Goal: Task Accomplishment & Management: Complete application form

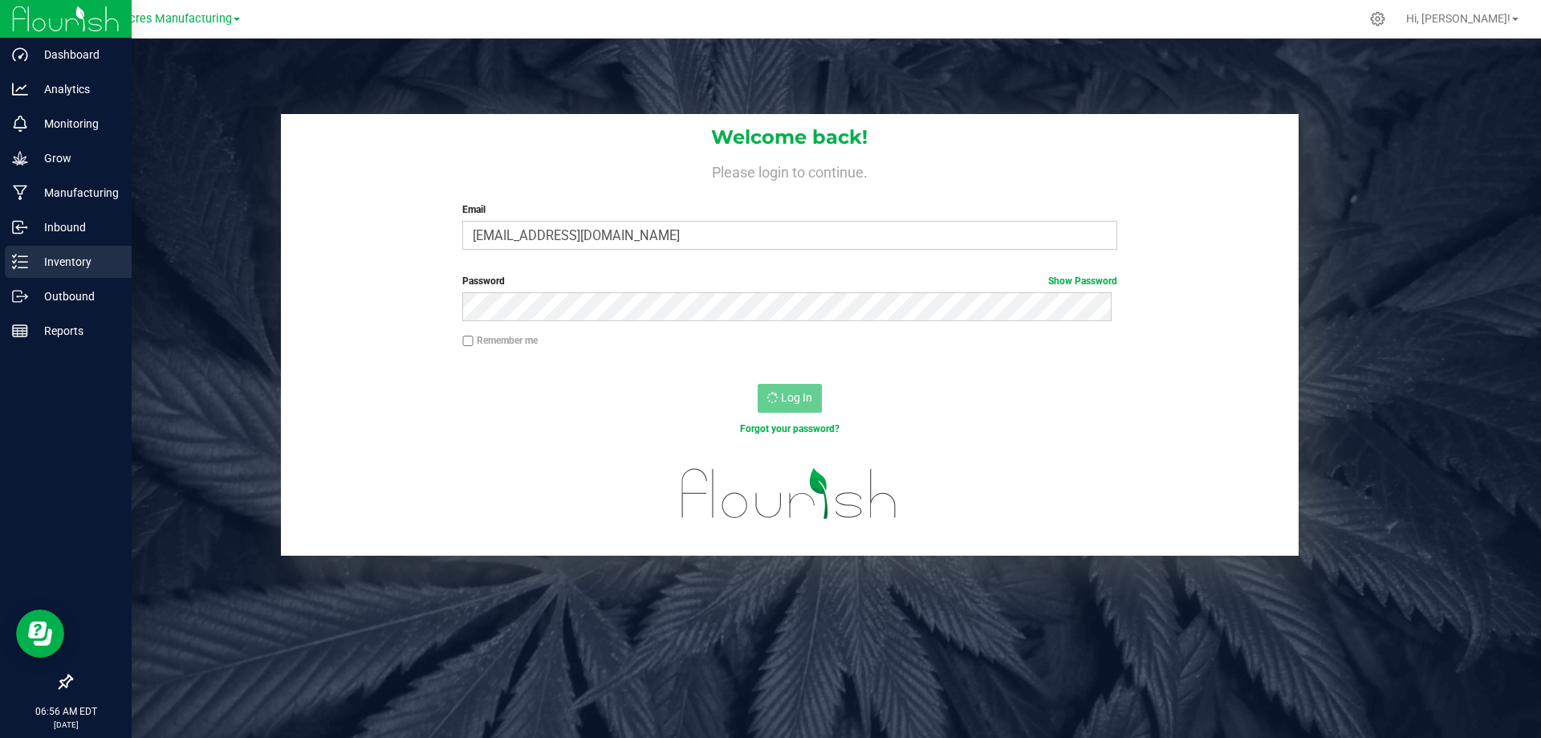
click at [40, 261] on p "Inventory" at bounding box center [76, 261] width 96 height 19
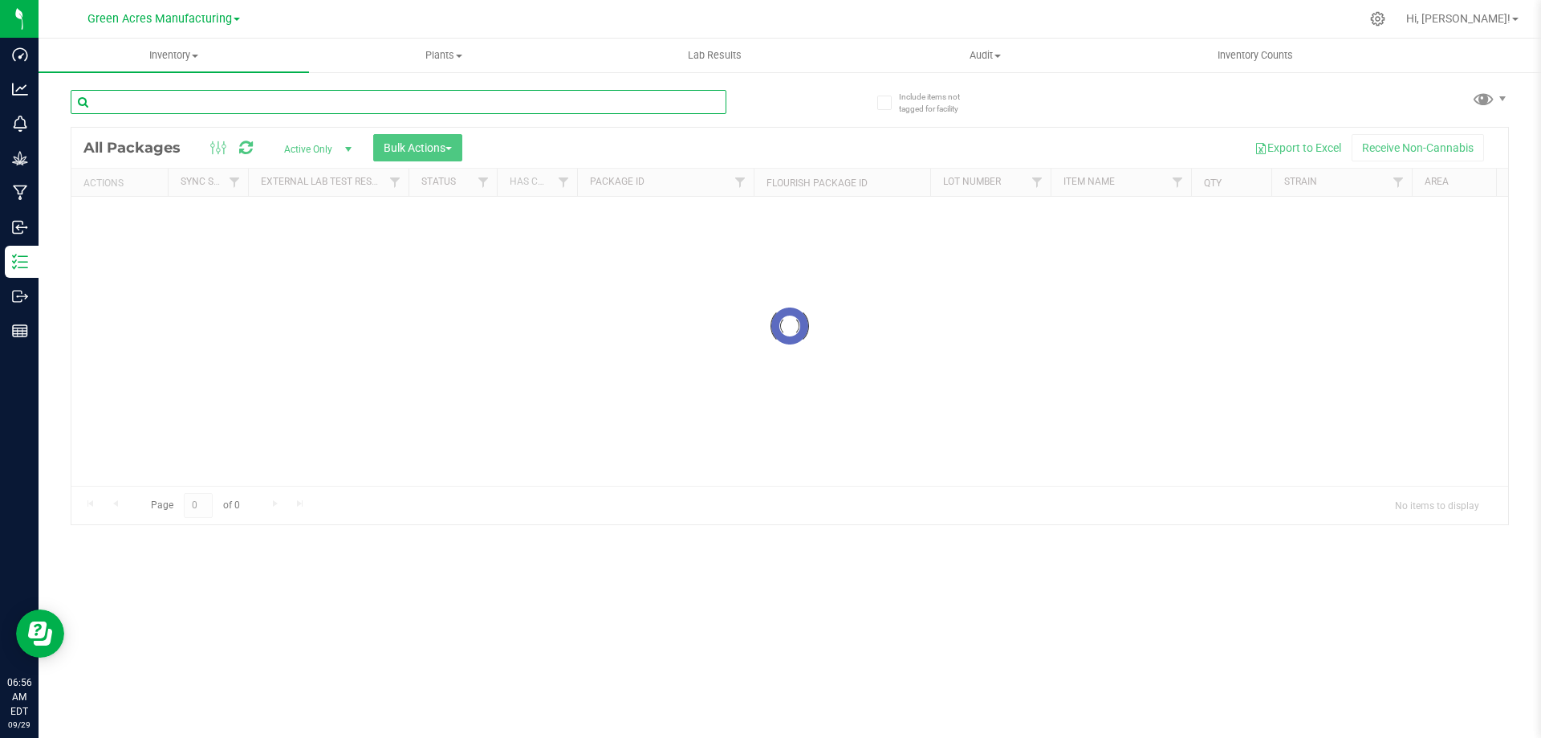
click at [437, 108] on input "text" at bounding box center [399, 102] width 656 height 24
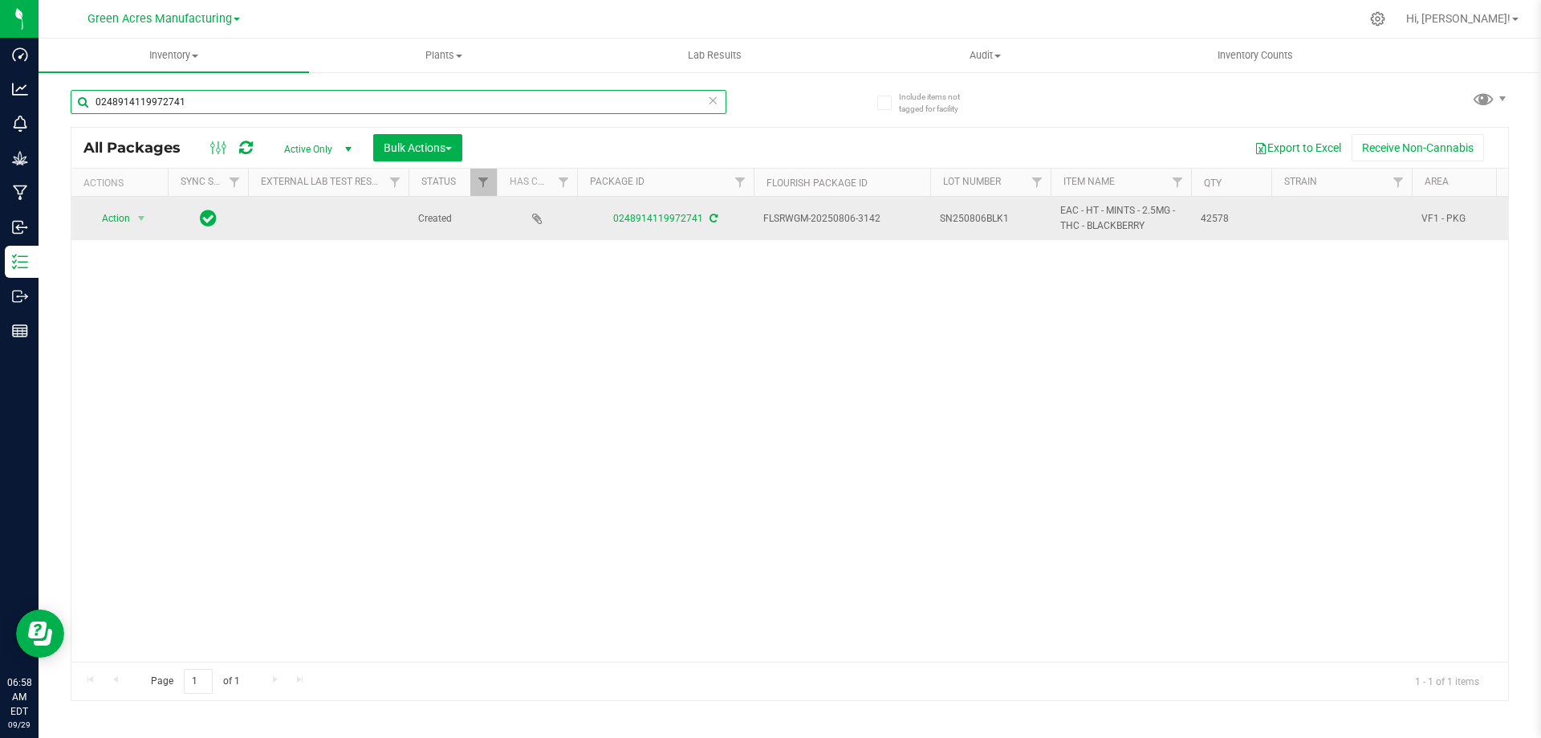
type input "0248914119972741"
click at [1041, 214] on td "SN250806BLK1" at bounding box center [990, 218] width 120 height 43
type input "SN250806BLK1-0929"
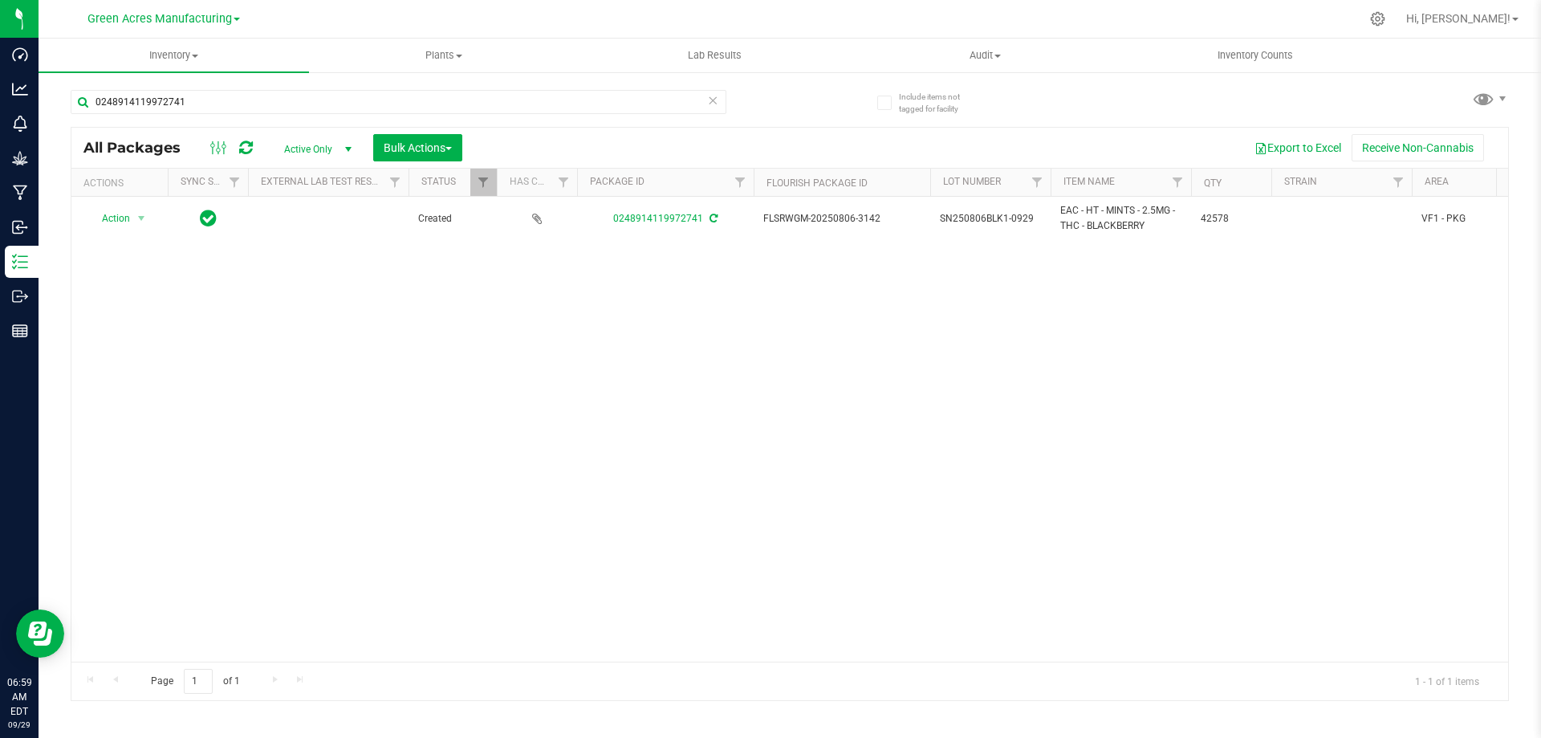
click at [1145, 605] on div "Action Action Adjust qty Create package Edit attributes Global inventory Locate…" at bounding box center [789, 429] width 1437 height 465
click at [1197, 586] on div "Action Action Adjust qty Create package Edit attributes Global inventory Locate…" at bounding box center [789, 429] width 1437 height 465
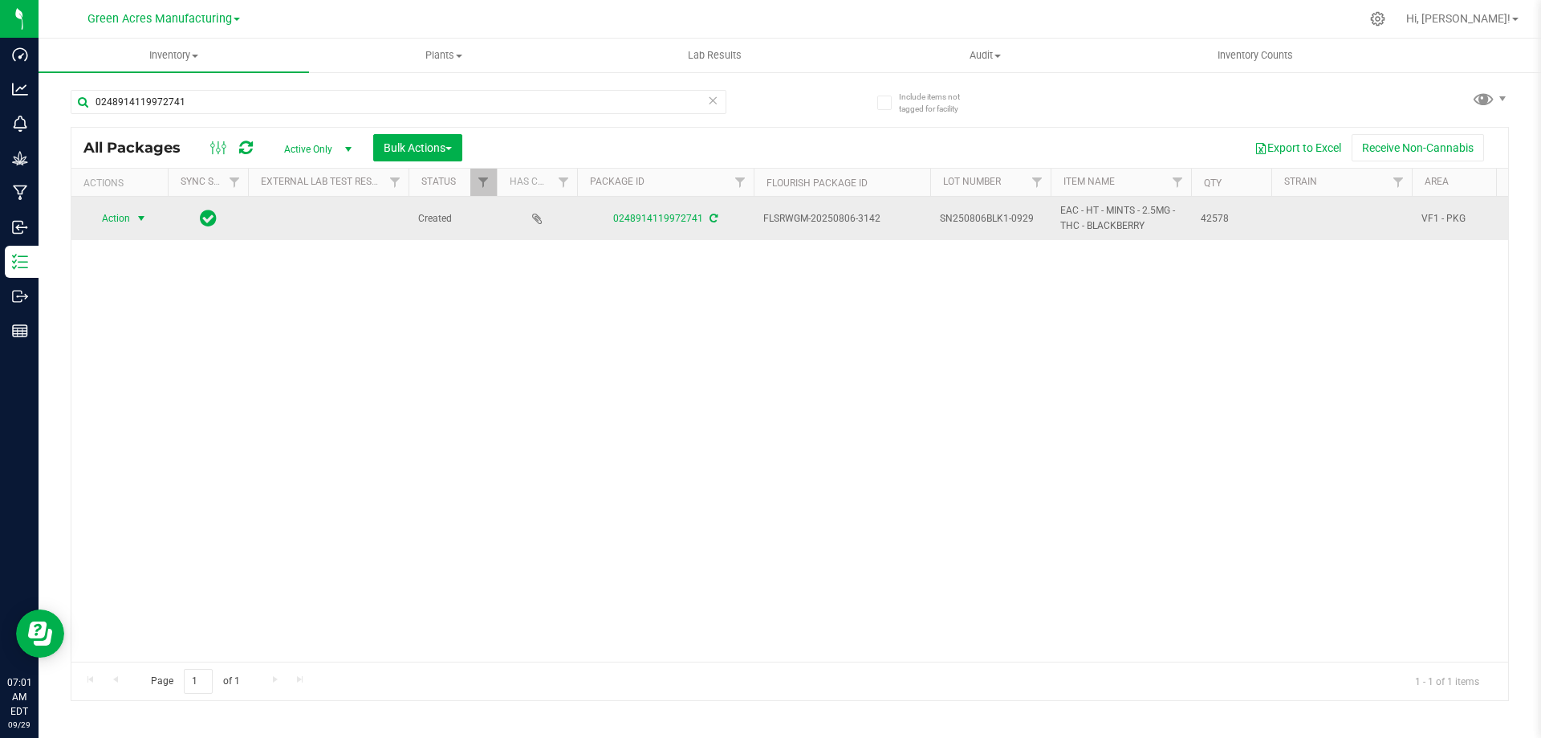
click at [123, 213] on span "Action" at bounding box center [109, 218] width 43 height 22
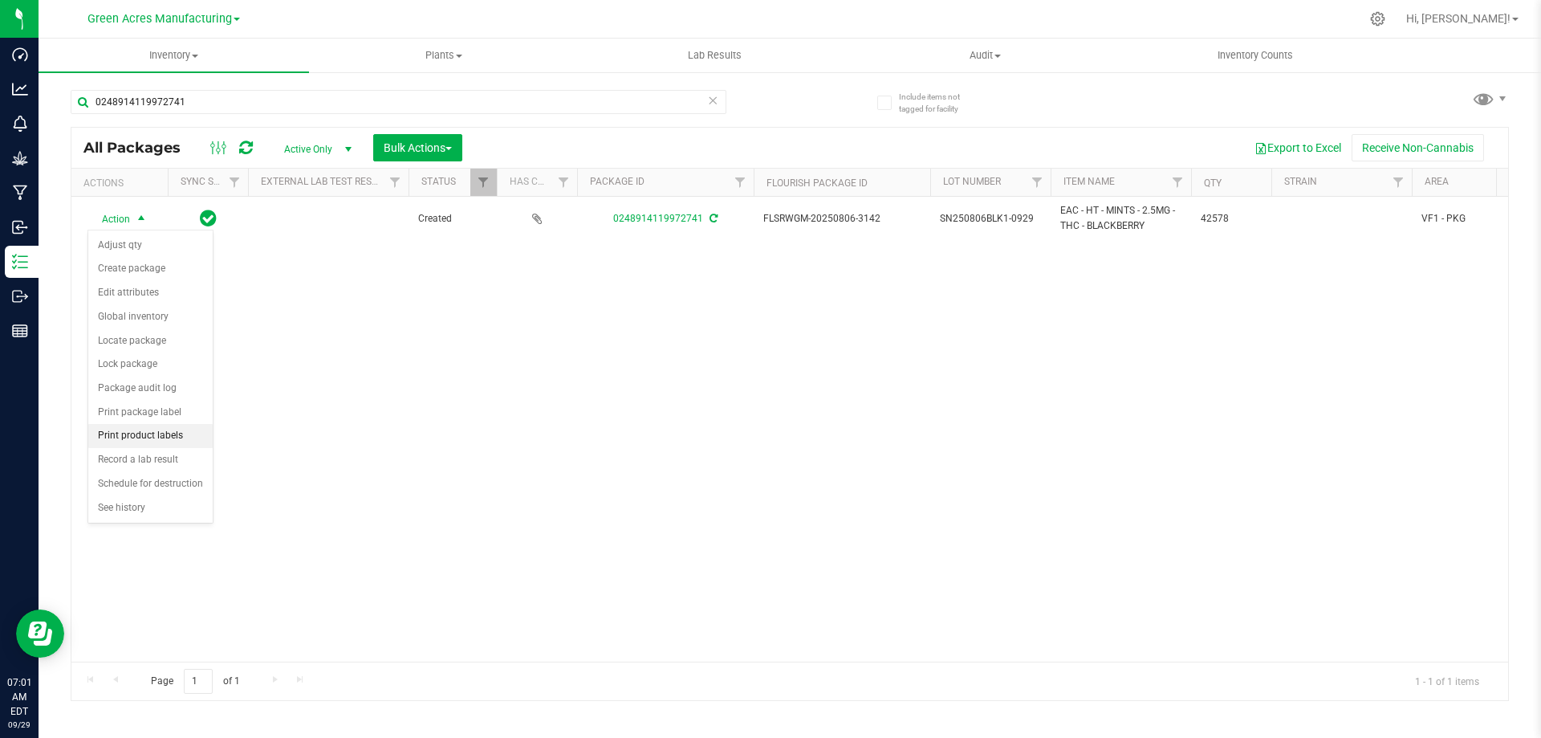
click at [136, 432] on li "Print product labels" at bounding box center [150, 436] width 124 height 24
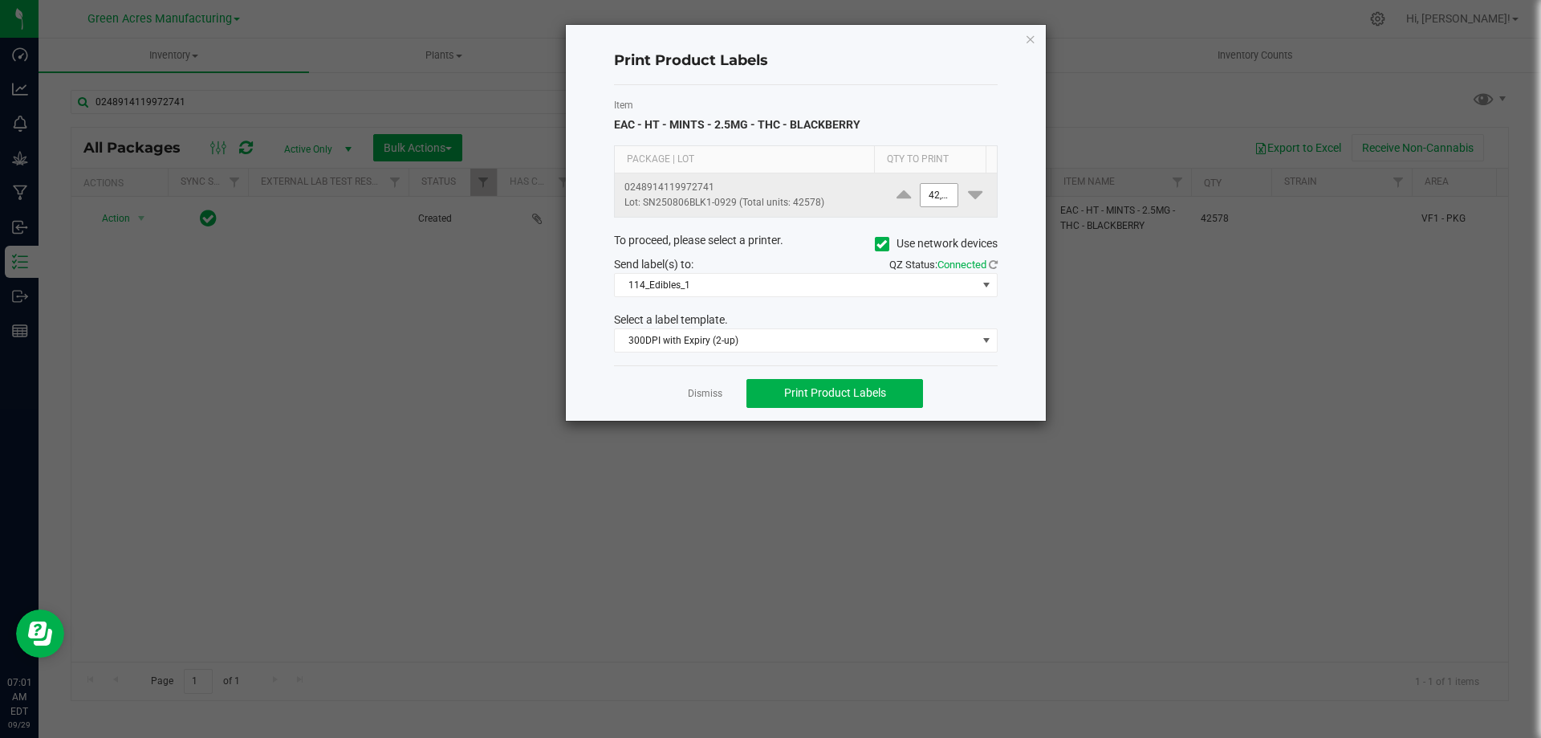
type input "42578"
click at [924, 189] on input "42578" at bounding box center [939, 195] width 37 height 22
type input "6"
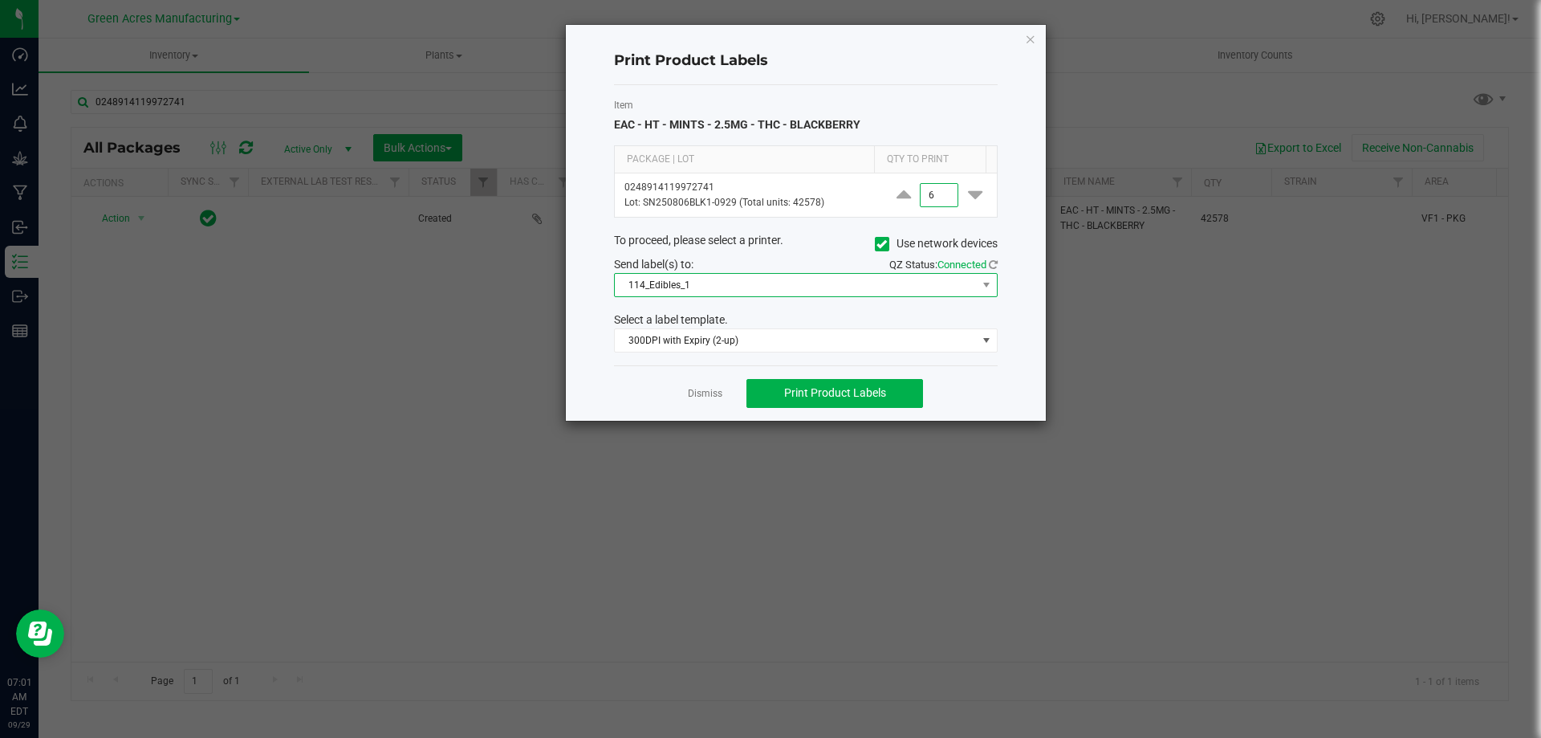
click at [843, 284] on span "114_Edibles_1" at bounding box center [796, 285] width 362 height 22
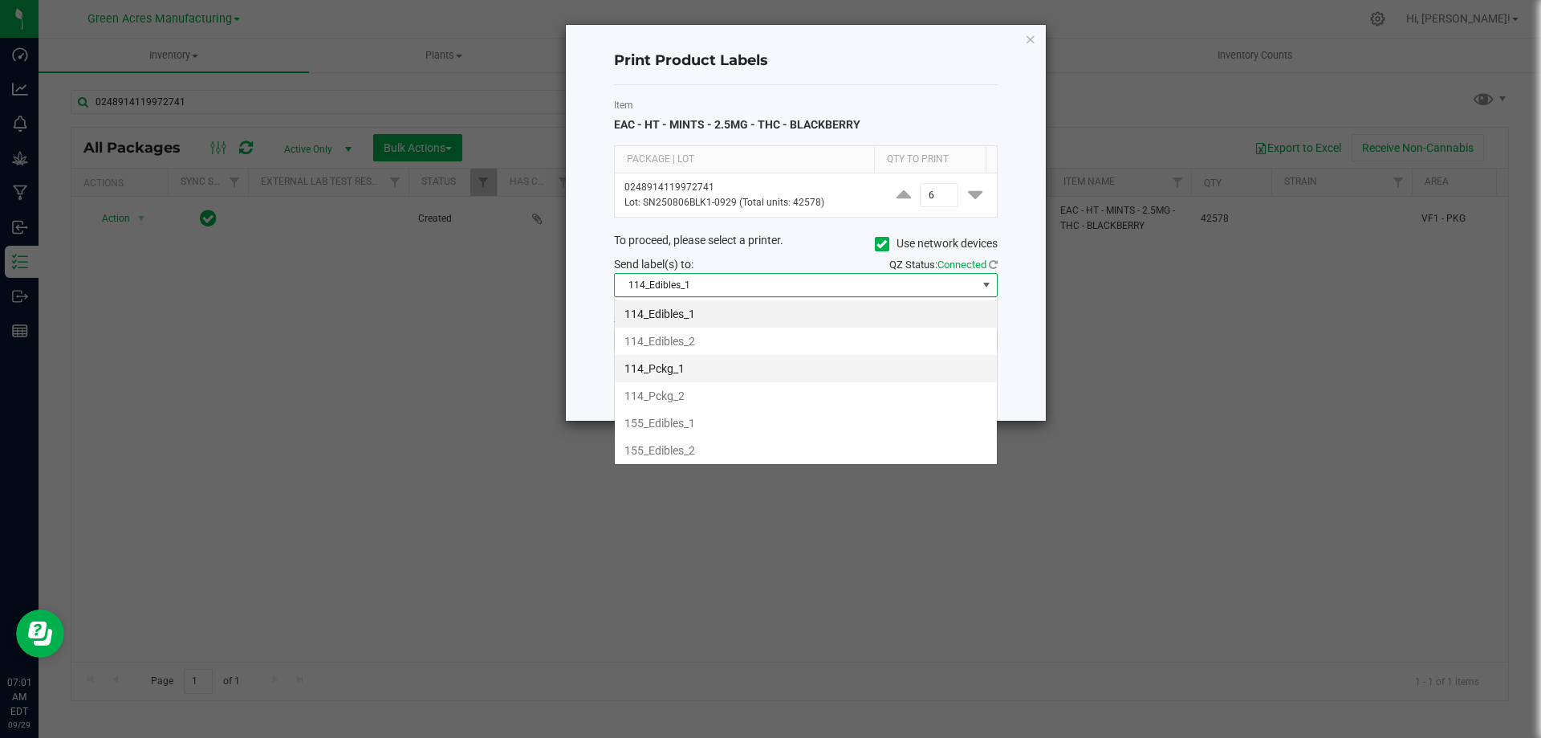
scroll to position [24, 384]
click at [823, 416] on li "155_Edibles_1" at bounding box center [806, 422] width 382 height 27
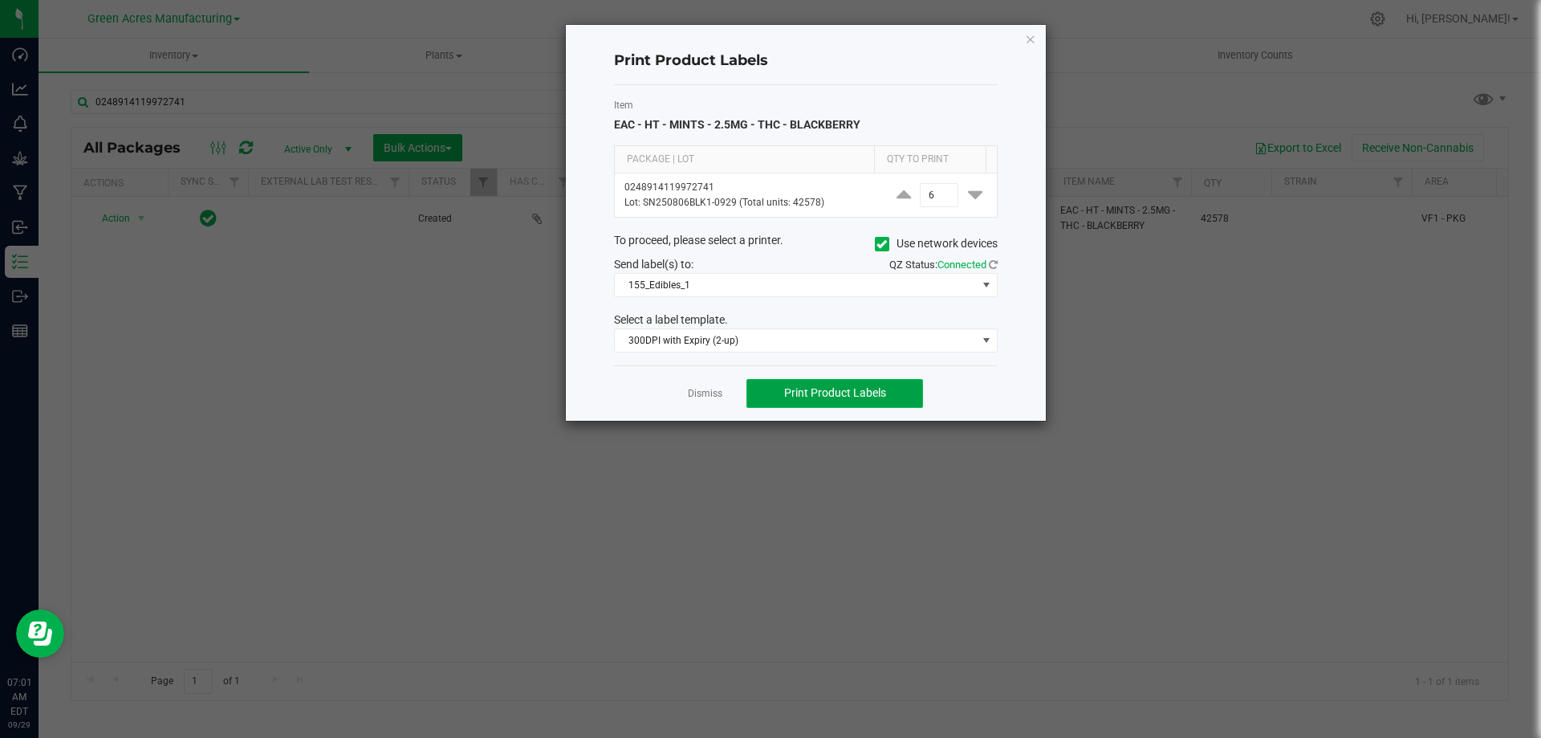
click at [851, 388] on span "Print Product Labels" at bounding box center [835, 392] width 102 height 13
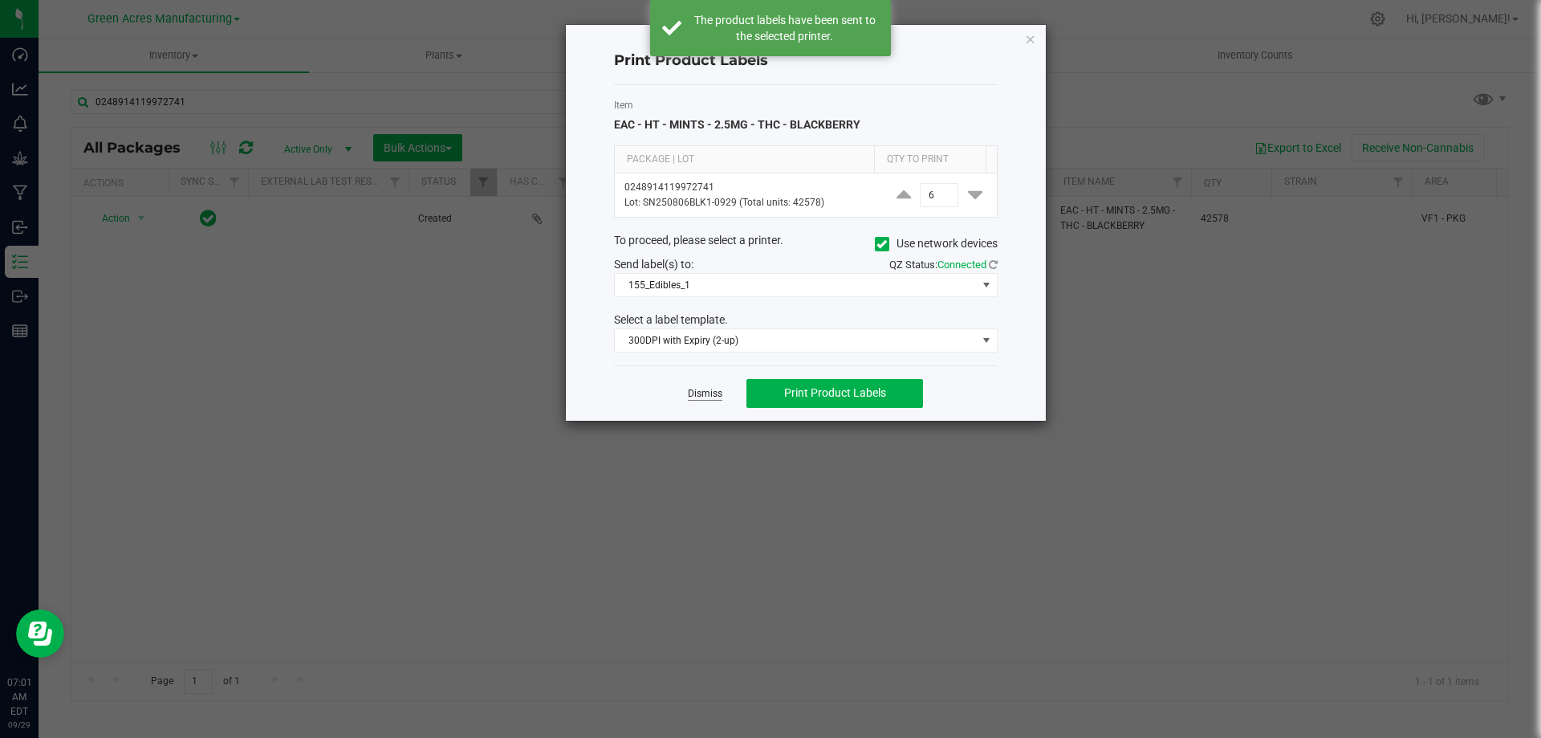
click at [693, 393] on link "Dismiss" at bounding box center [705, 394] width 35 height 14
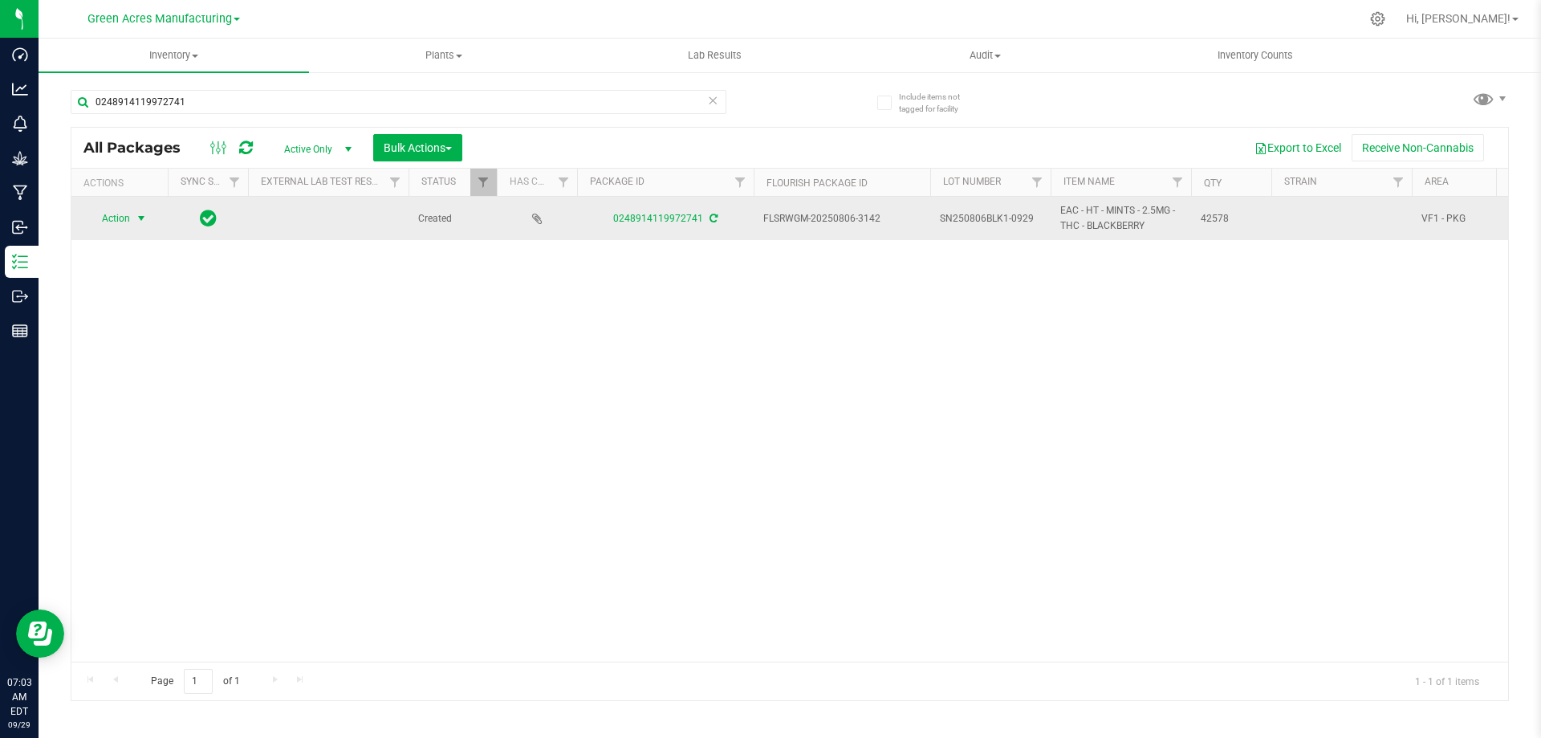
click at [132, 210] on span "select" at bounding box center [142, 218] width 20 height 22
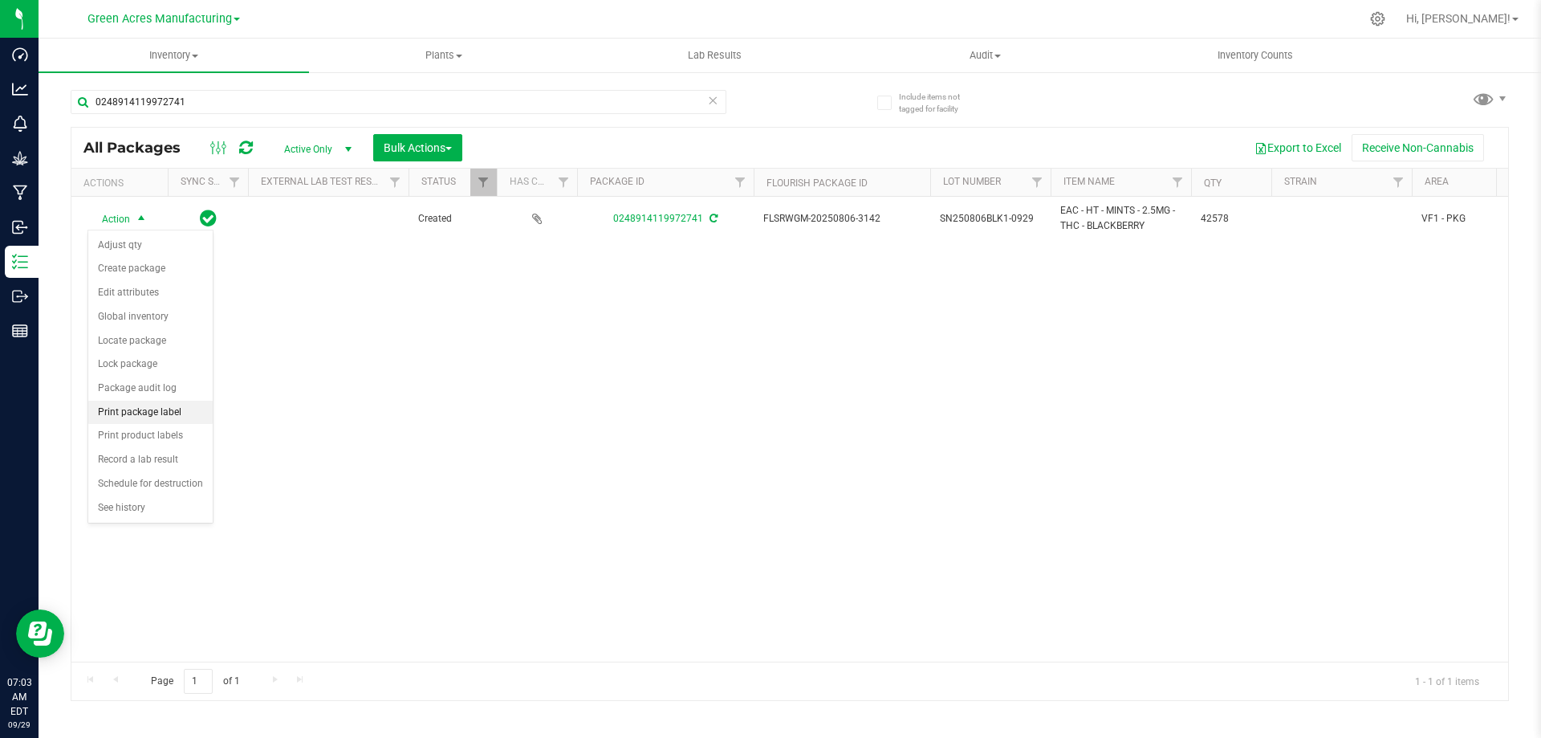
click at [124, 404] on li "Print package label" at bounding box center [150, 413] width 124 height 24
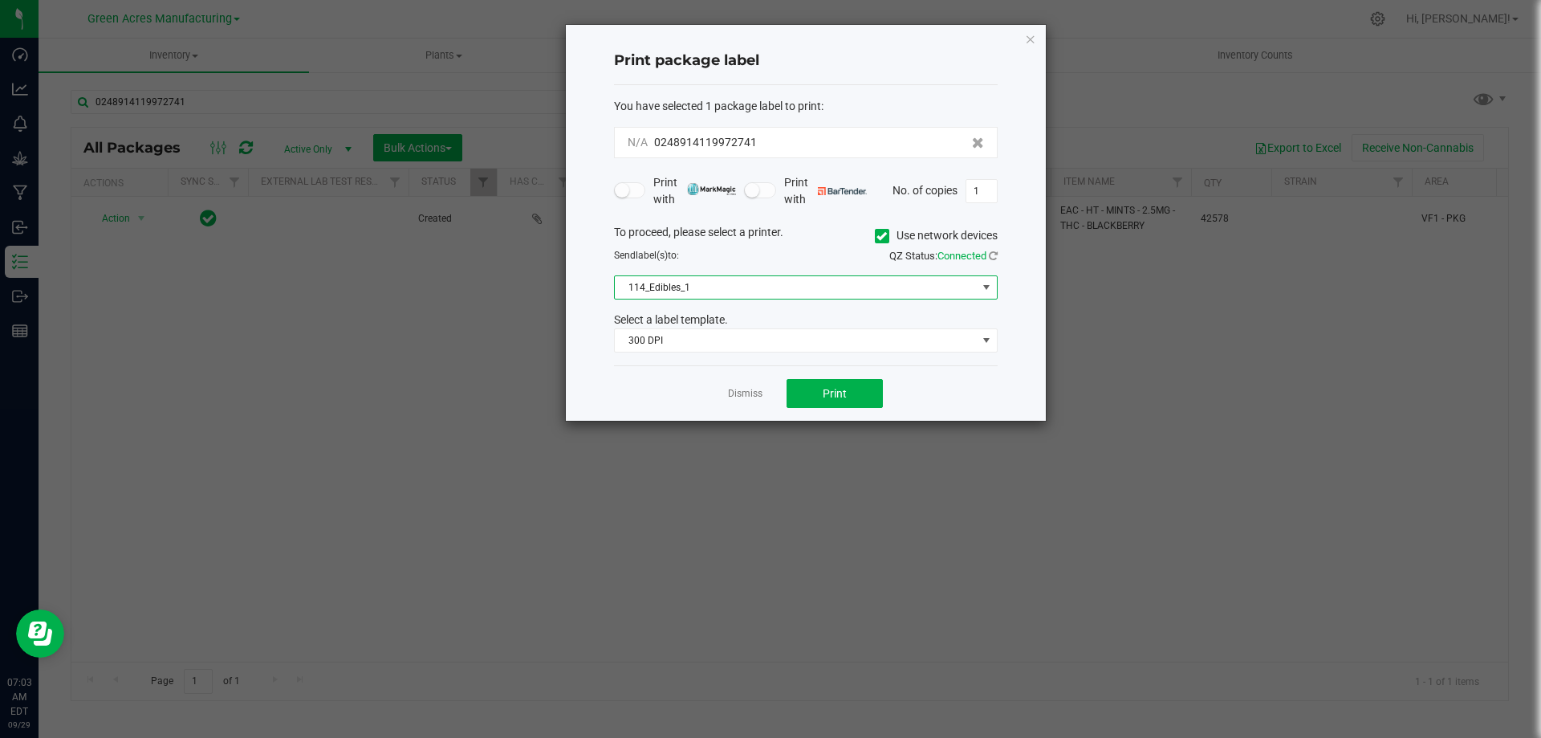
click at [890, 287] on span "114_Edibles_1" at bounding box center [796, 287] width 362 height 22
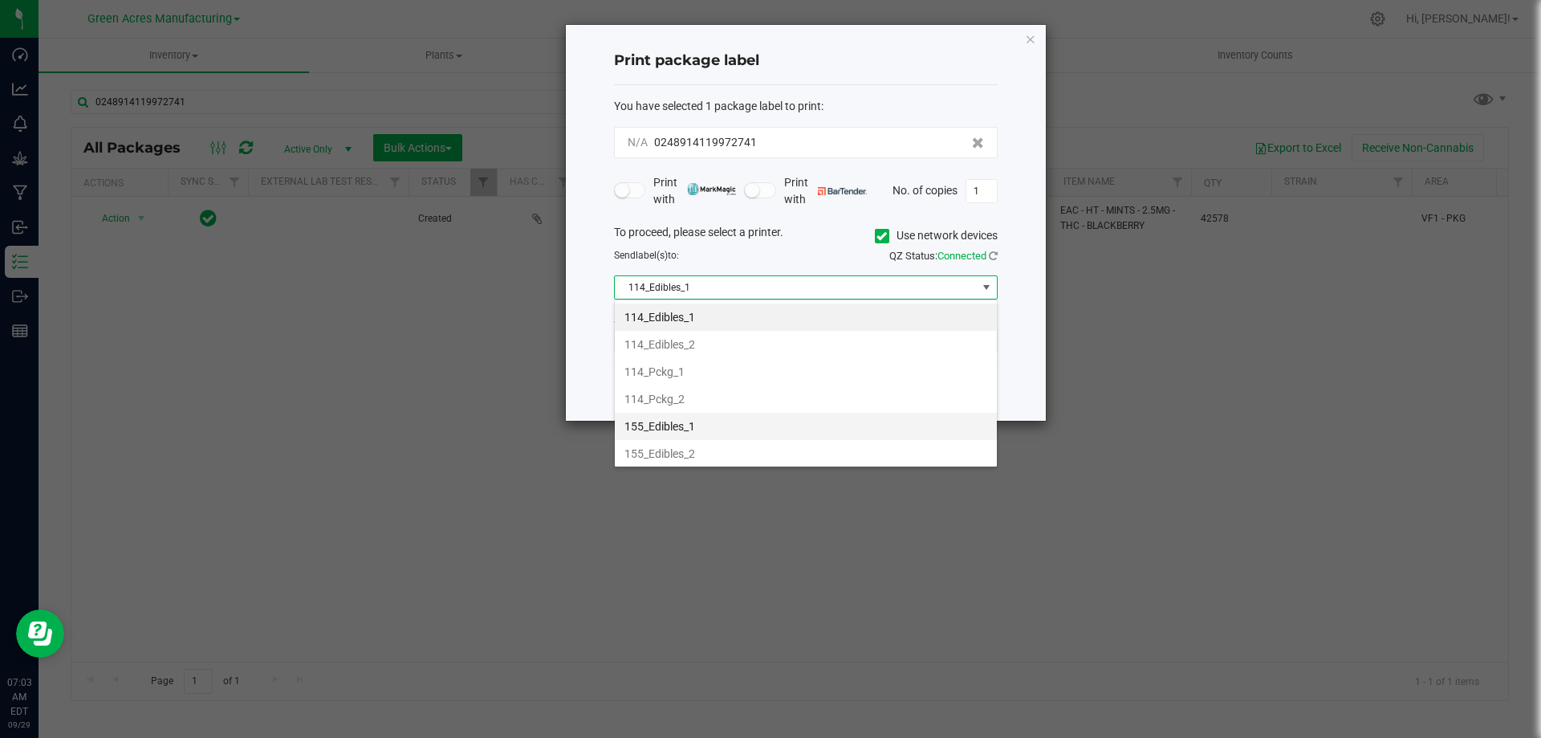
click at [751, 422] on li "155_Edibles_1" at bounding box center [806, 426] width 382 height 27
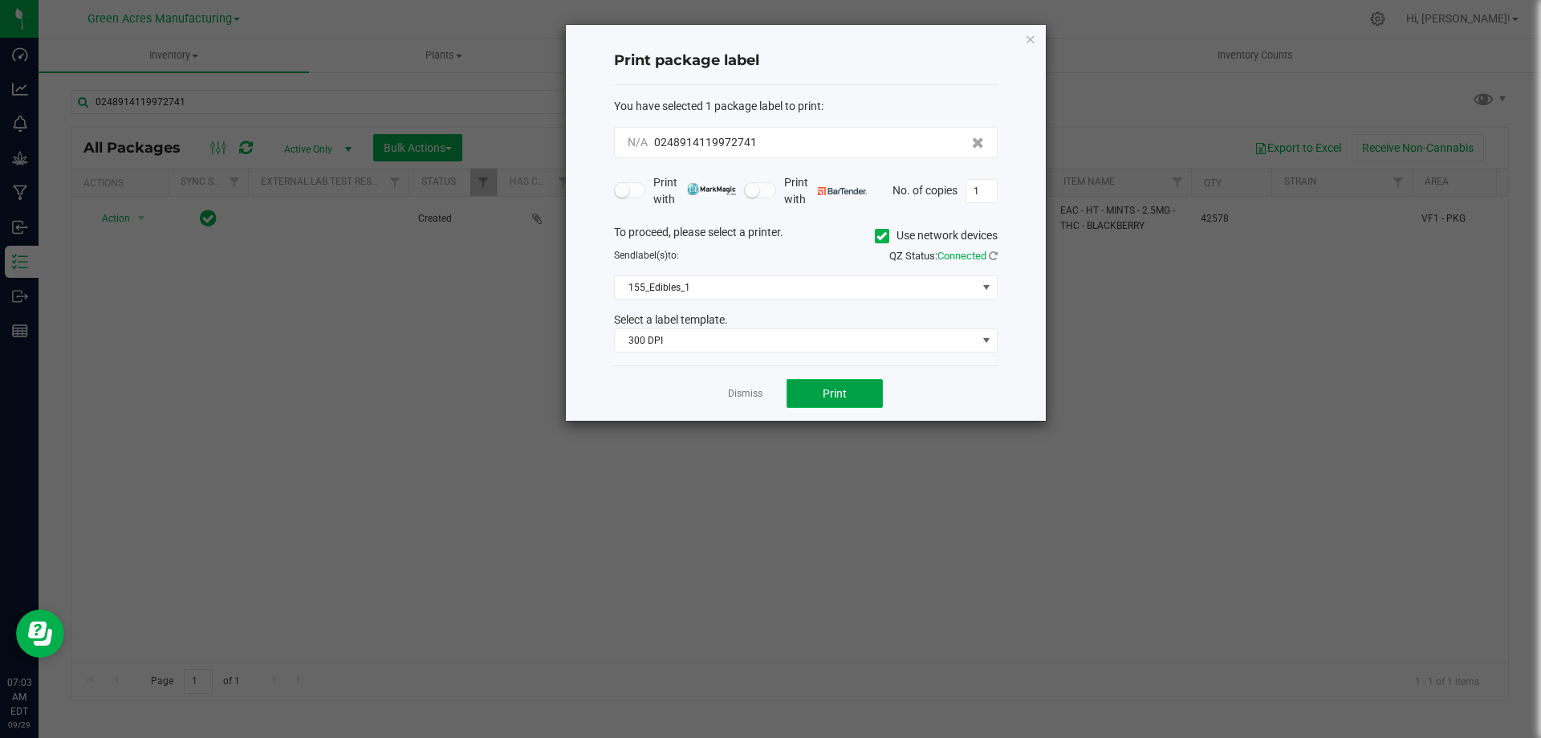
click at [813, 389] on button "Print" at bounding box center [835, 393] width 96 height 29
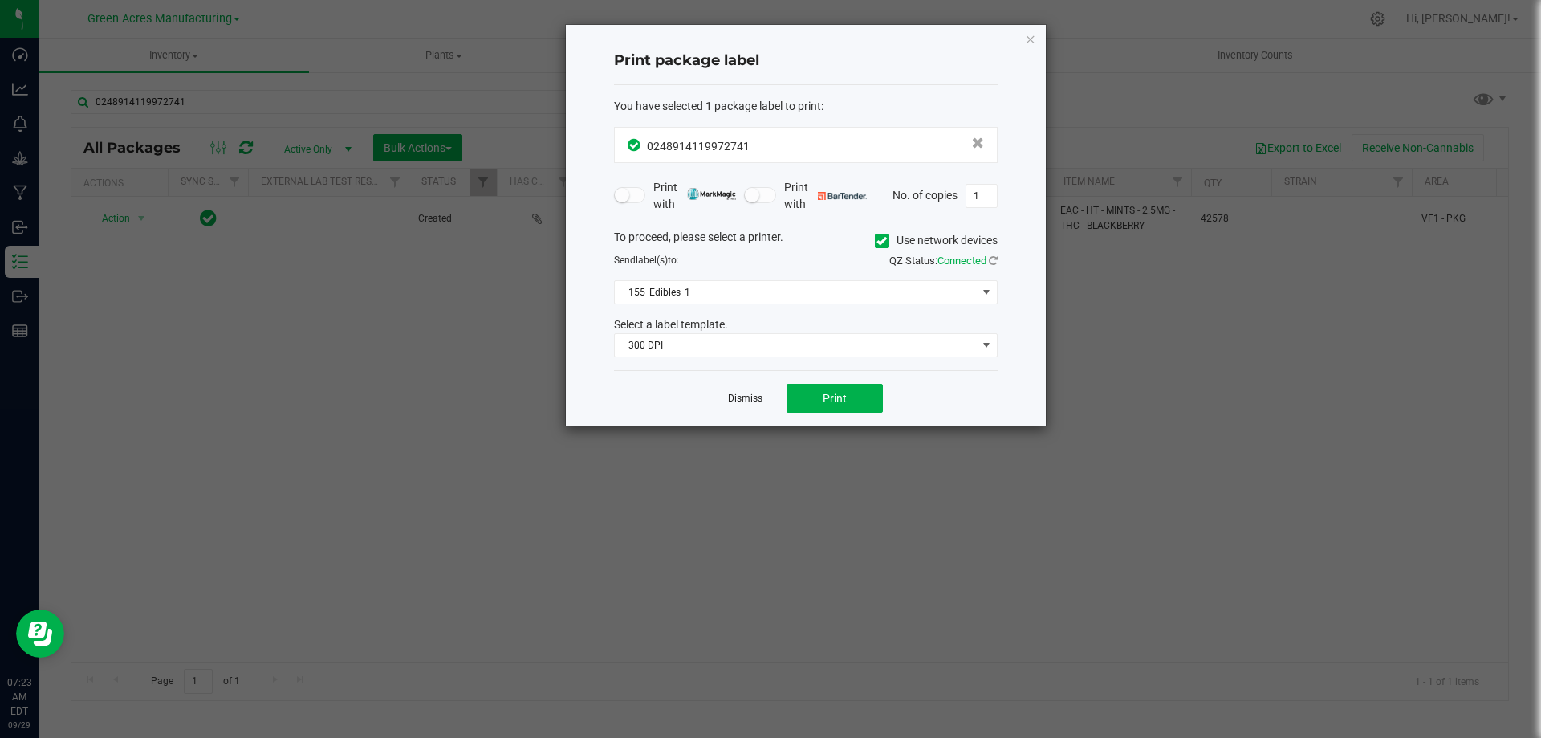
click at [736, 403] on link "Dismiss" at bounding box center [745, 399] width 35 height 14
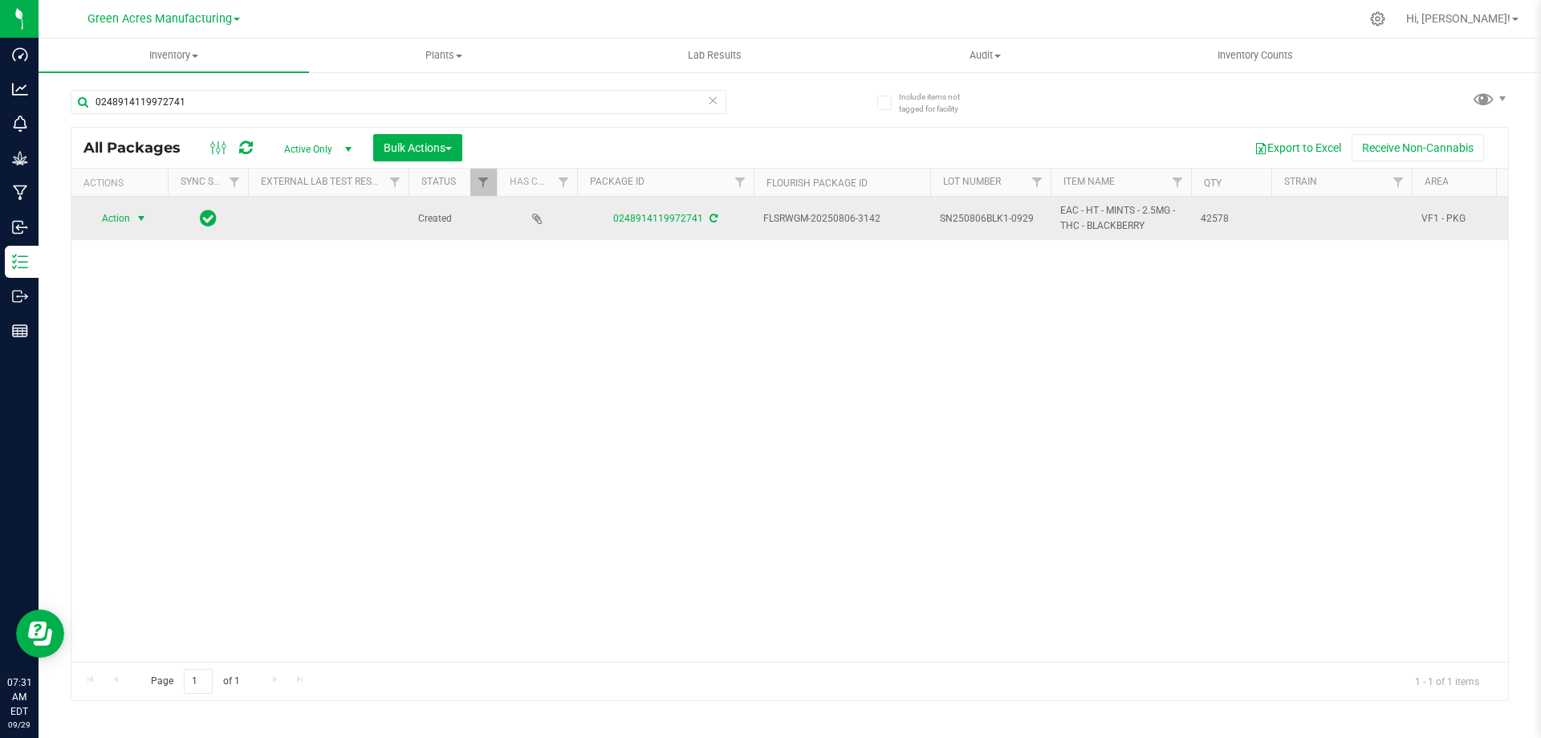
click at [123, 217] on span "Action" at bounding box center [109, 218] width 43 height 22
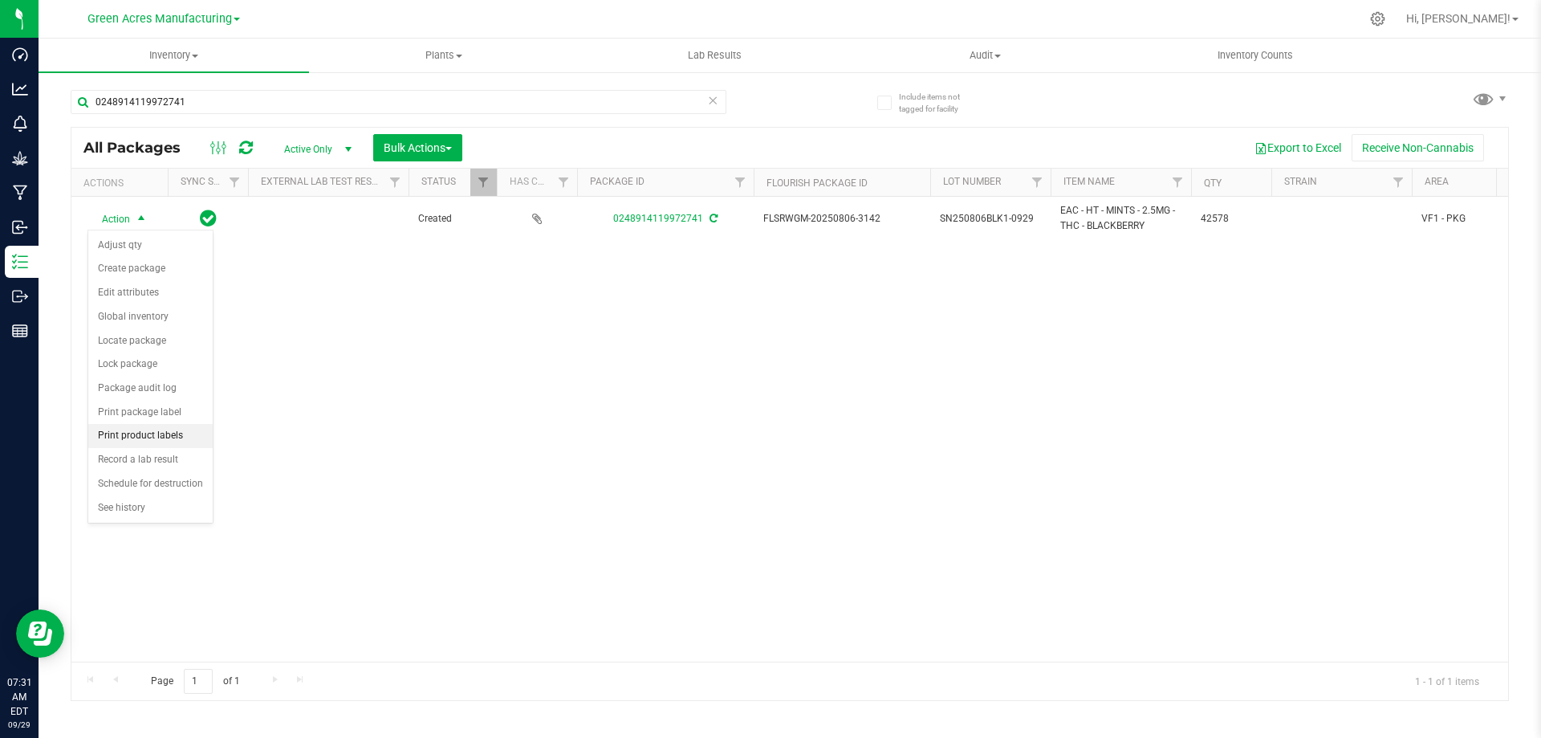
click at [139, 428] on li "Print product labels" at bounding box center [150, 436] width 124 height 24
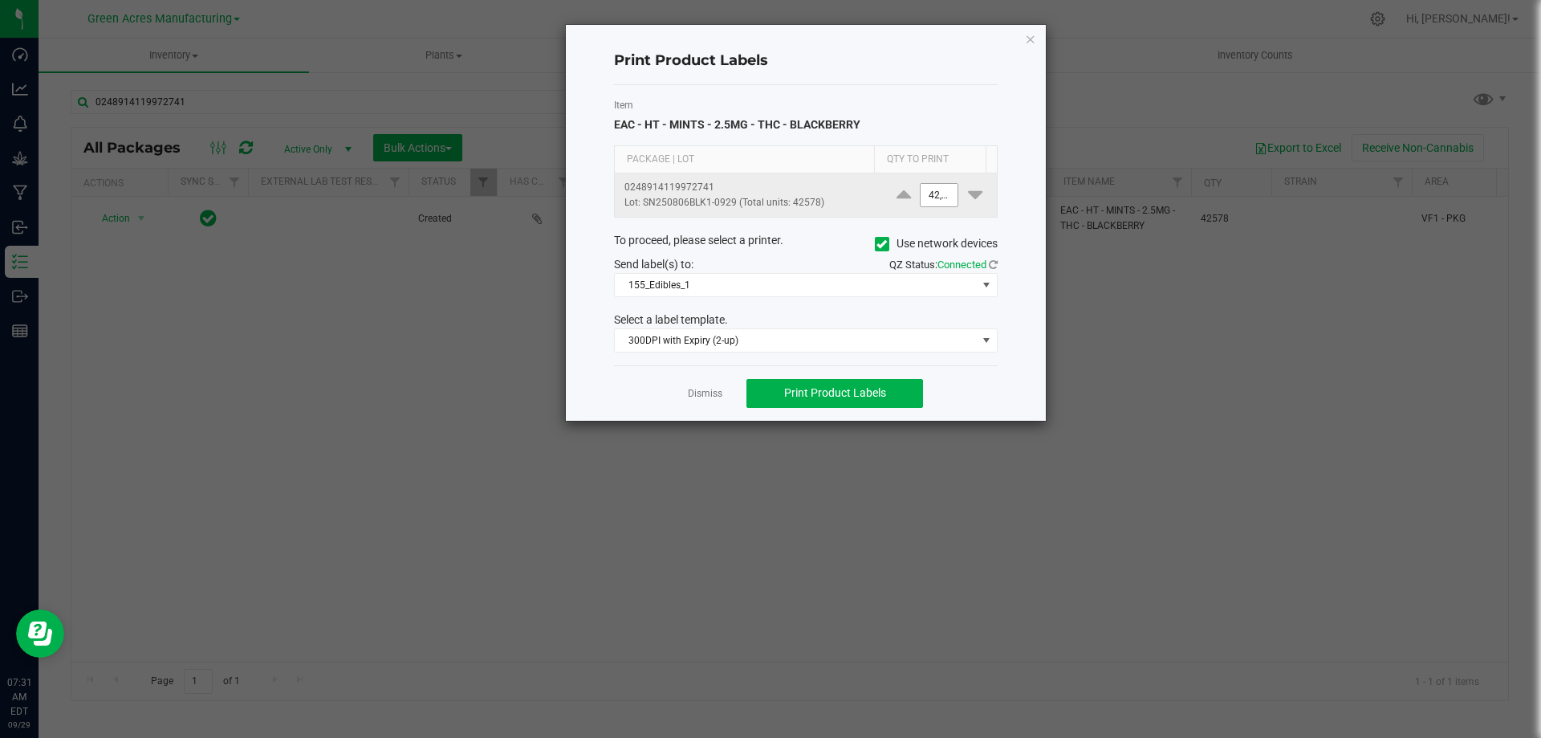
type input "42578"
click at [941, 194] on input "42578" at bounding box center [939, 195] width 37 height 22
type input "950"
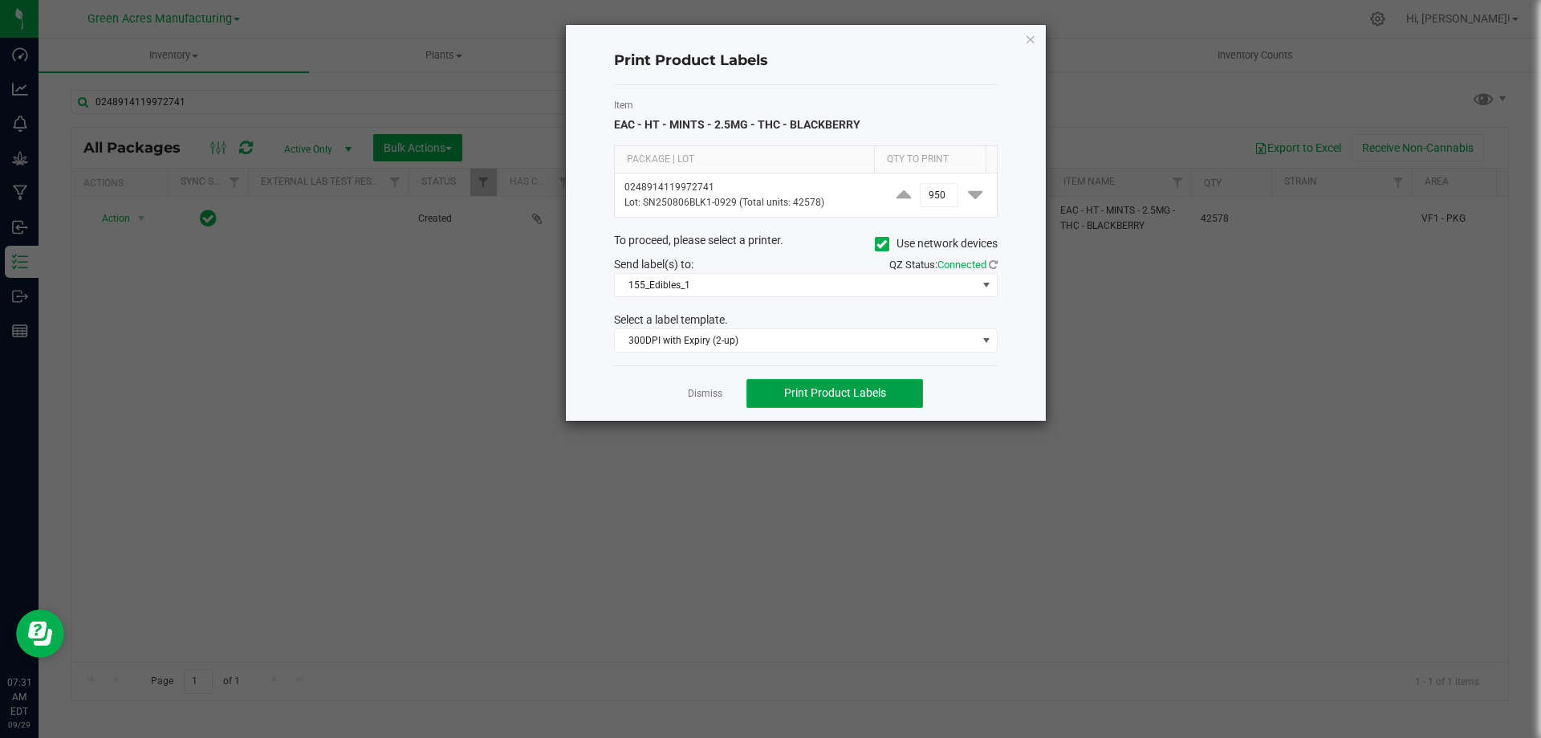
click at [839, 393] on span "Print Product Labels" at bounding box center [835, 392] width 102 height 13
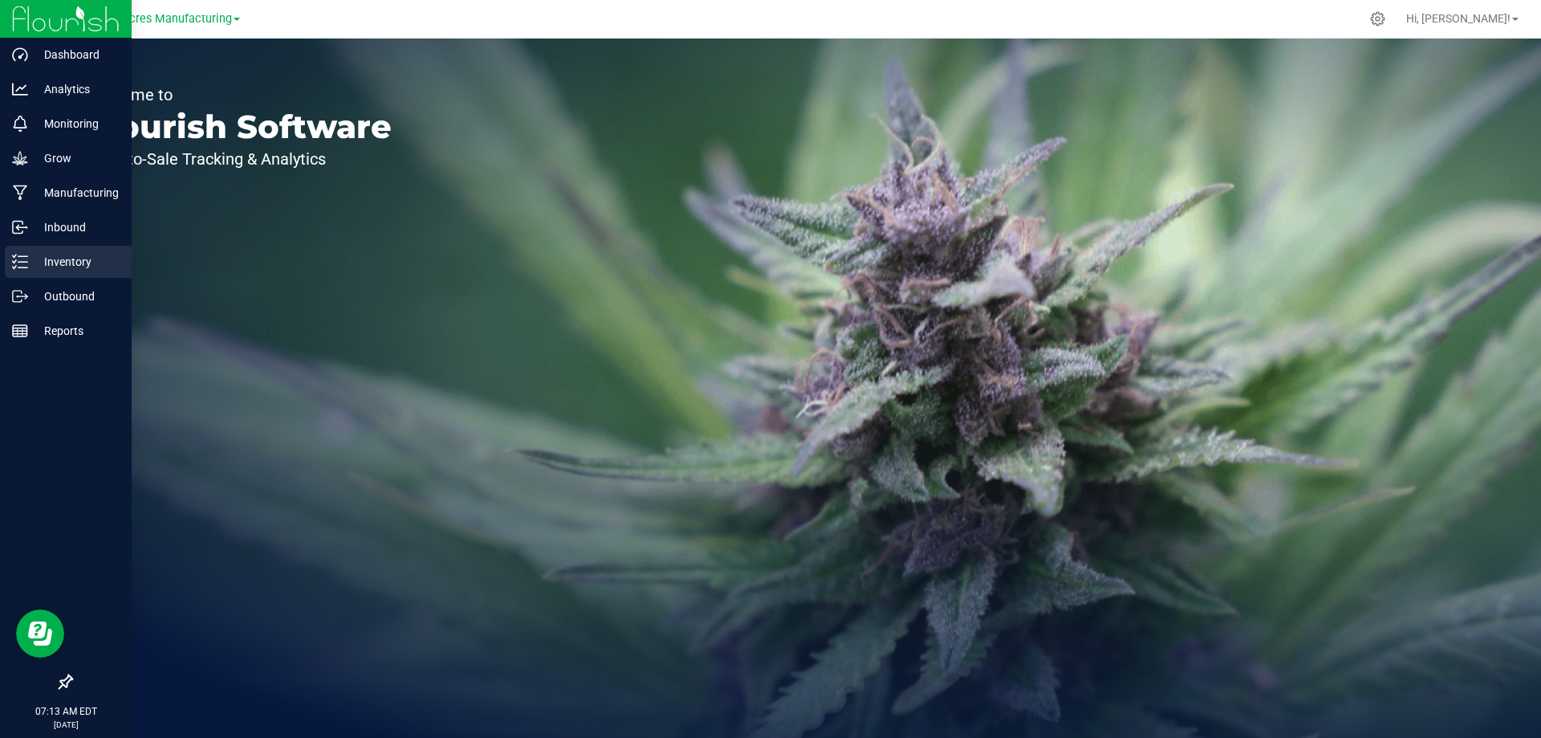
click at [35, 260] on p "Inventory" at bounding box center [76, 261] width 96 height 19
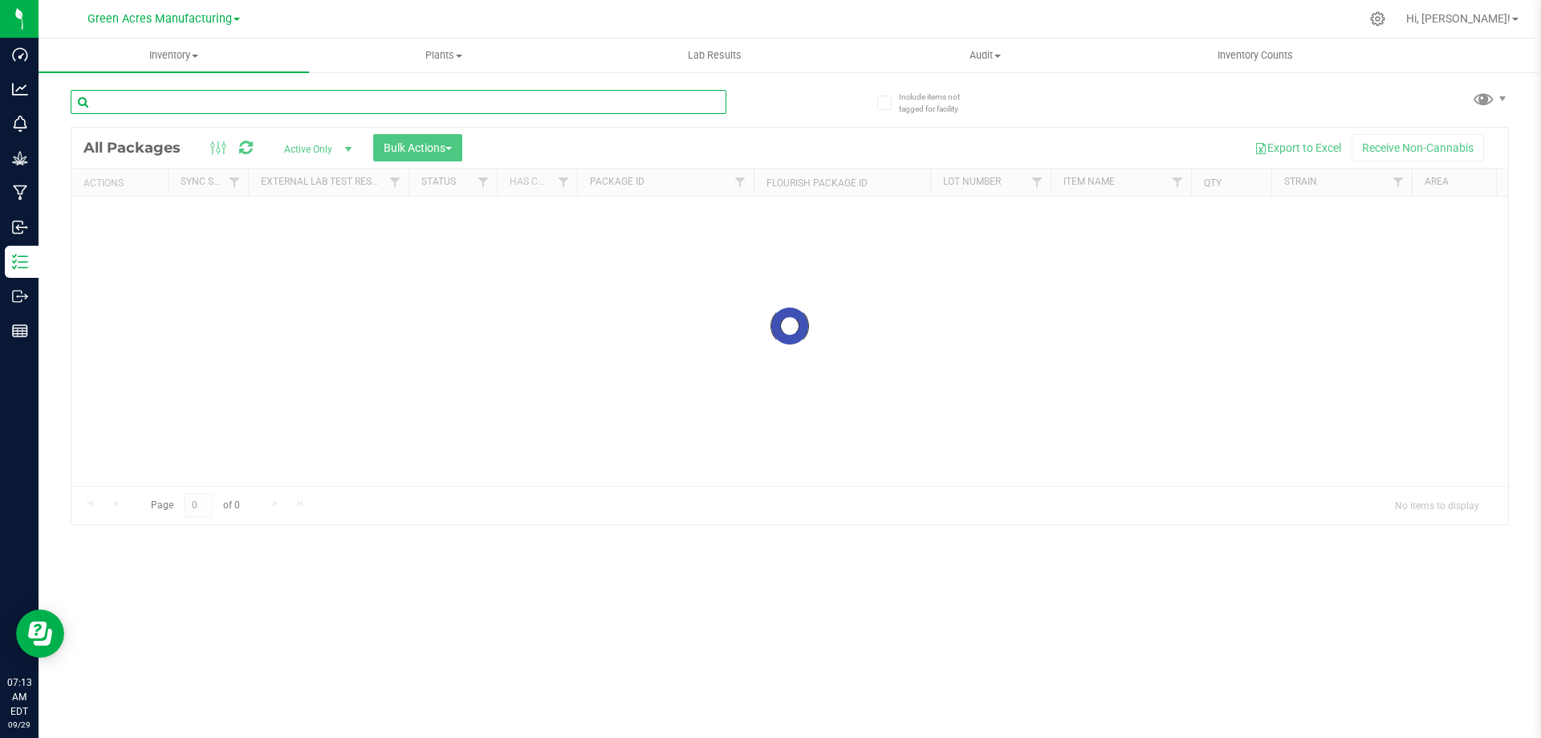
click at [287, 101] on input "text" at bounding box center [399, 102] width 656 height 24
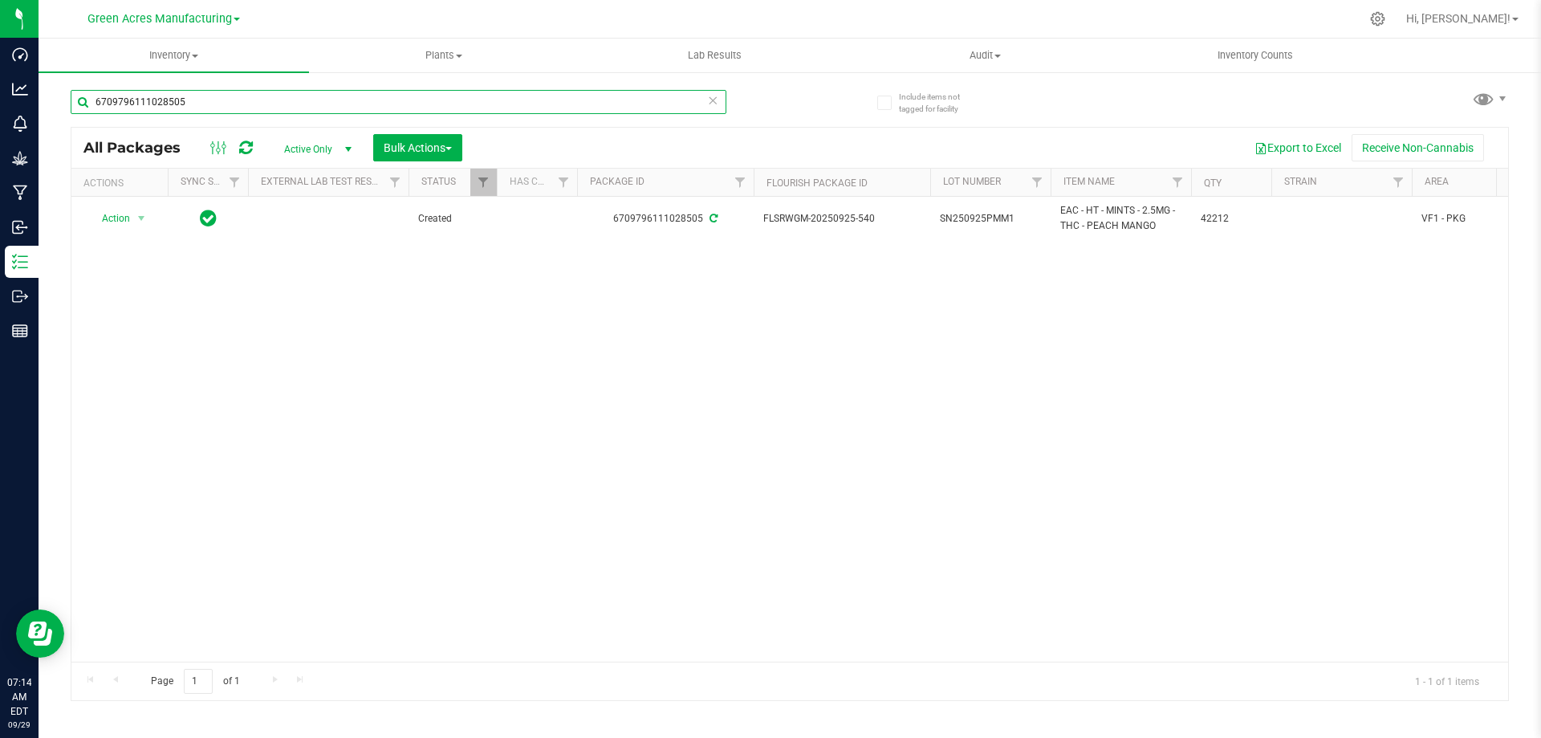
type input "6709796111028505"
drag, startPoint x: 967, startPoint y: 377, endPoint x: 974, endPoint y: 317, distance: 59.8
click at [964, 377] on div "Action Action Adjust qty Create package Edit attributes Global inventory Locate…" at bounding box center [789, 429] width 1437 height 465
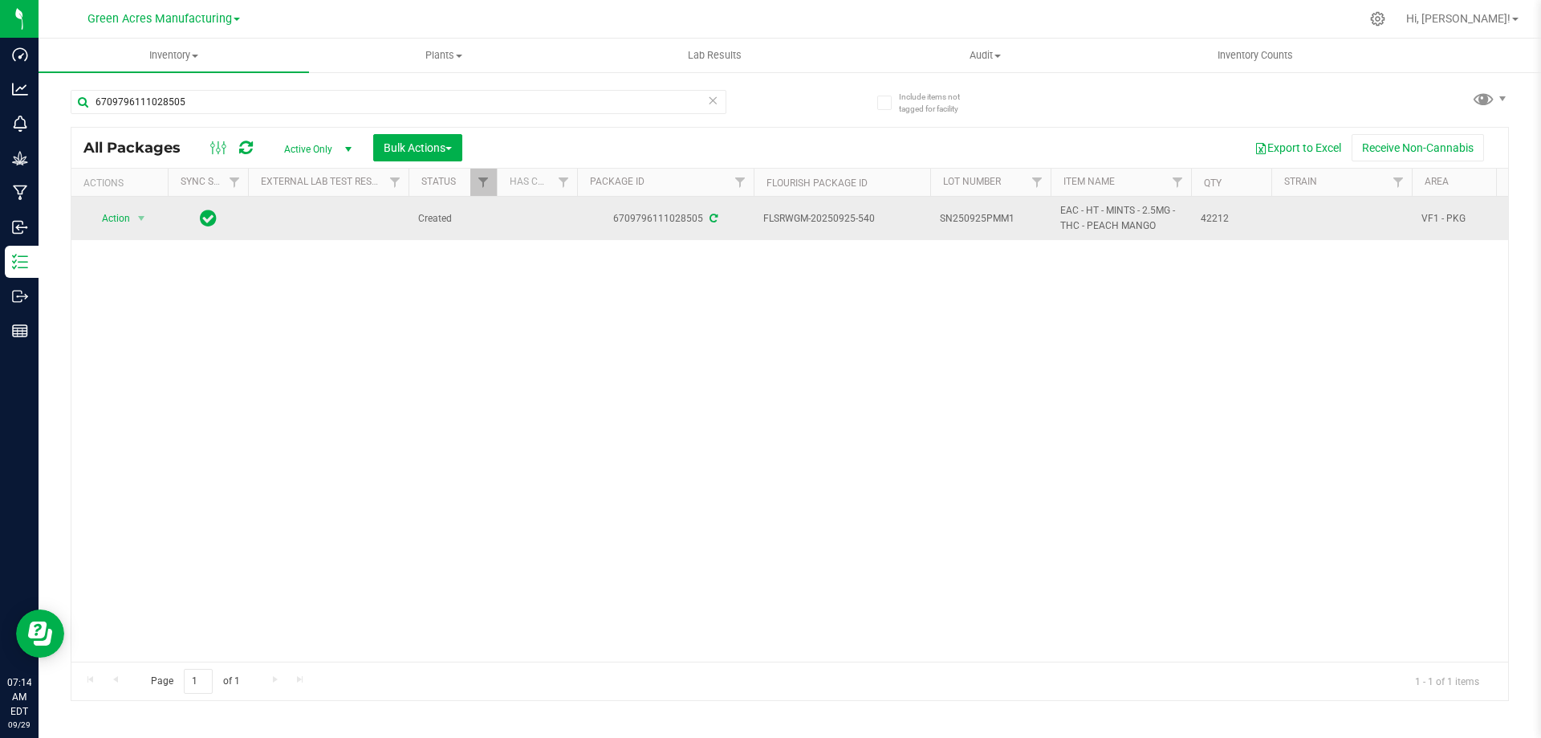
click at [1022, 218] on span "SN250925PMM1" at bounding box center [990, 218] width 101 height 15
type input "SN250925PMM1-0929"
click at [124, 214] on span "Action" at bounding box center [109, 218] width 43 height 22
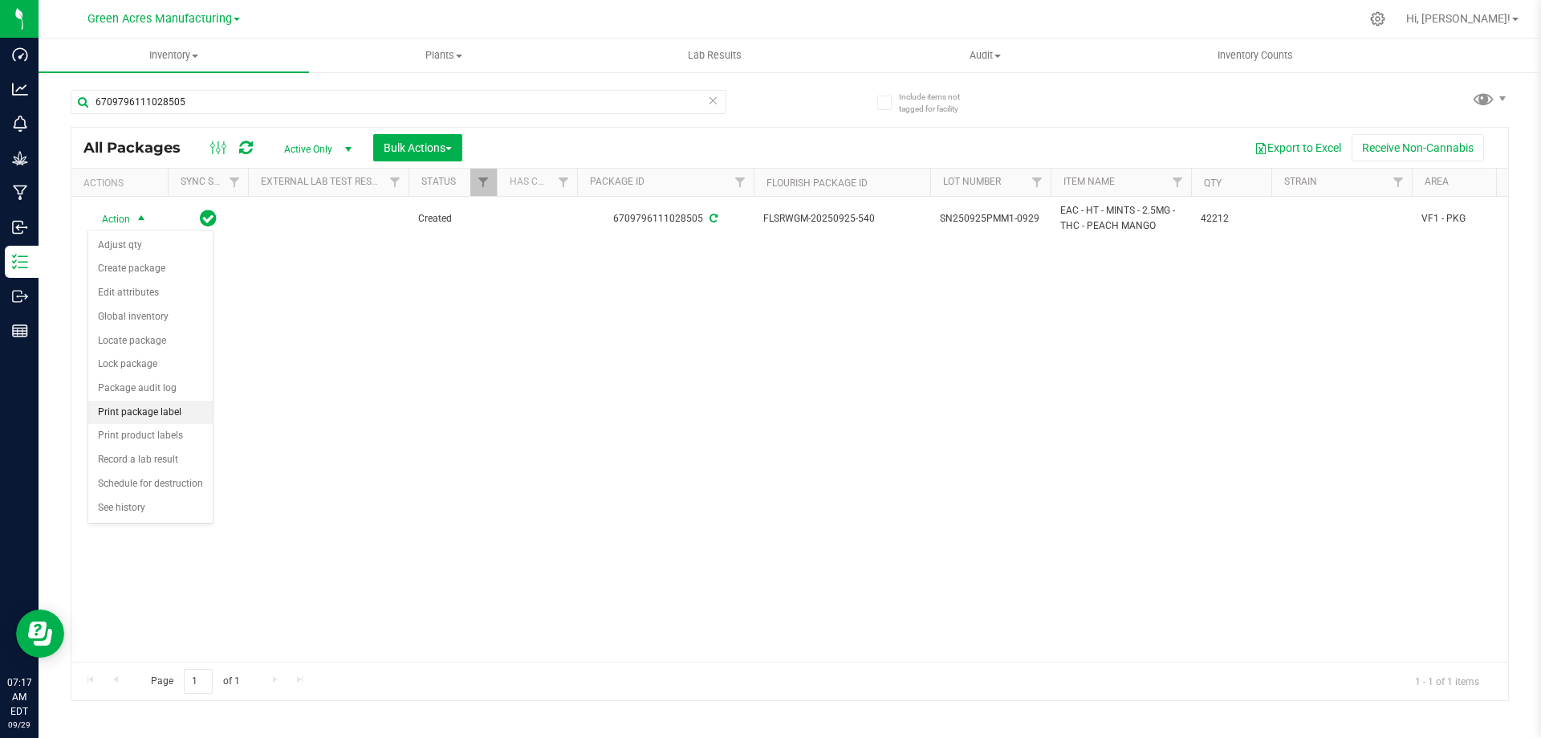
click at [142, 406] on li "Print package label" at bounding box center [150, 413] width 124 height 24
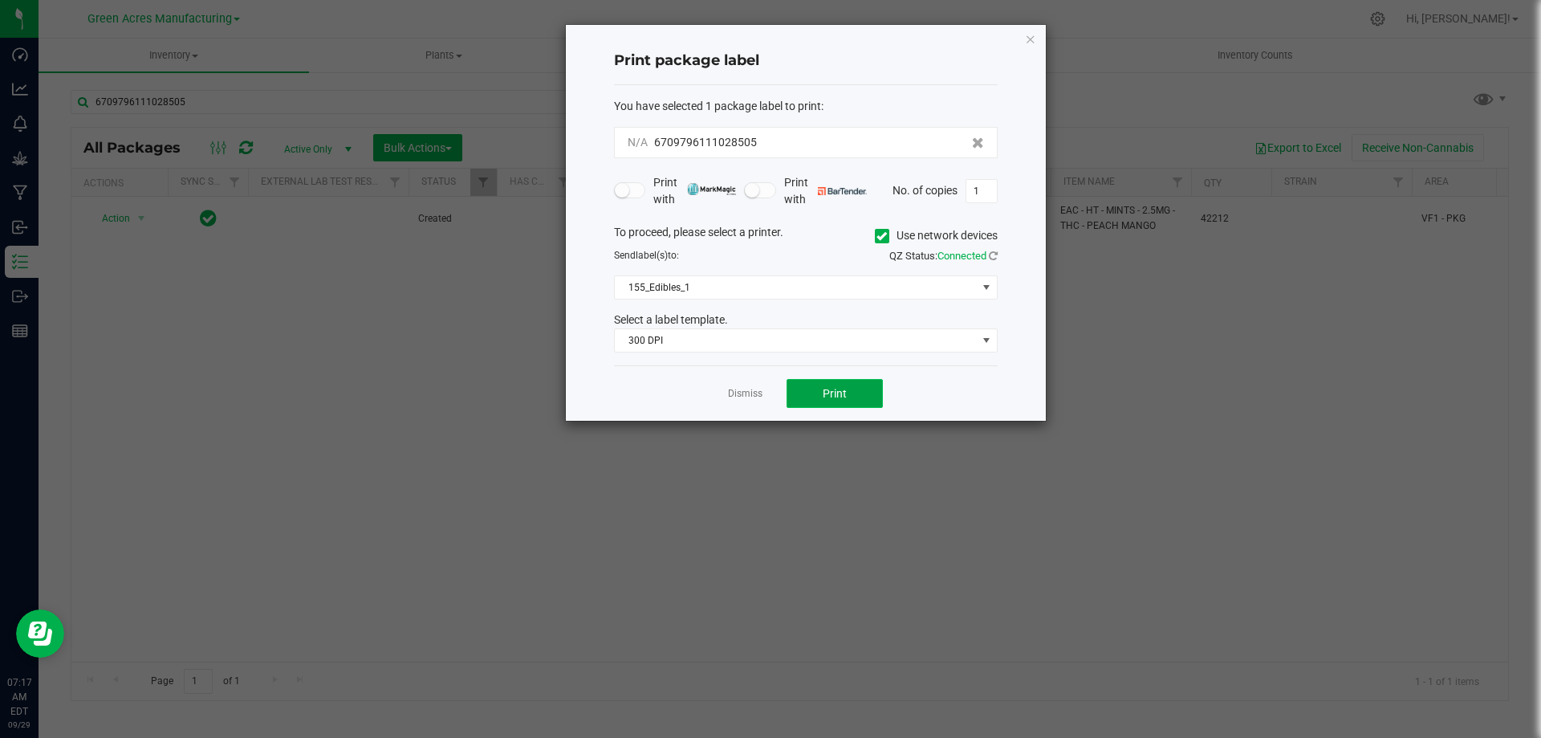
click at [808, 393] on button "Print" at bounding box center [835, 393] width 96 height 29
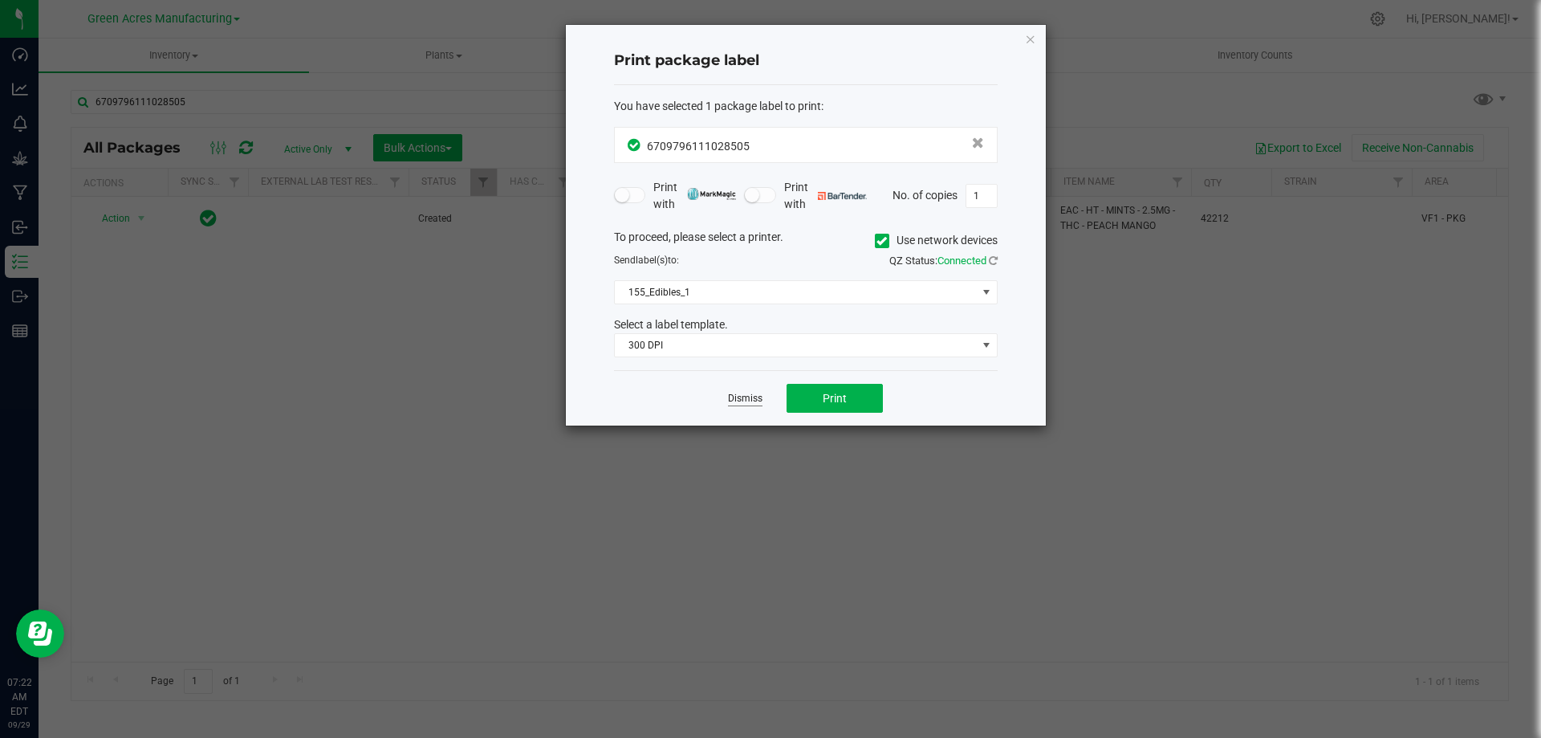
click at [743, 397] on link "Dismiss" at bounding box center [745, 399] width 35 height 14
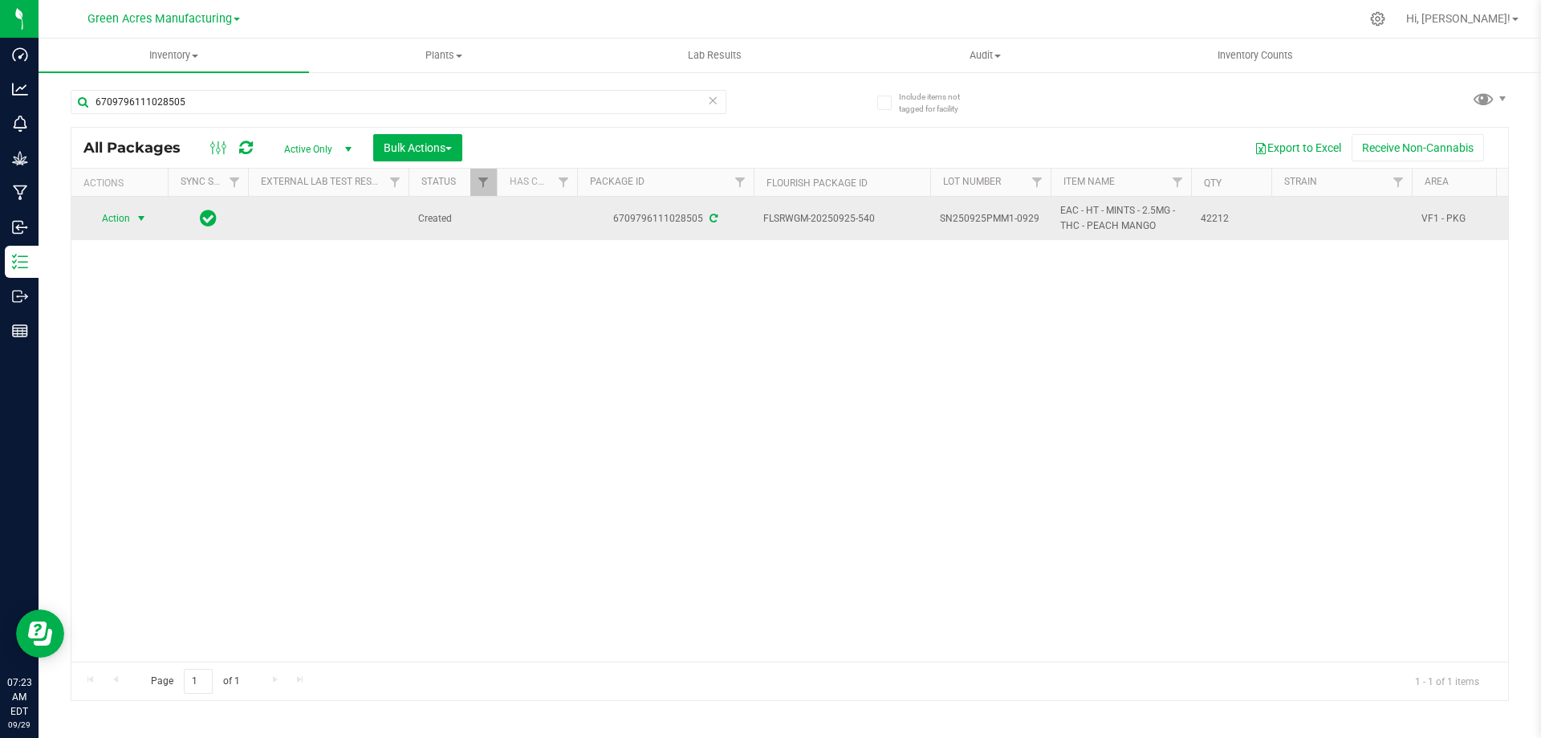
click at [119, 219] on span "Action" at bounding box center [109, 218] width 43 height 22
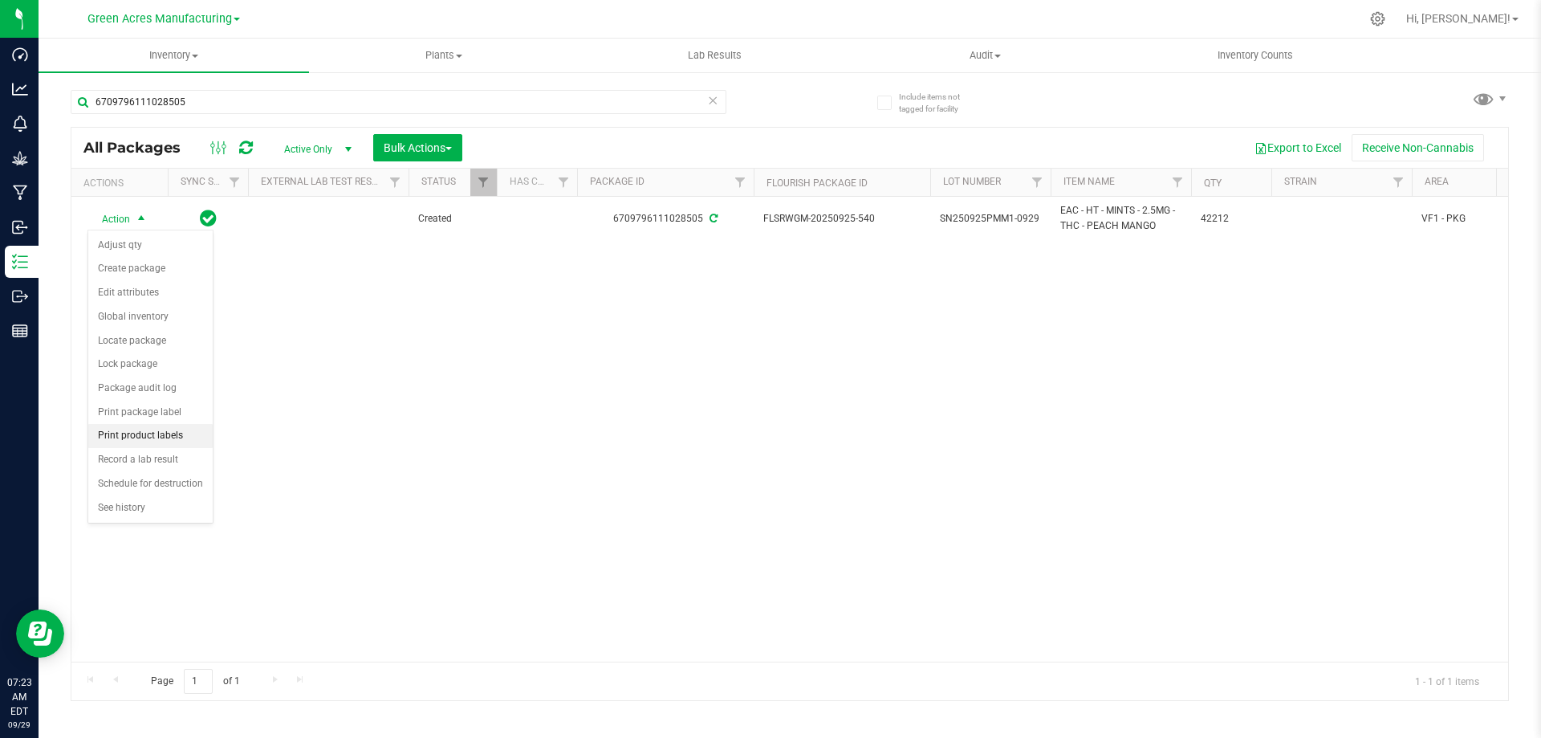
click at [144, 441] on li "Print product labels" at bounding box center [150, 436] width 124 height 24
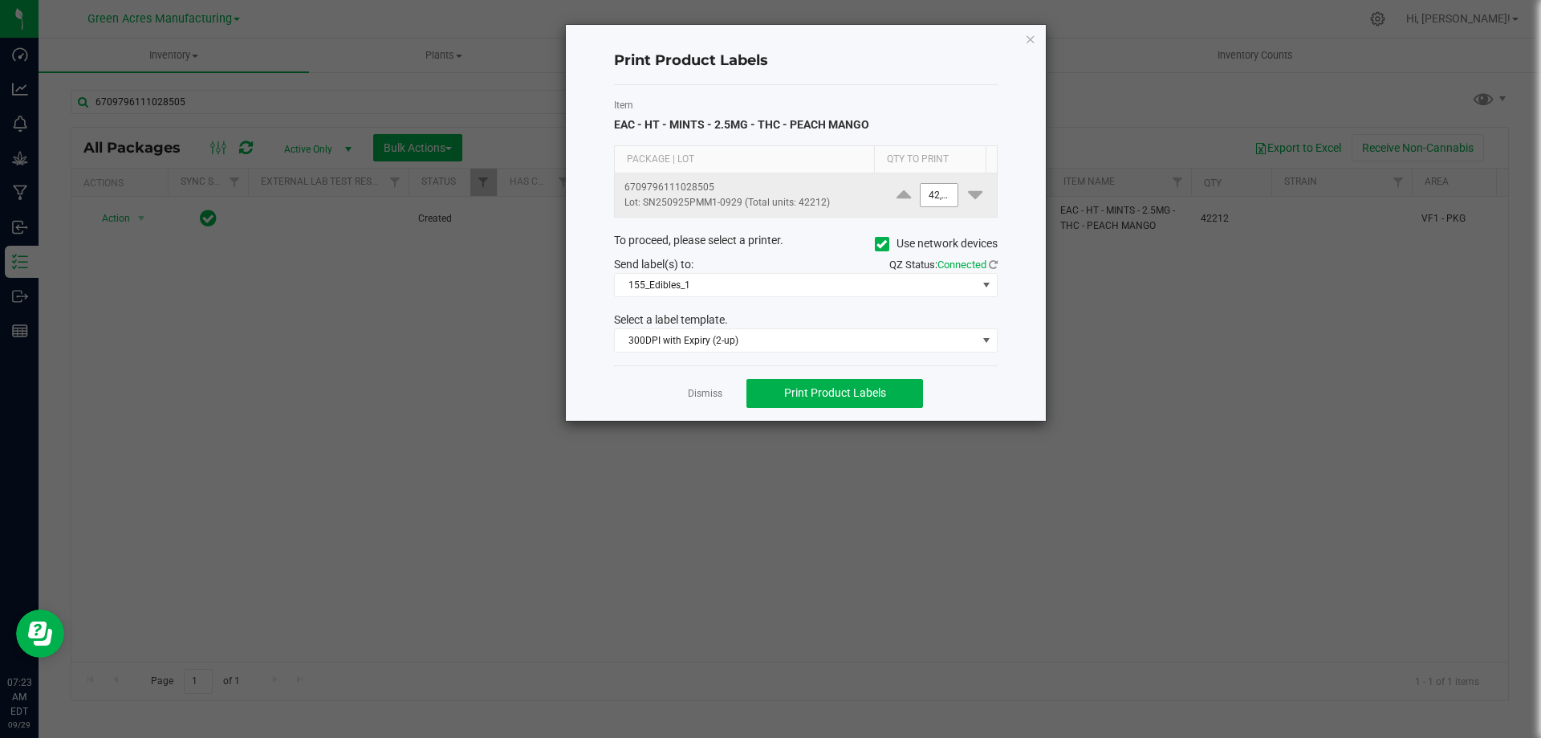
type input "42212"
click at [931, 199] on input "42212" at bounding box center [939, 195] width 37 height 22
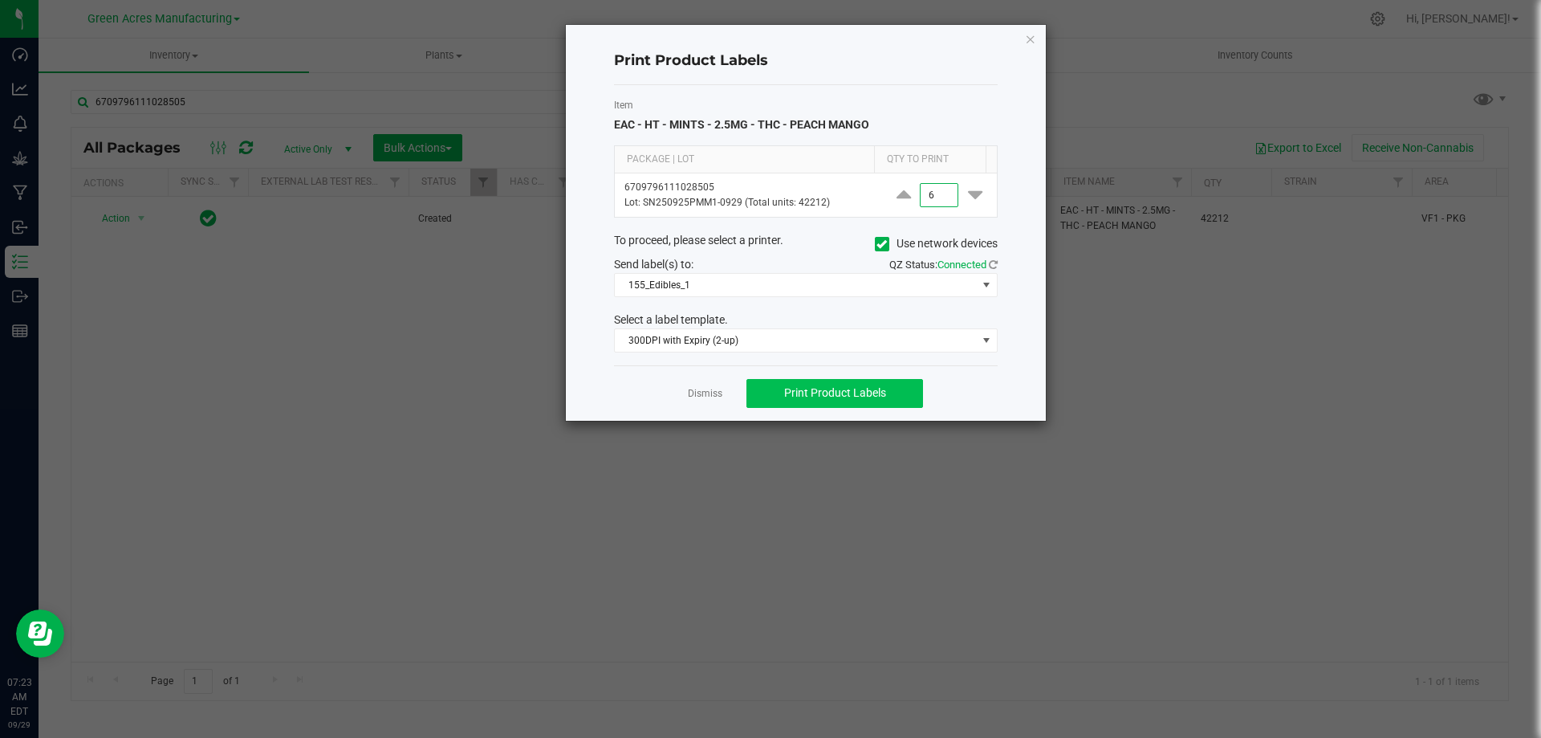
type input "6"
click at [795, 384] on button "Print Product Labels" at bounding box center [835, 393] width 177 height 29
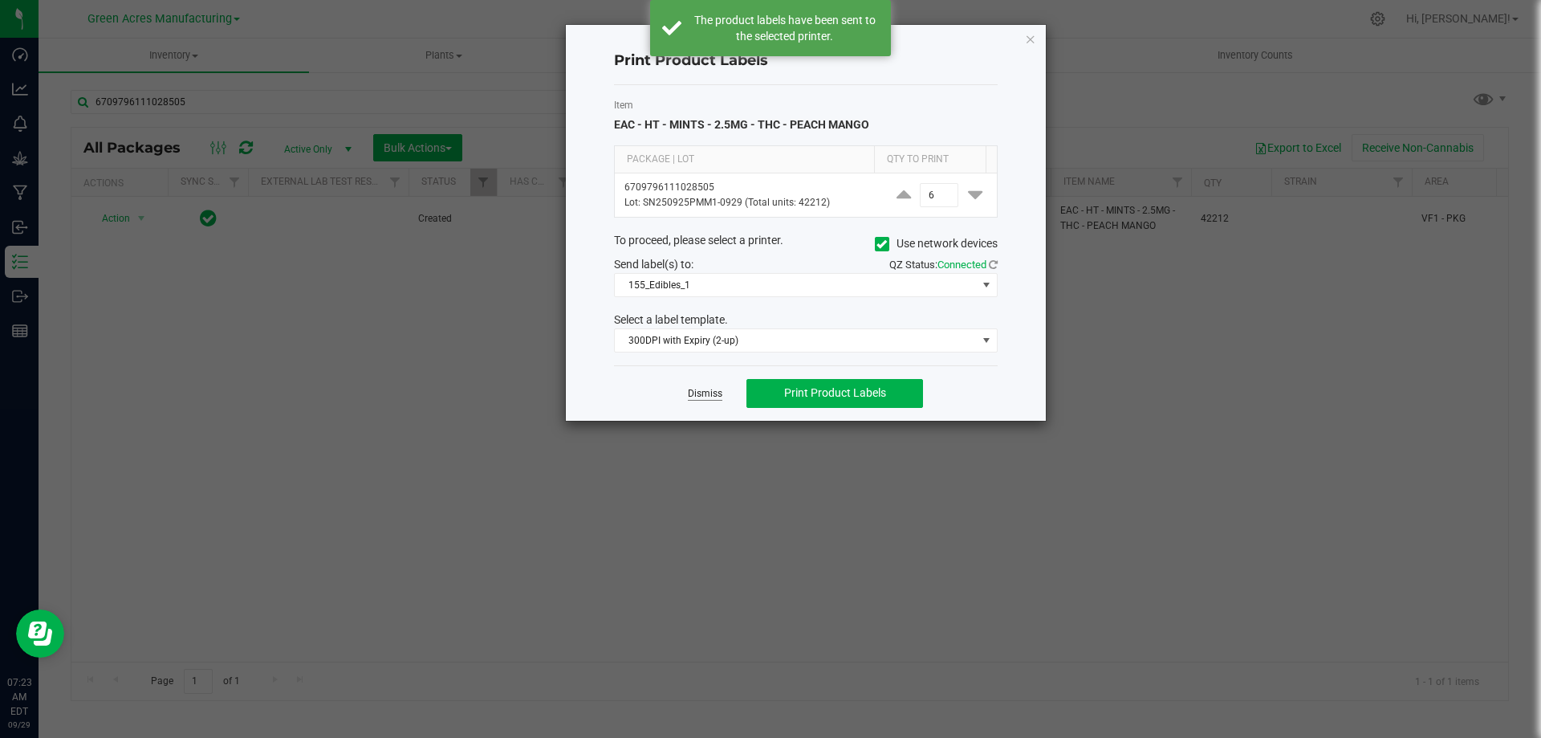
click at [709, 396] on link "Dismiss" at bounding box center [705, 394] width 35 height 14
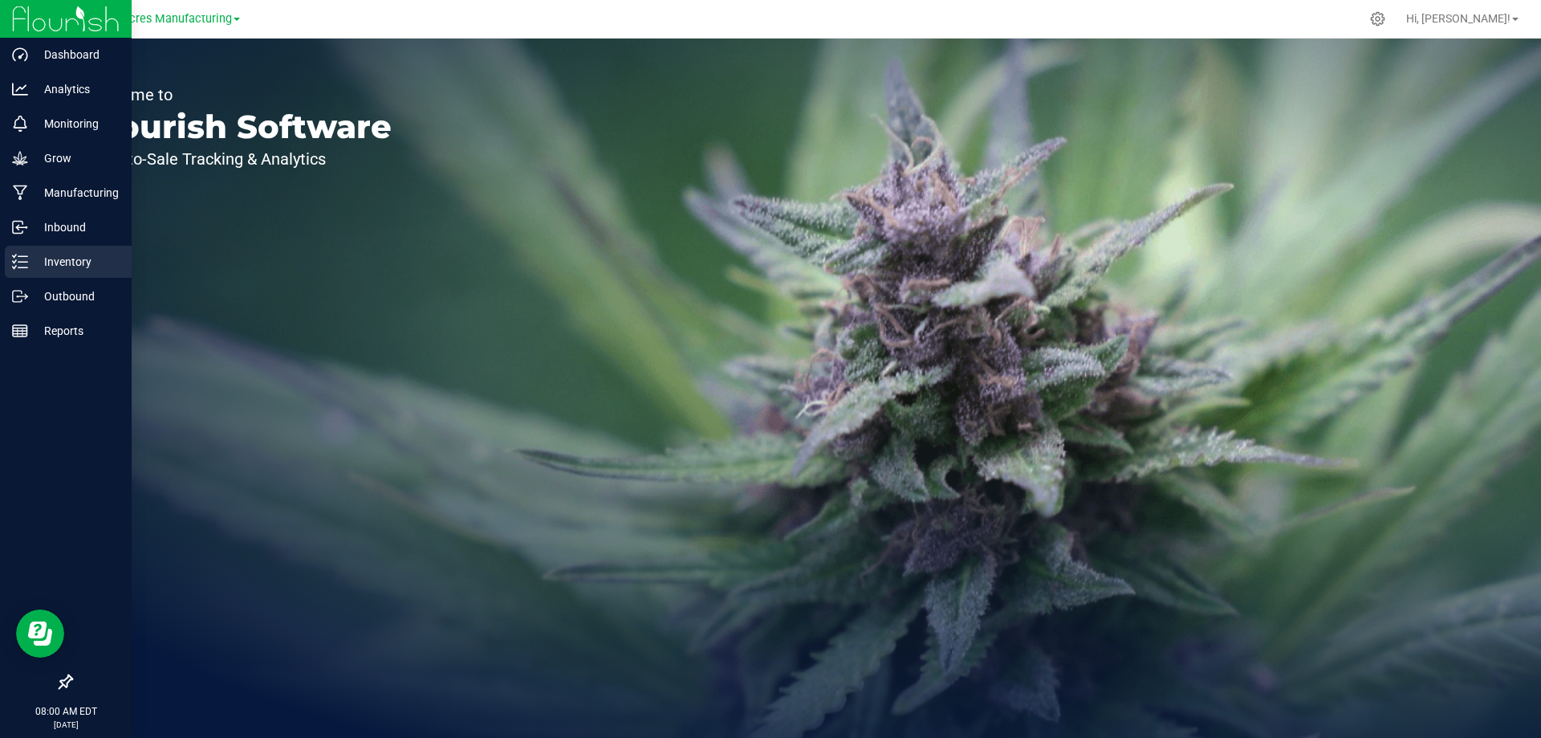
click at [40, 262] on p "Inventory" at bounding box center [76, 261] width 96 height 19
click at [33, 267] on p "Inventory" at bounding box center [76, 261] width 96 height 19
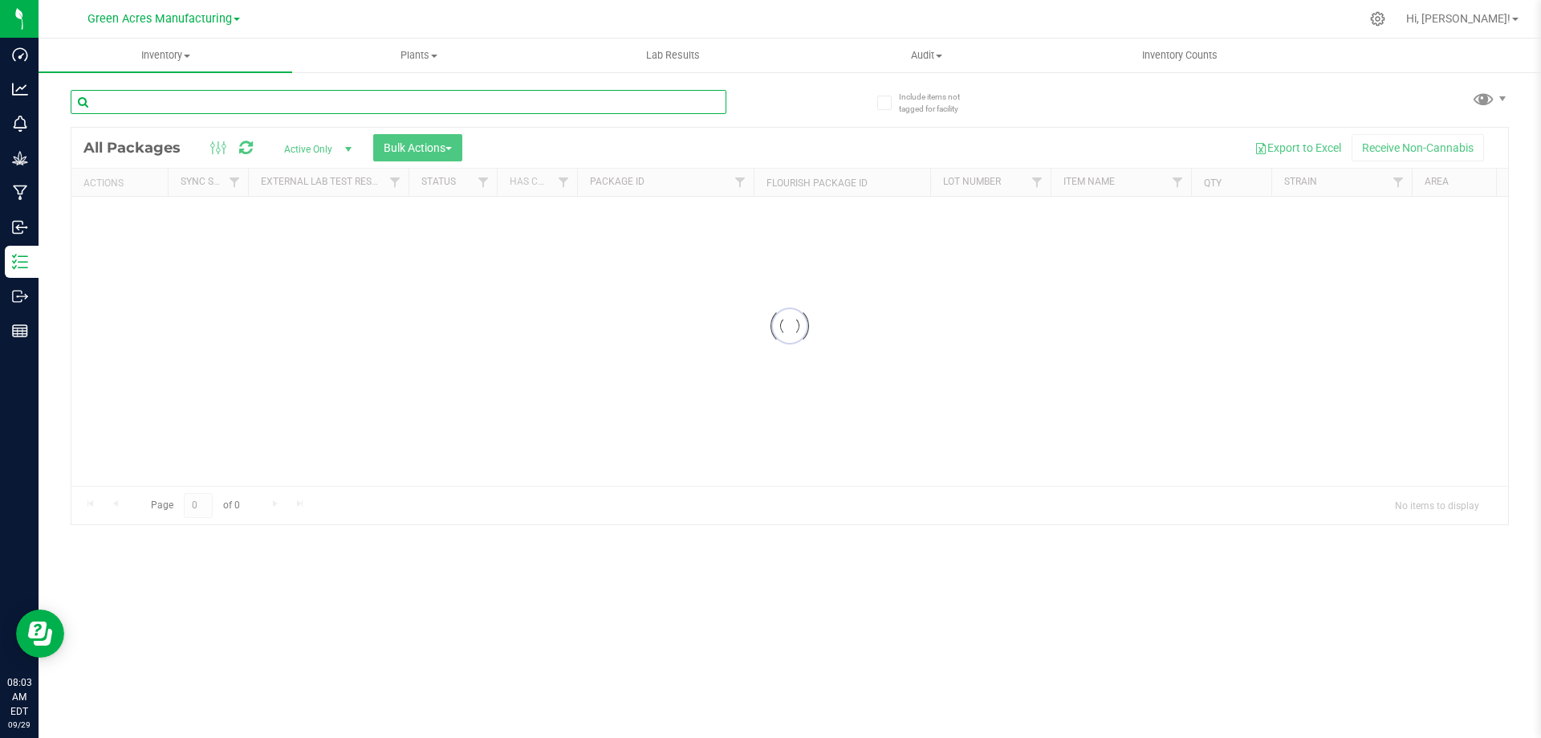
click at [426, 110] on input "text" at bounding box center [399, 102] width 656 height 24
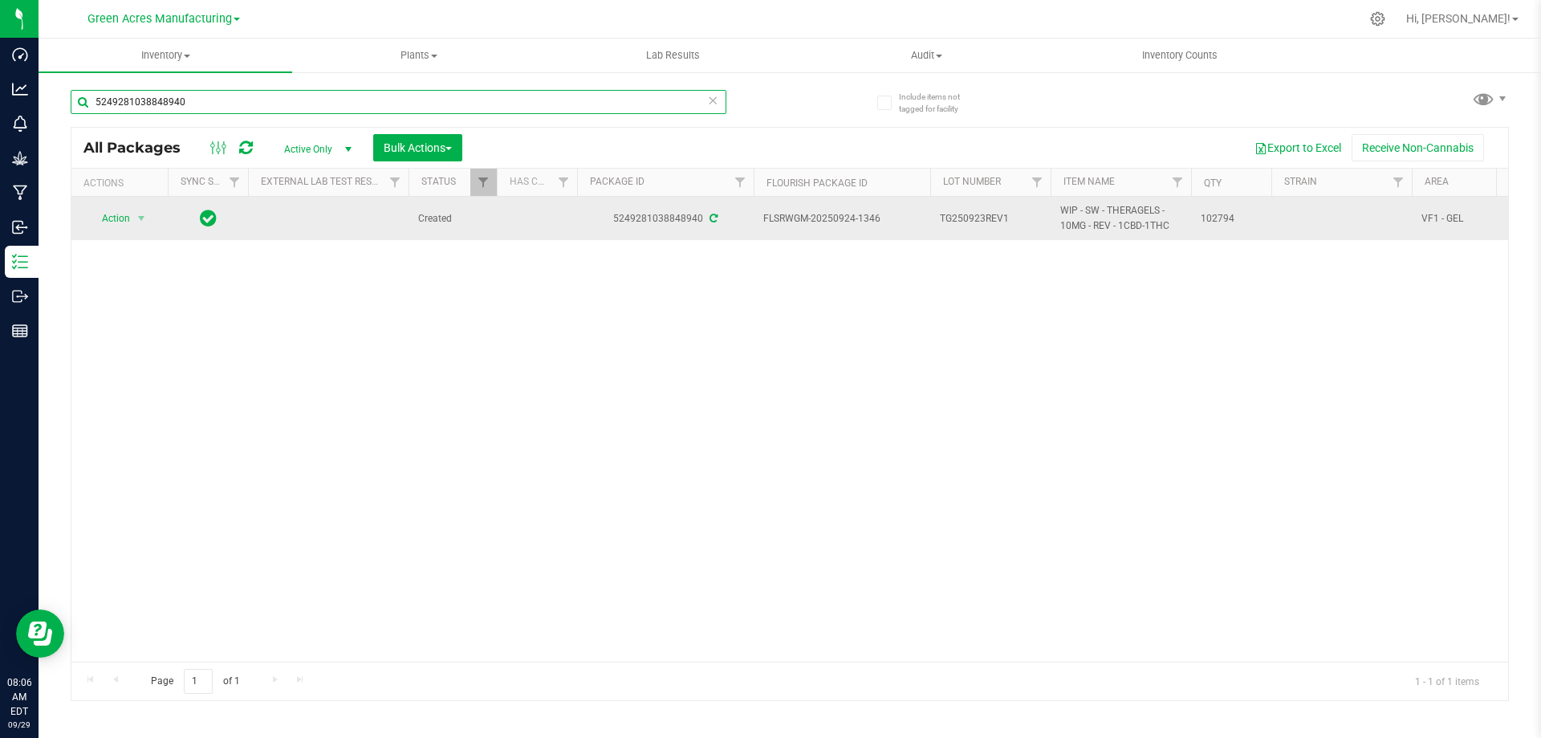
type input "5249281038848940"
click at [1030, 211] on span "TG250923REV1" at bounding box center [990, 218] width 101 height 15
type input "TG250923REV1-F-0929"
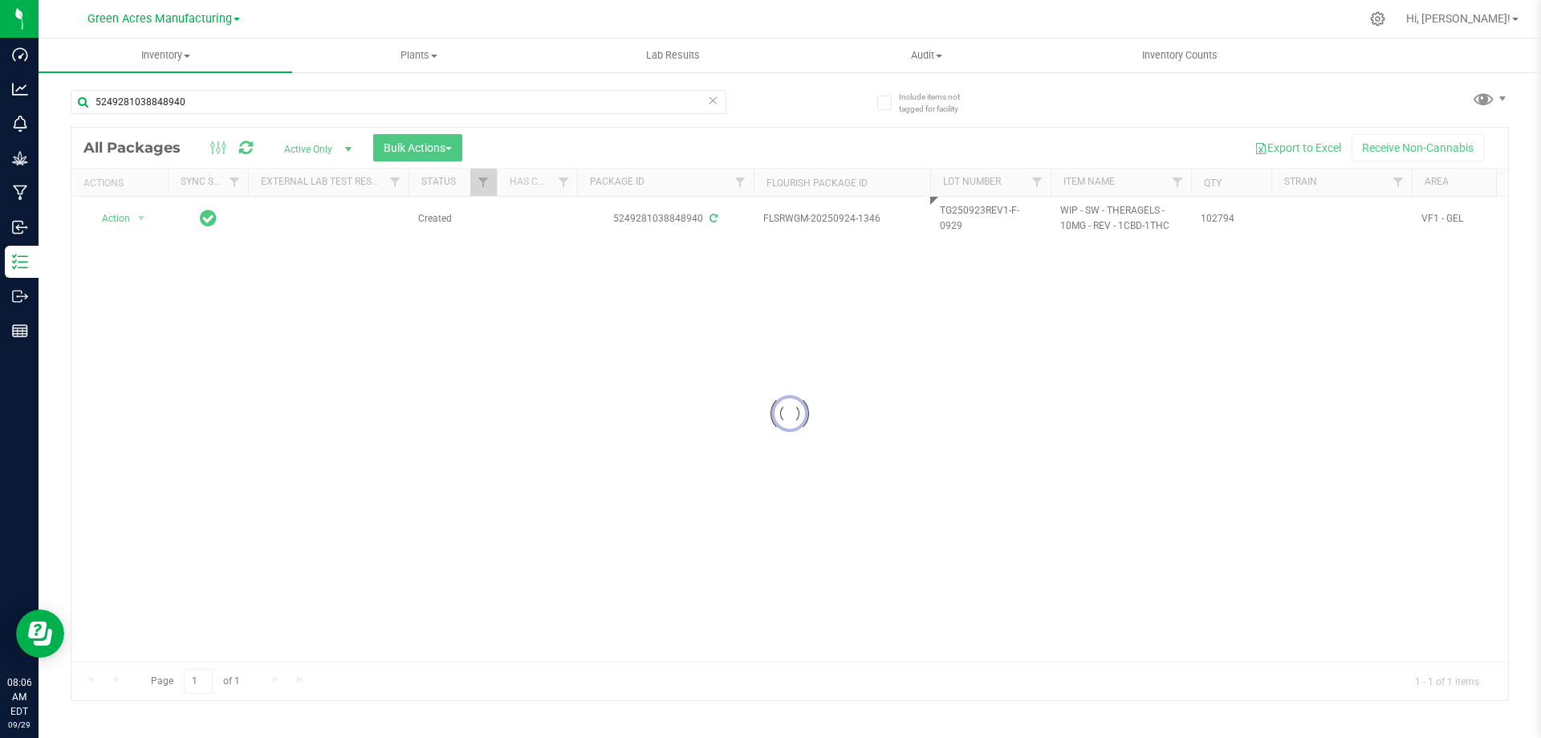
click at [881, 271] on div "Loading... All Packages Active Only Active Only Lab Samples Locked All External…" at bounding box center [790, 414] width 1439 height 574
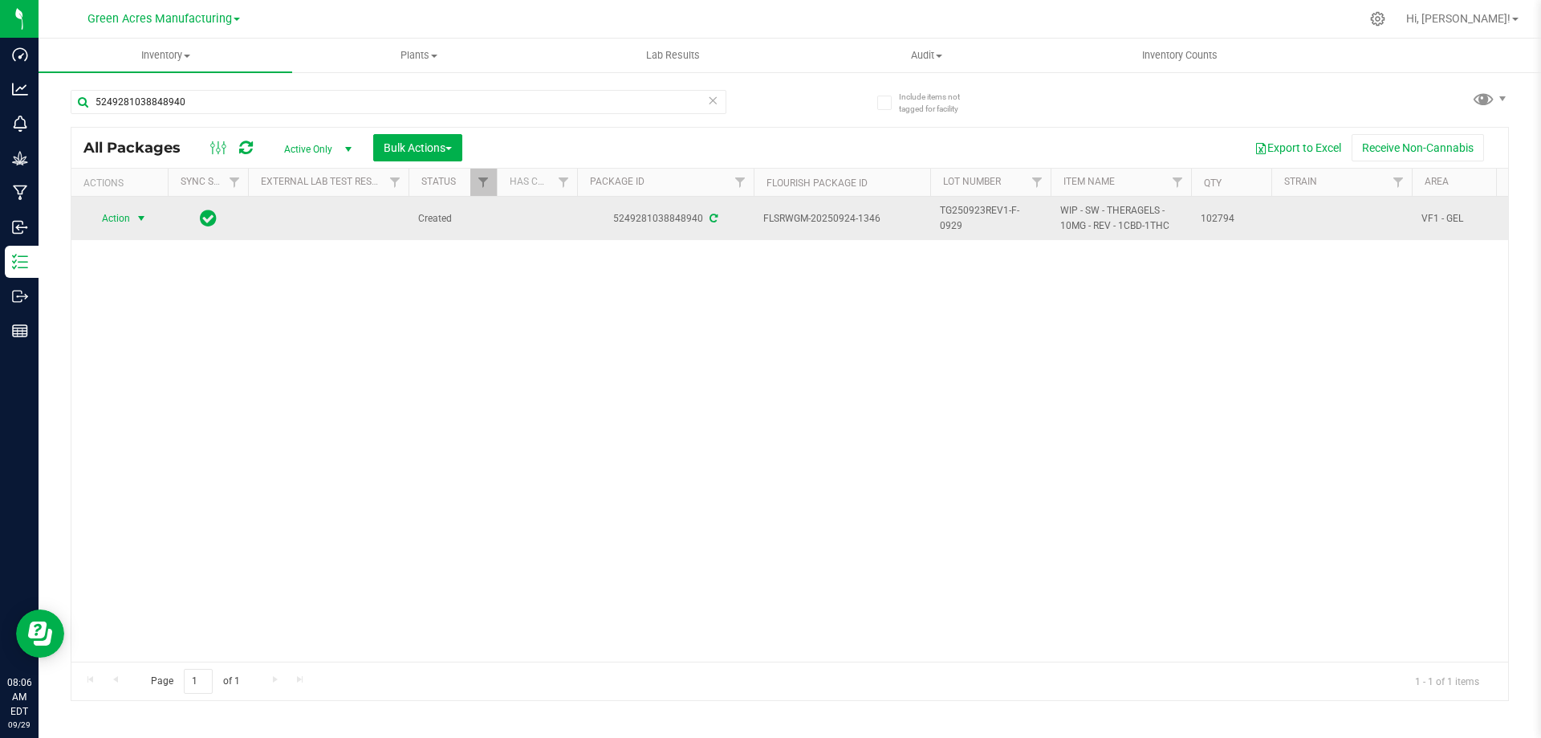
click at [140, 212] on span "select" at bounding box center [141, 218] width 13 height 13
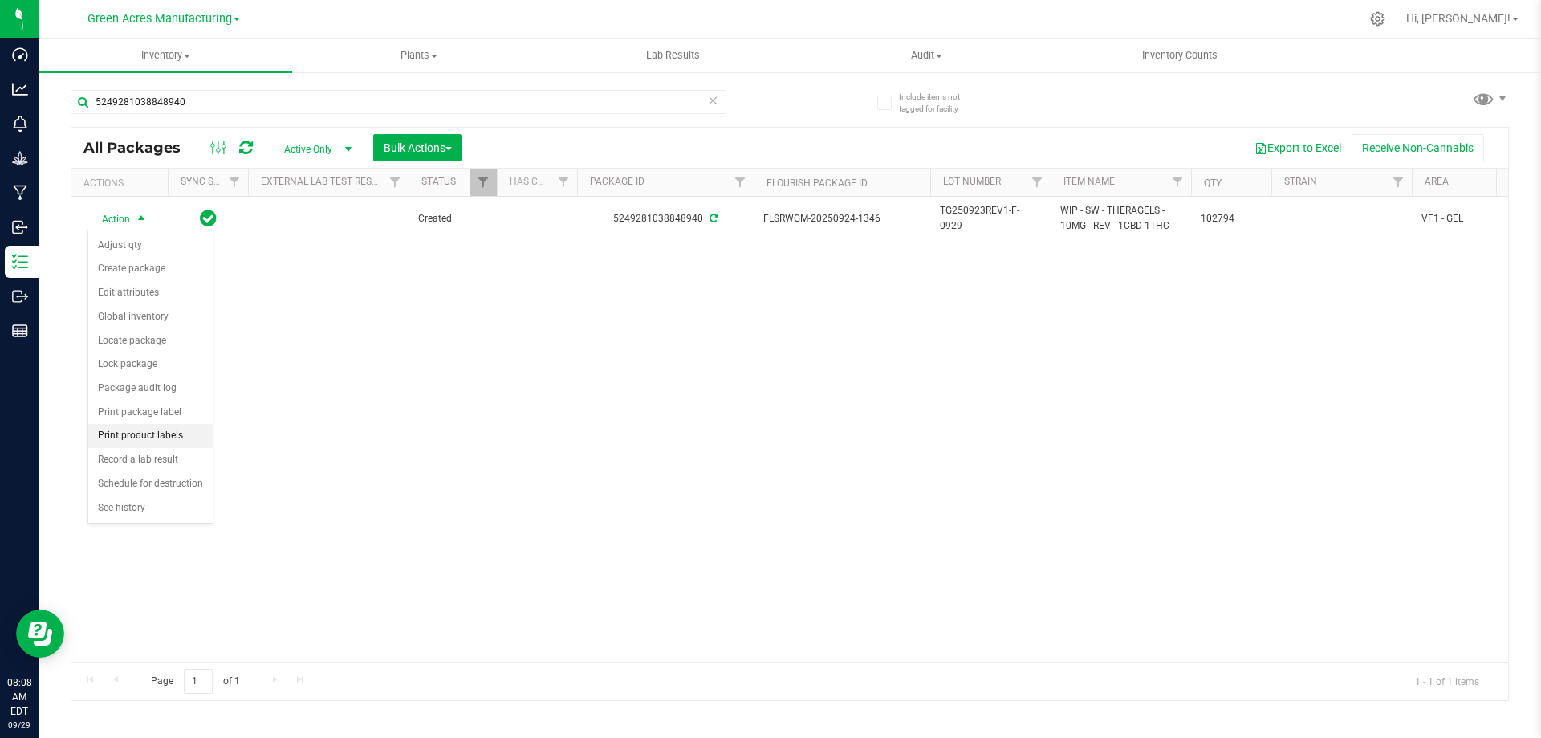
click at [179, 437] on li "Print product labels" at bounding box center [150, 436] width 124 height 24
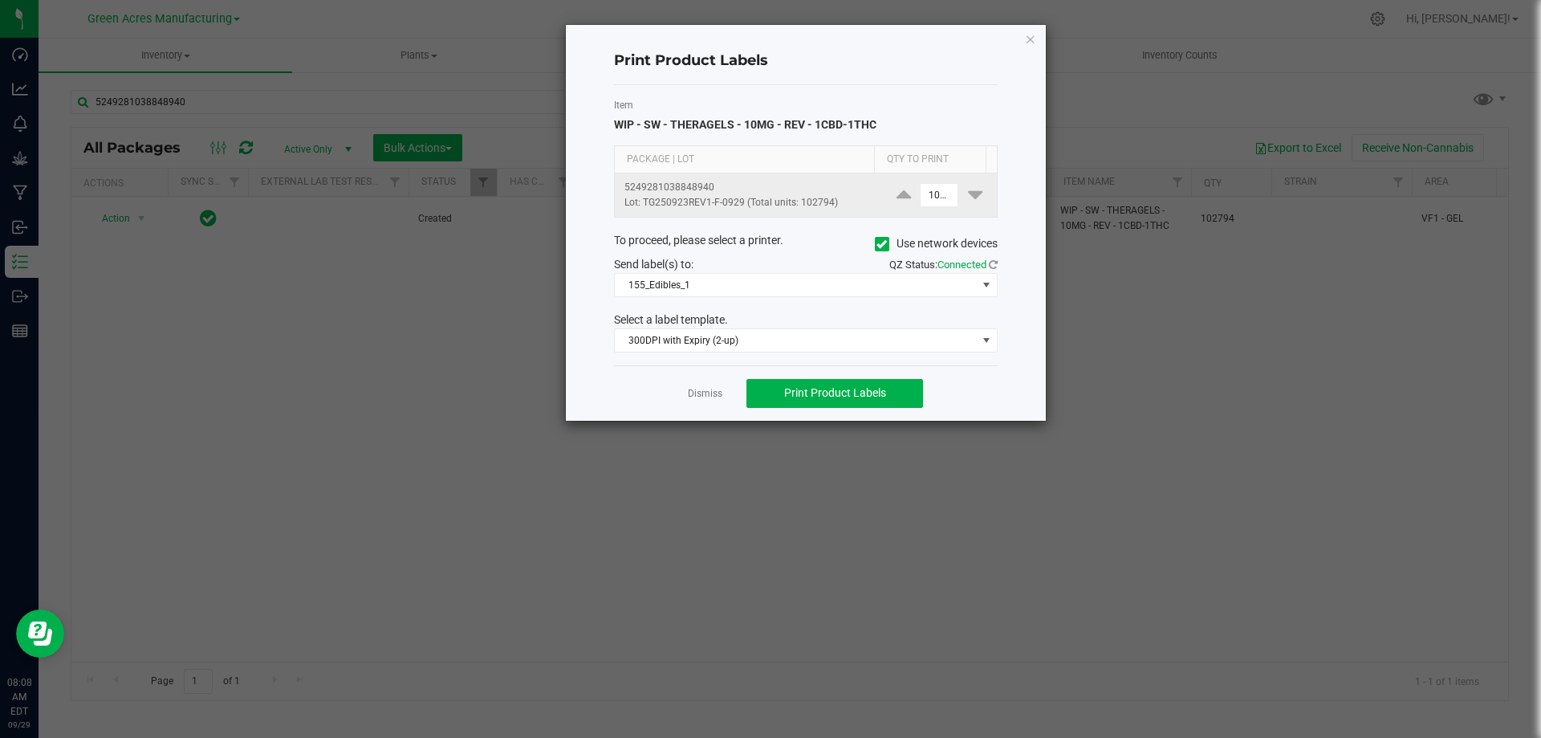
click at [963, 189] on span at bounding box center [975, 195] width 24 height 20
click at [929, 195] on input "102794" at bounding box center [939, 195] width 37 height 22
type input "4"
click at [891, 391] on button "Print Product Labels" at bounding box center [835, 393] width 177 height 29
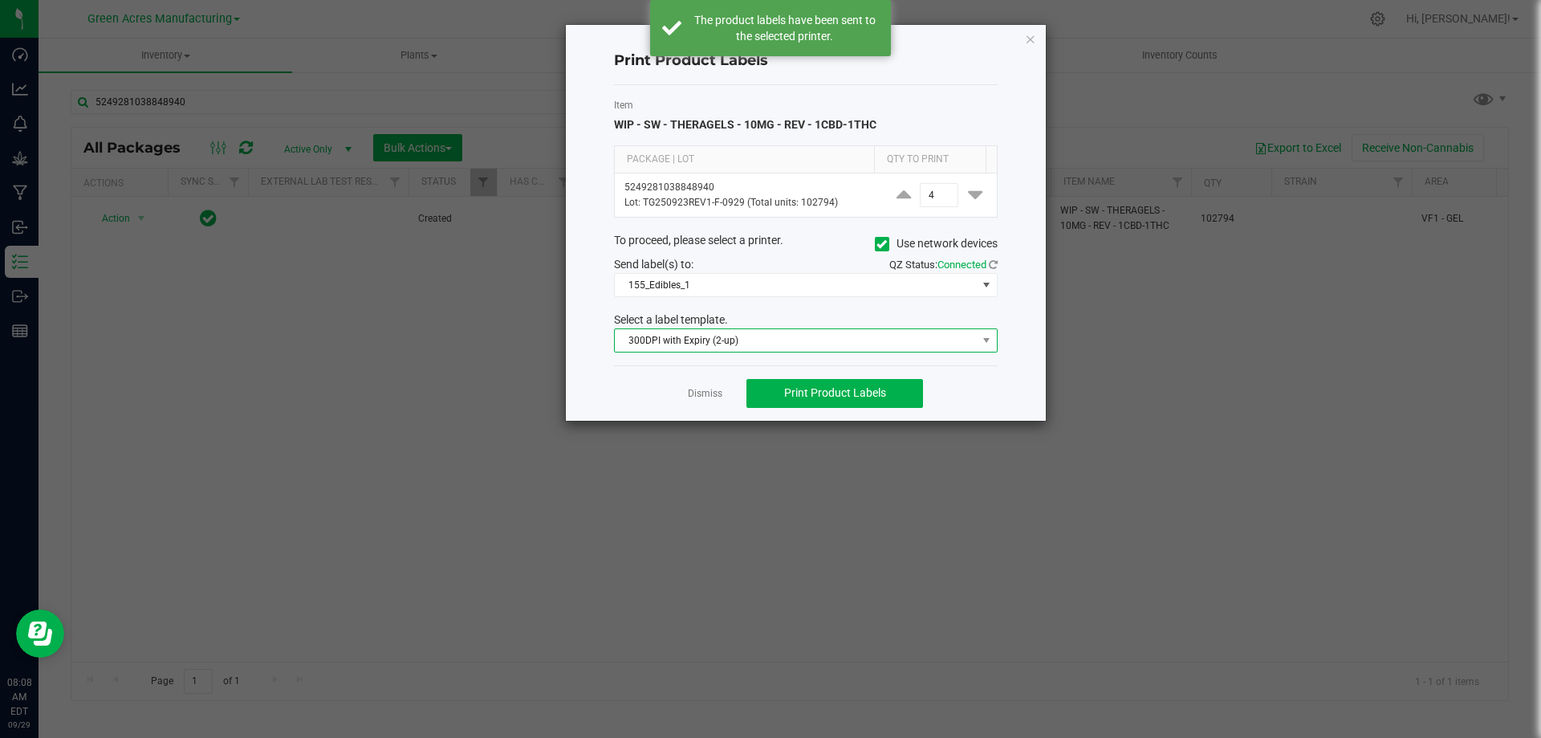
click at [763, 347] on span "300DPI with Expiry (2-up)" at bounding box center [796, 340] width 362 height 22
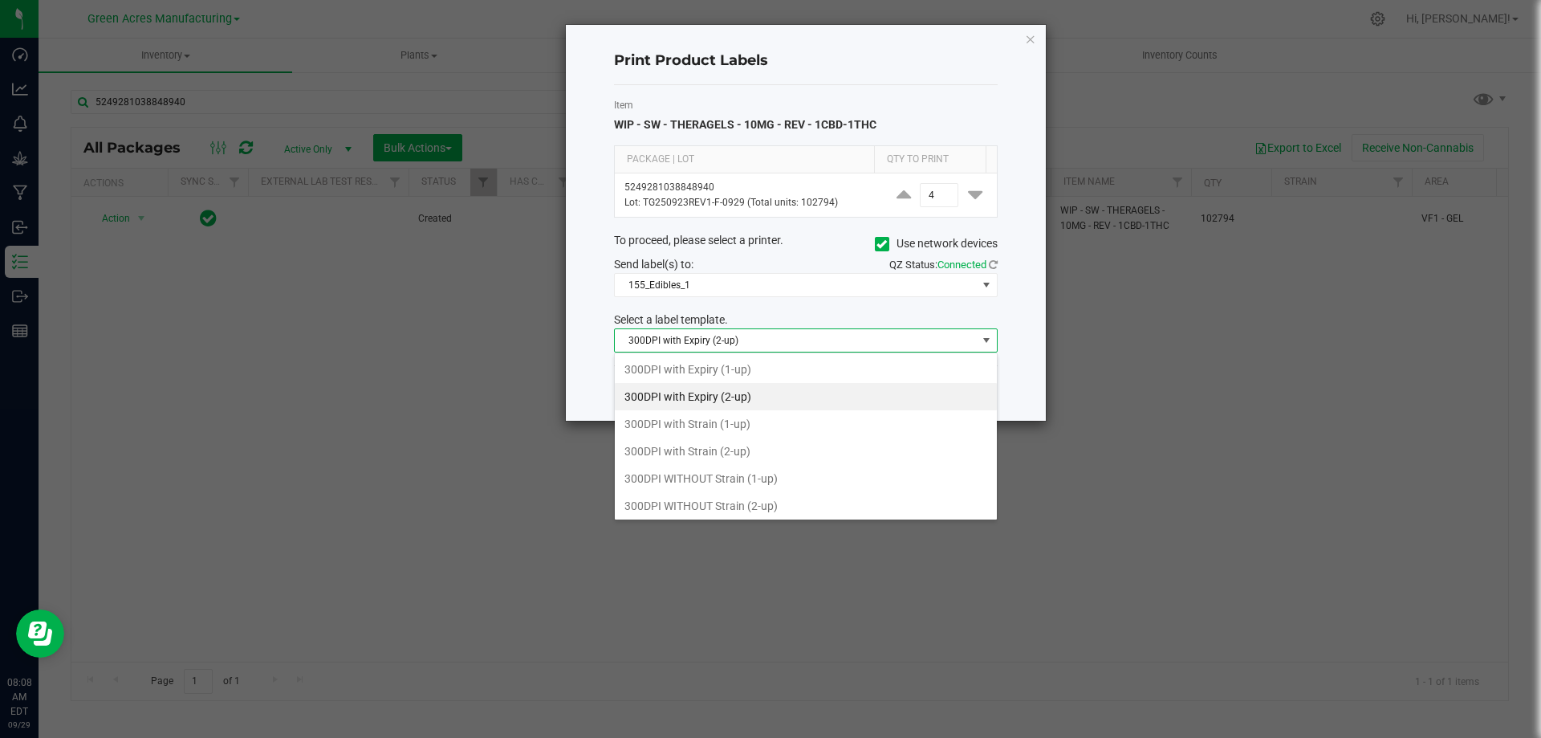
scroll to position [24, 384]
click at [743, 503] on li "300DPI WITHOUT Strain (2-up)" at bounding box center [806, 505] width 382 height 27
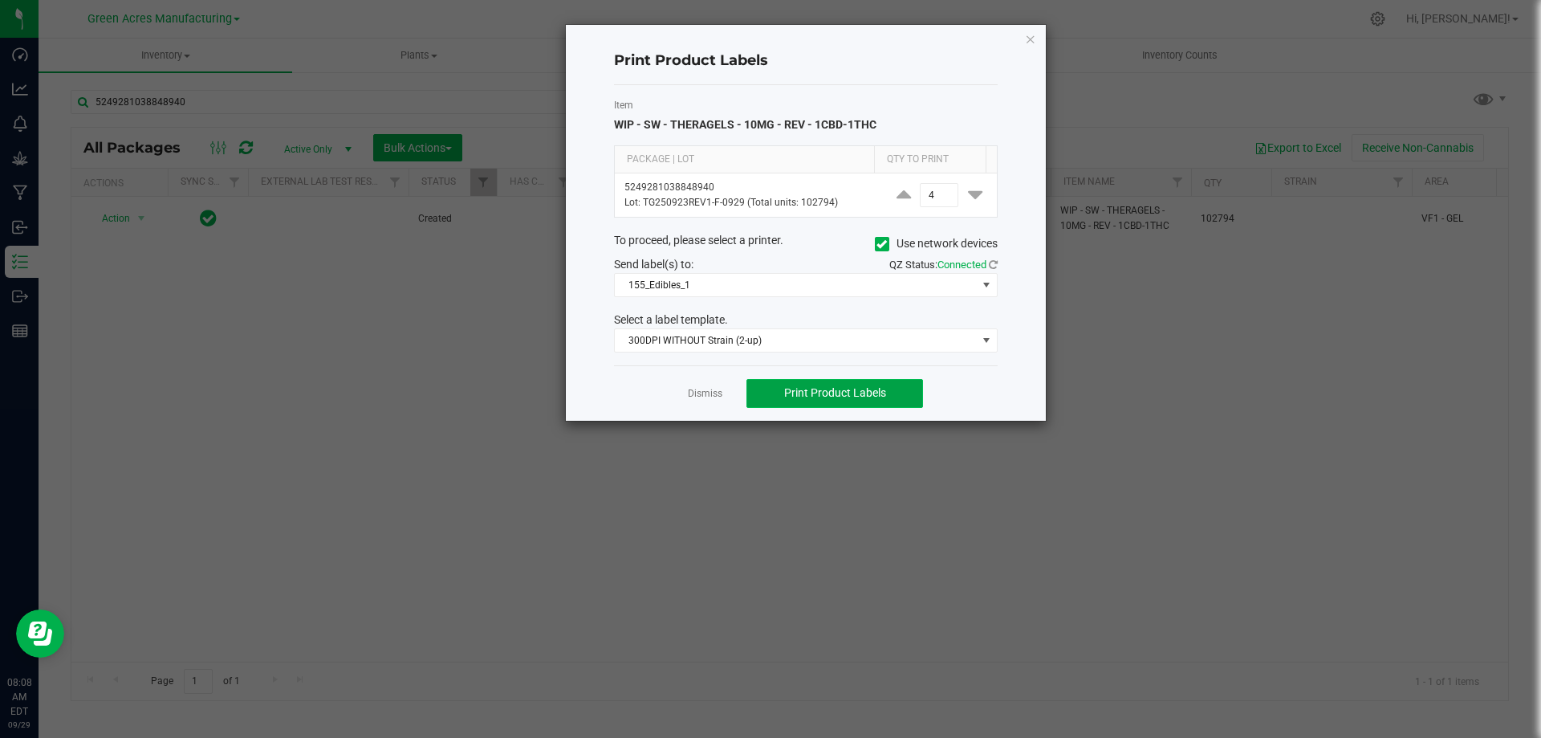
click at [900, 401] on button "Print Product Labels" at bounding box center [835, 393] width 177 height 29
click at [703, 389] on link "Dismiss" at bounding box center [705, 394] width 35 height 14
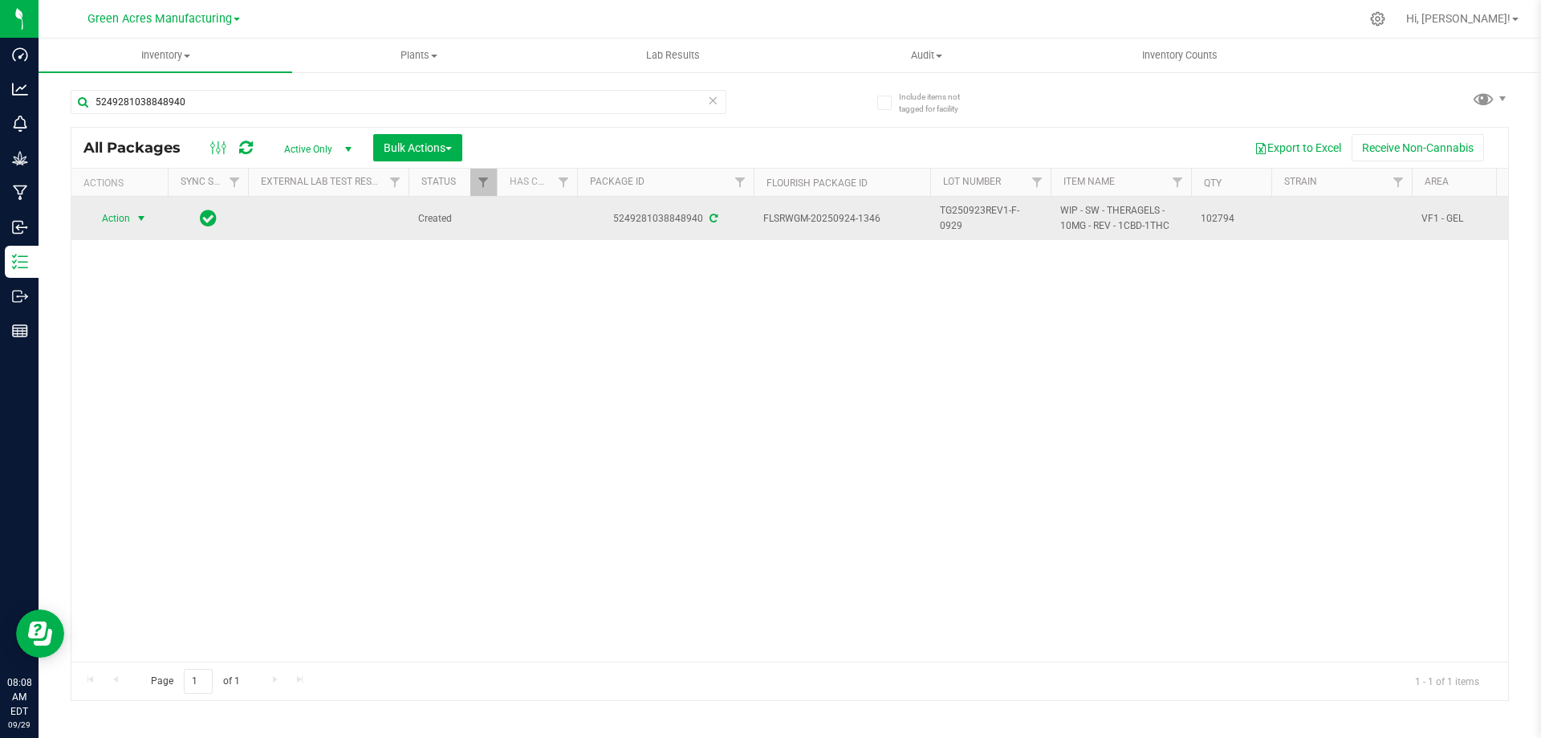
click at [121, 215] on span "Action" at bounding box center [109, 218] width 43 height 22
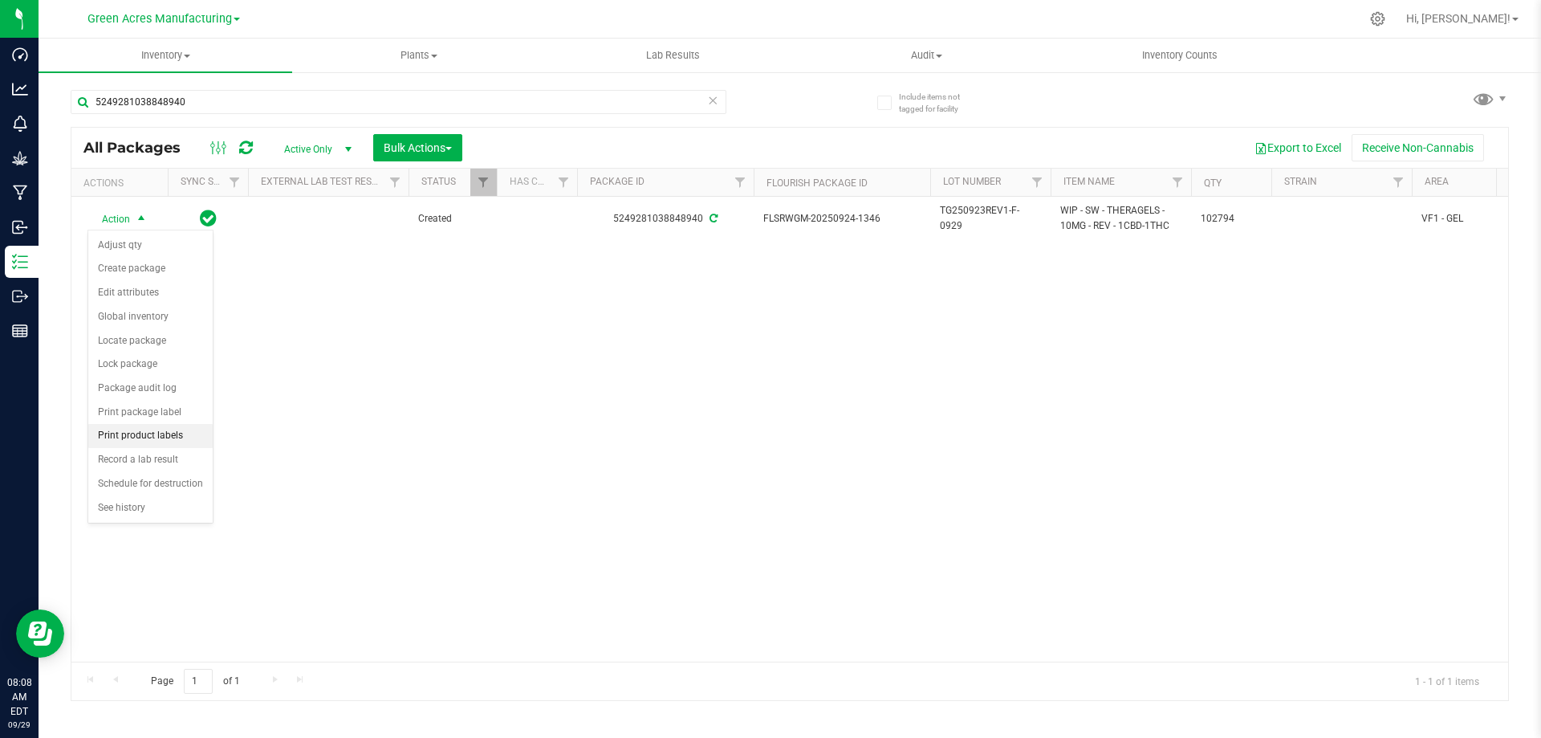
click at [172, 432] on li "Print product labels" at bounding box center [150, 436] width 124 height 24
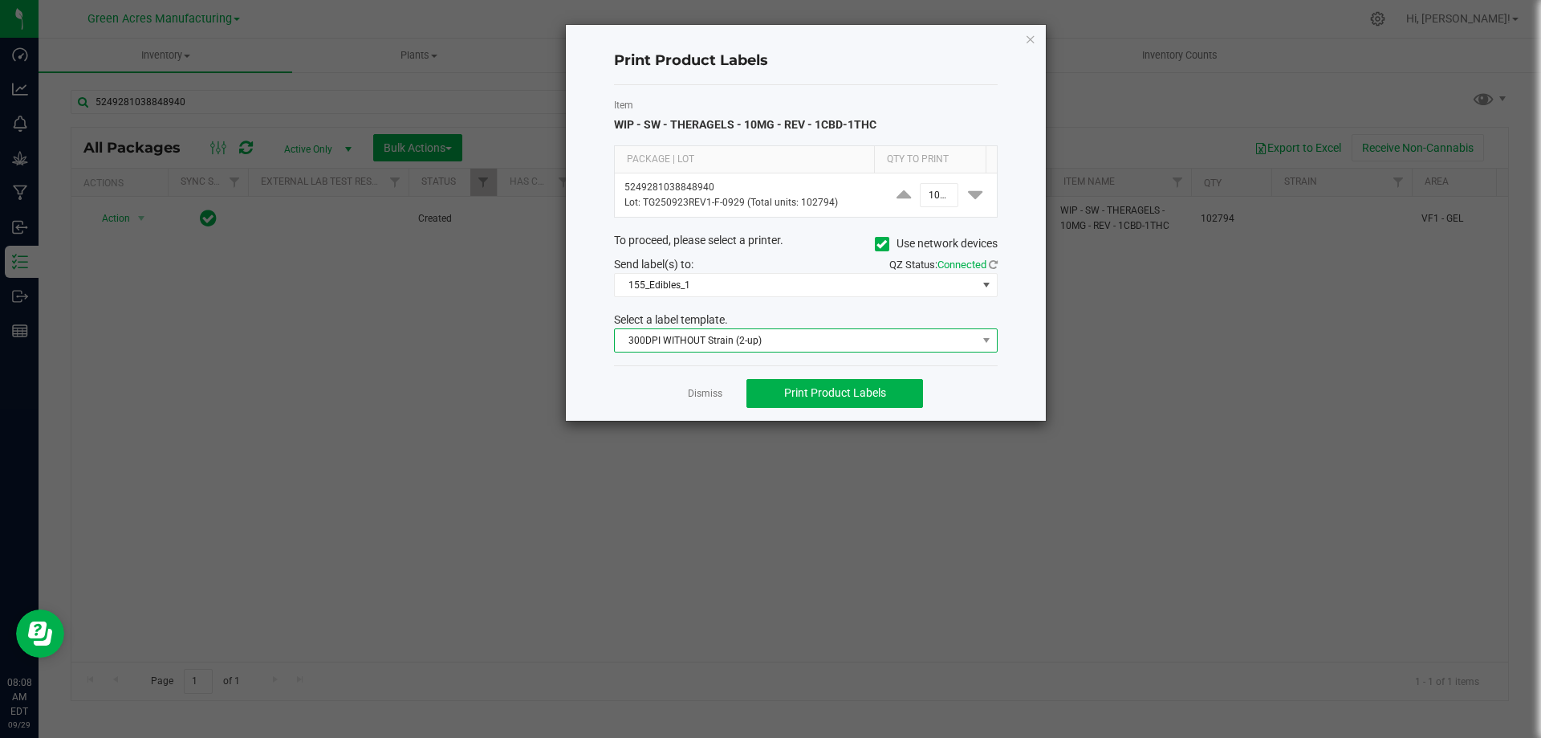
click at [867, 343] on span "300DPI WITHOUT Strain (2-up)" at bounding box center [796, 340] width 362 height 22
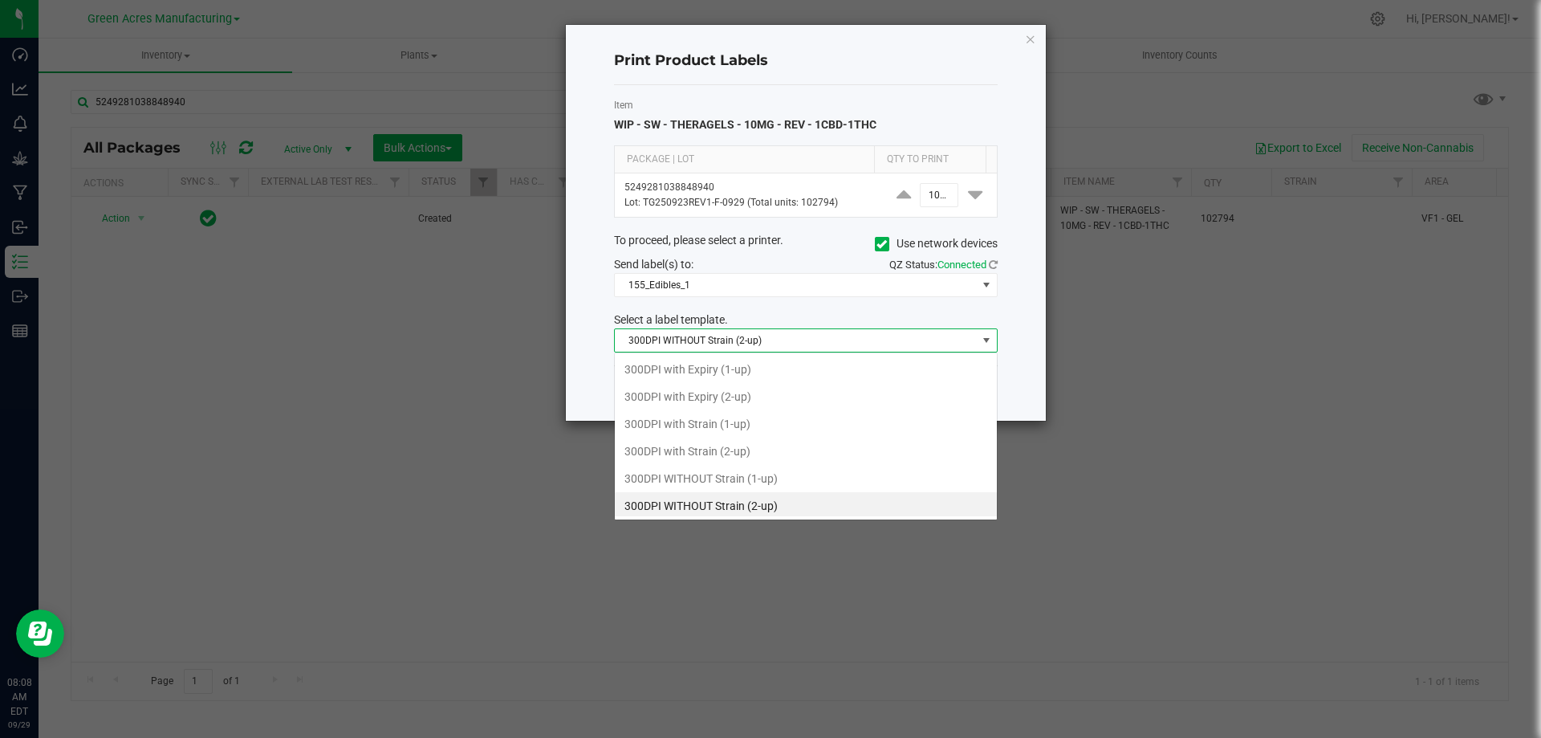
scroll to position [3, 0]
click at [757, 447] on li "300DPI with Strain (2-up)" at bounding box center [806, 447] width 382 height 27
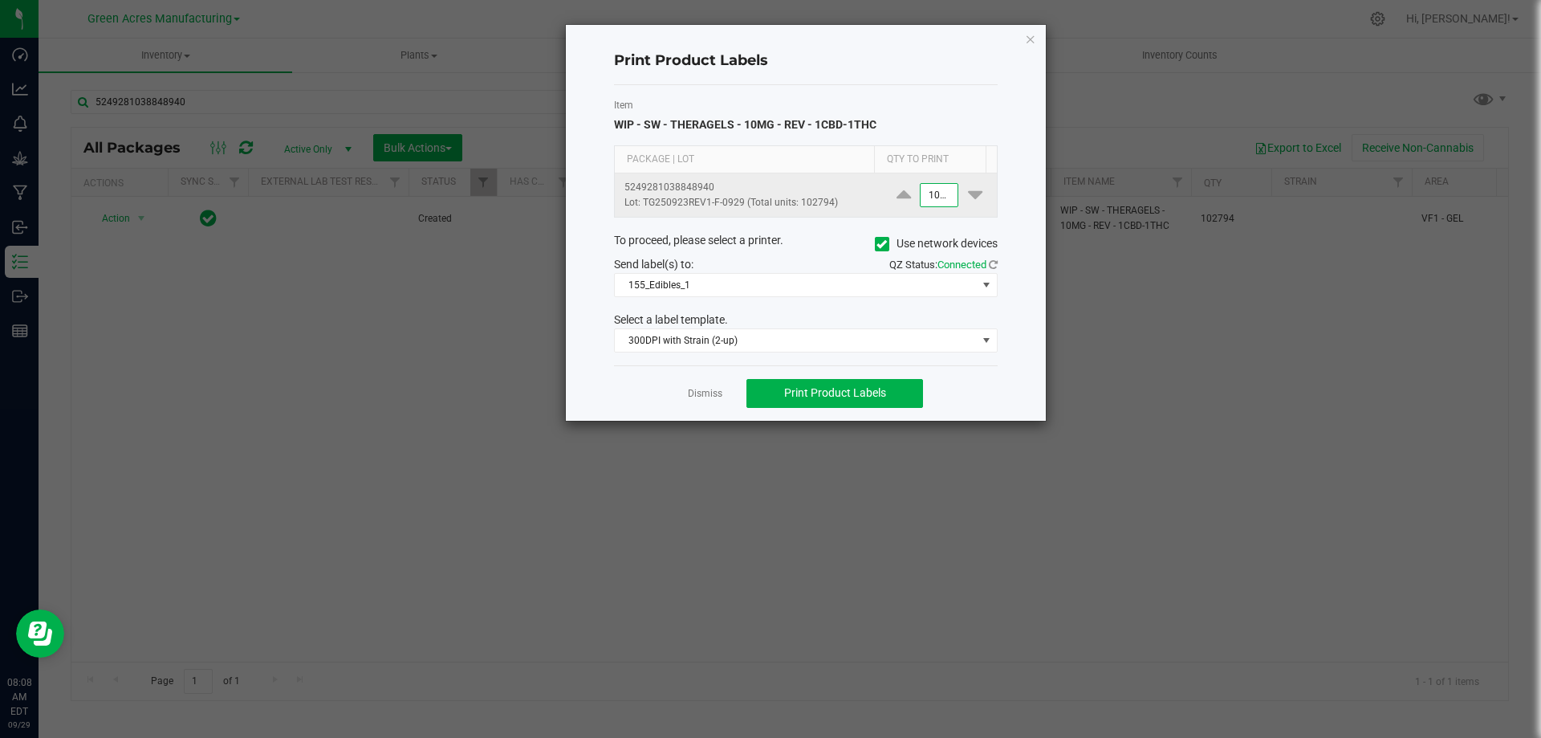
click at [925, 191] on input "102794" at bounding box center [939, 195] width 37 height 22
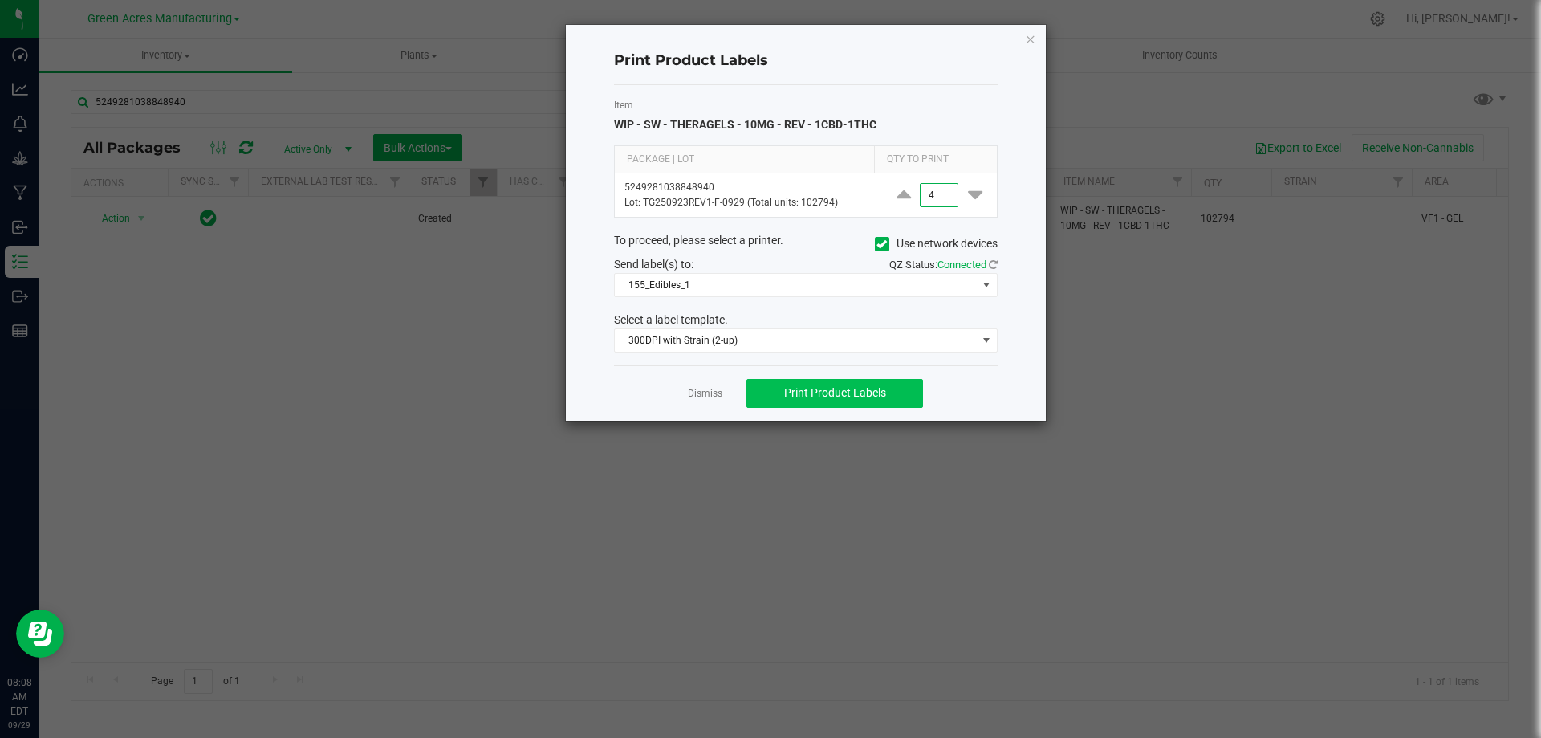
type input "4"
click at [863, 396] on span "Print Product Labels" at bounding box center [835, 392] width 102 height 13
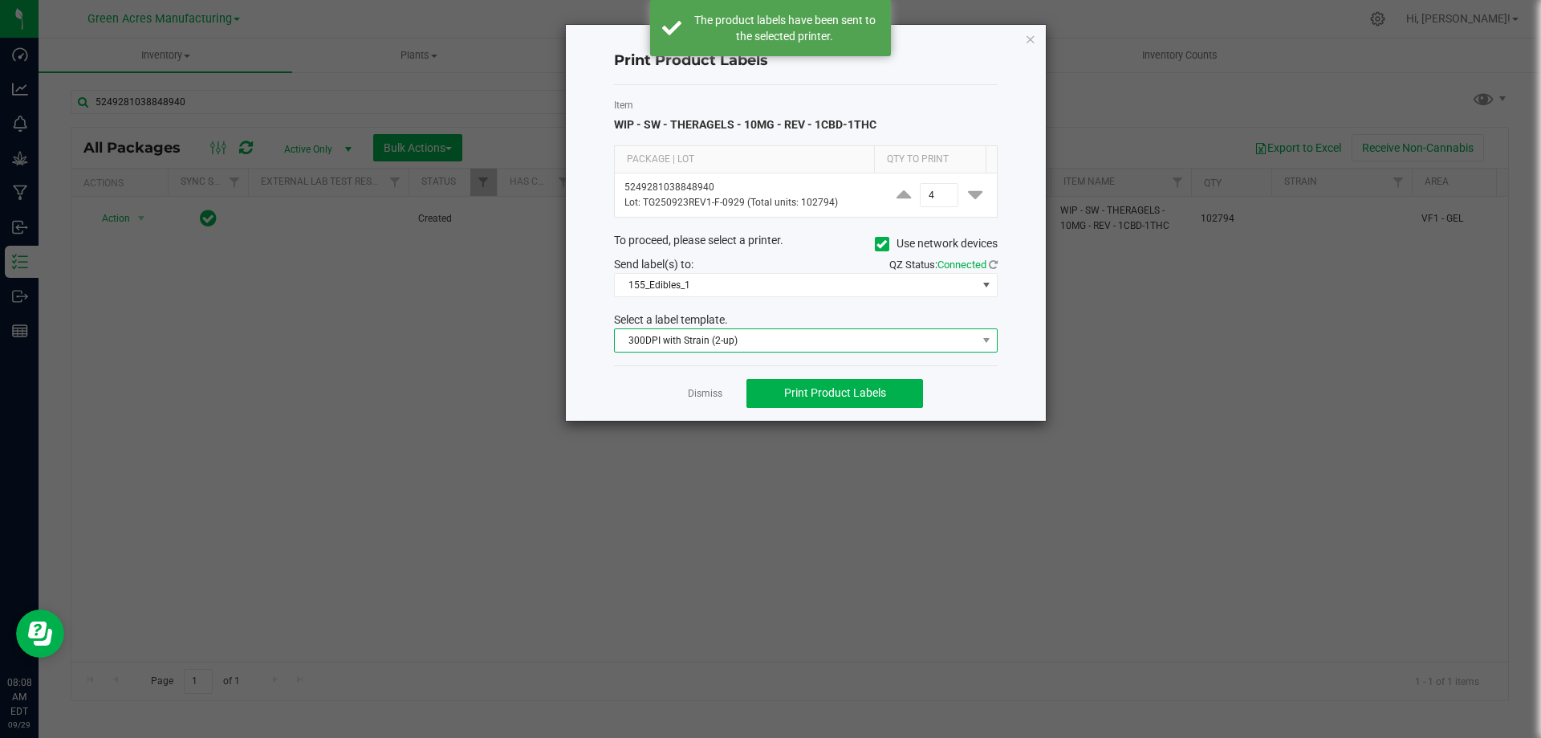
click at [972, 342] on span "300DPI with Strain (2-up)" at bounding box center [796, 340] width 362 height 22
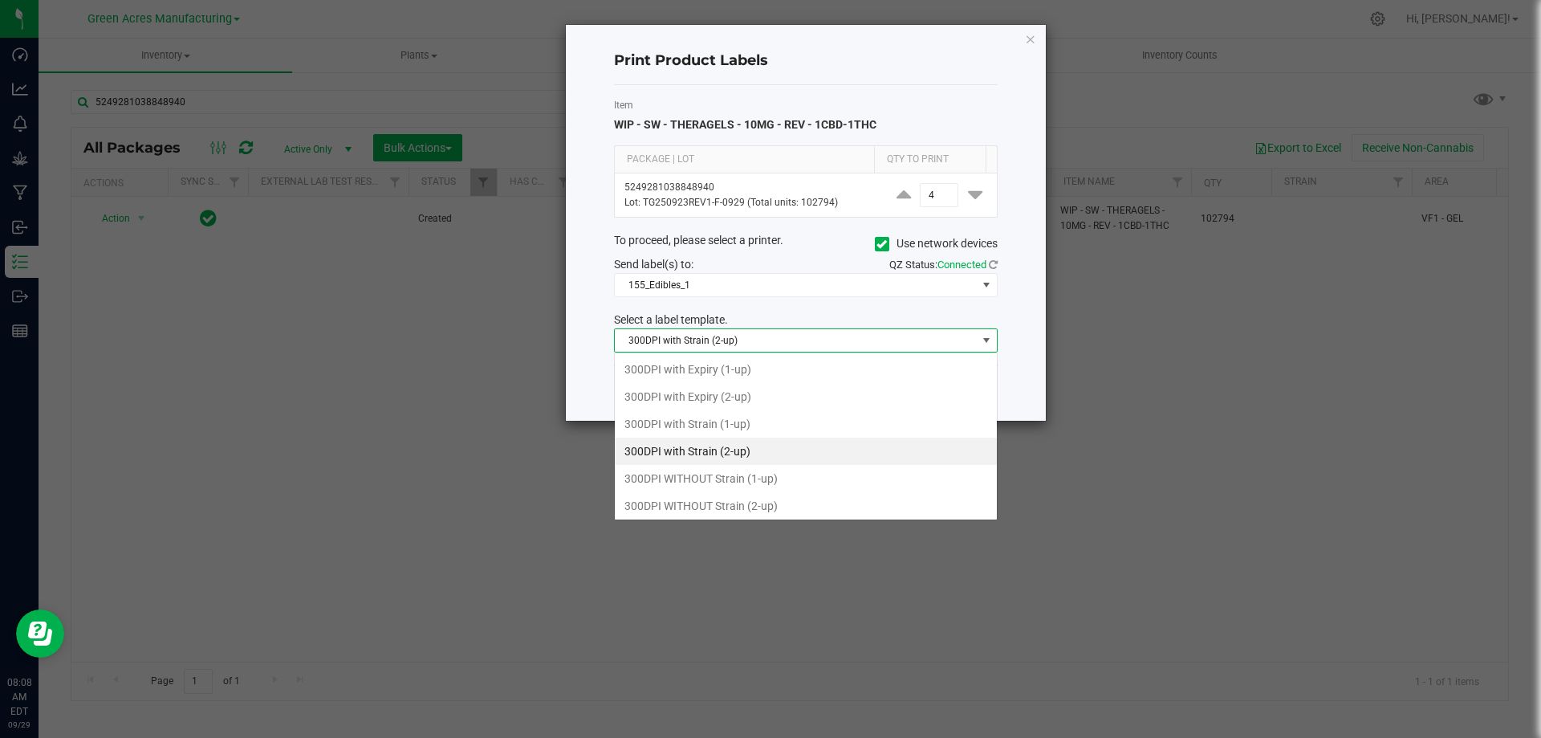
scroll to position [24, 384]
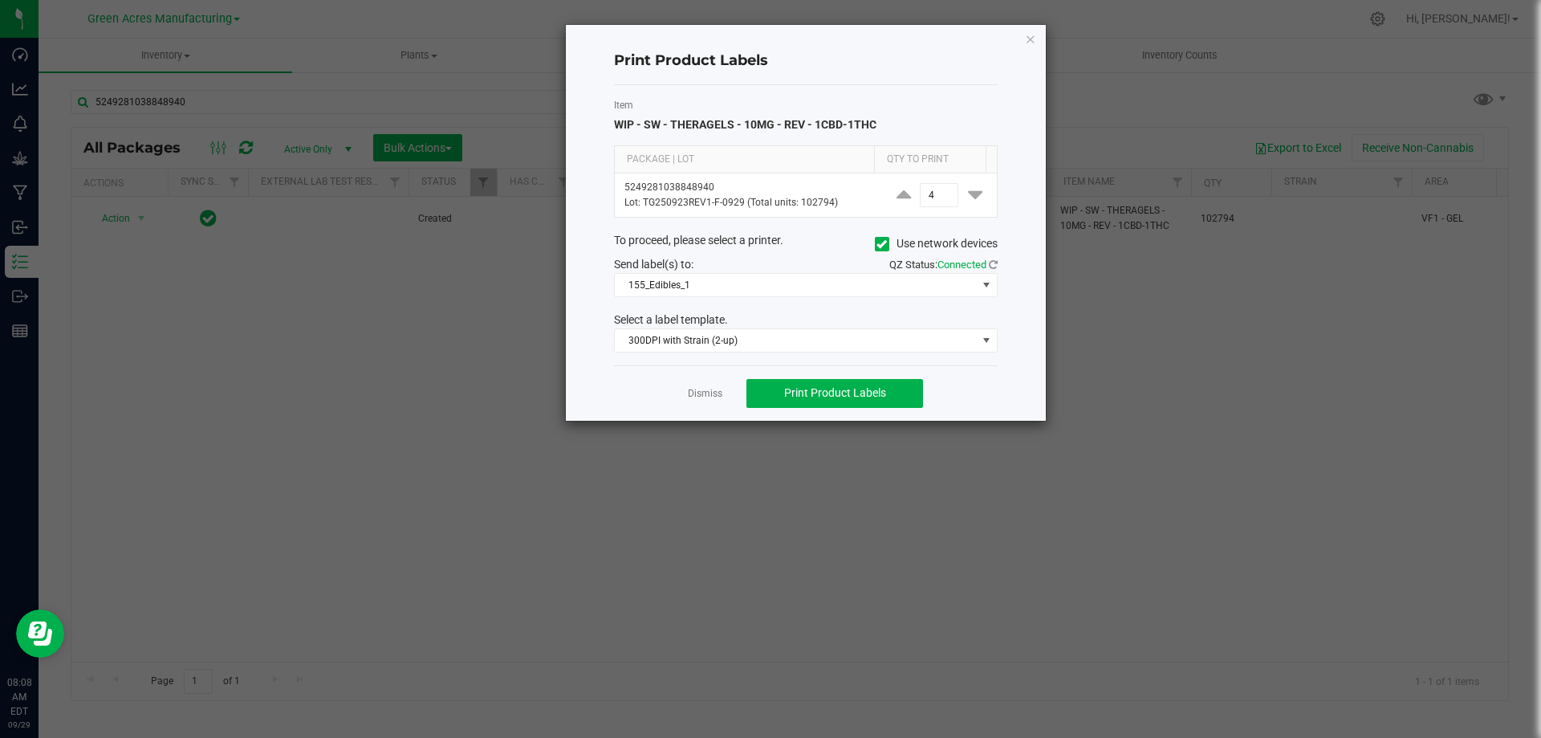
click at [1091, 403] on ngb-modal-window "Print Product Labels Item WIP - SW - THERAGELS - 10MG - REV - 1CBD-1THC Package…" at bounding box center [776, 369] width 1553 height 738
click at [699, 379] on div "Dismiss Print Product Labels" at bounding box center [806, 392] width 384 height 55
click at [700, 389] on link "Dismiss" at bounding box center [705, 394] width 35 height 14
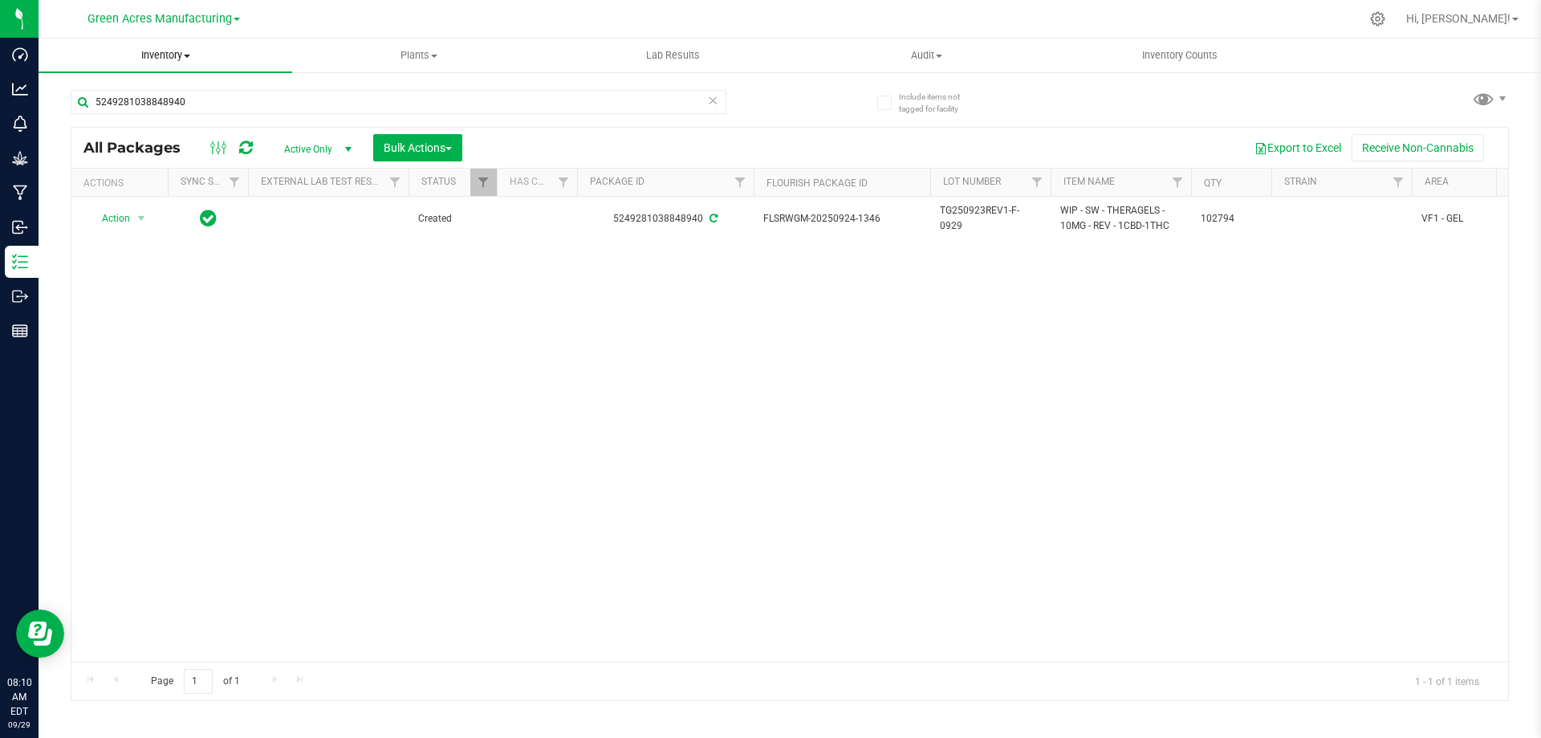
click at [153, 45] on uib-tab-heading "Inventory All packages All inventory Waste log Create inventory" at bounding box center [166, 56] width 254 height 34
click at [112, 193] on span "From bill of materials" at bounding box center [111, 193] width 145 height 14
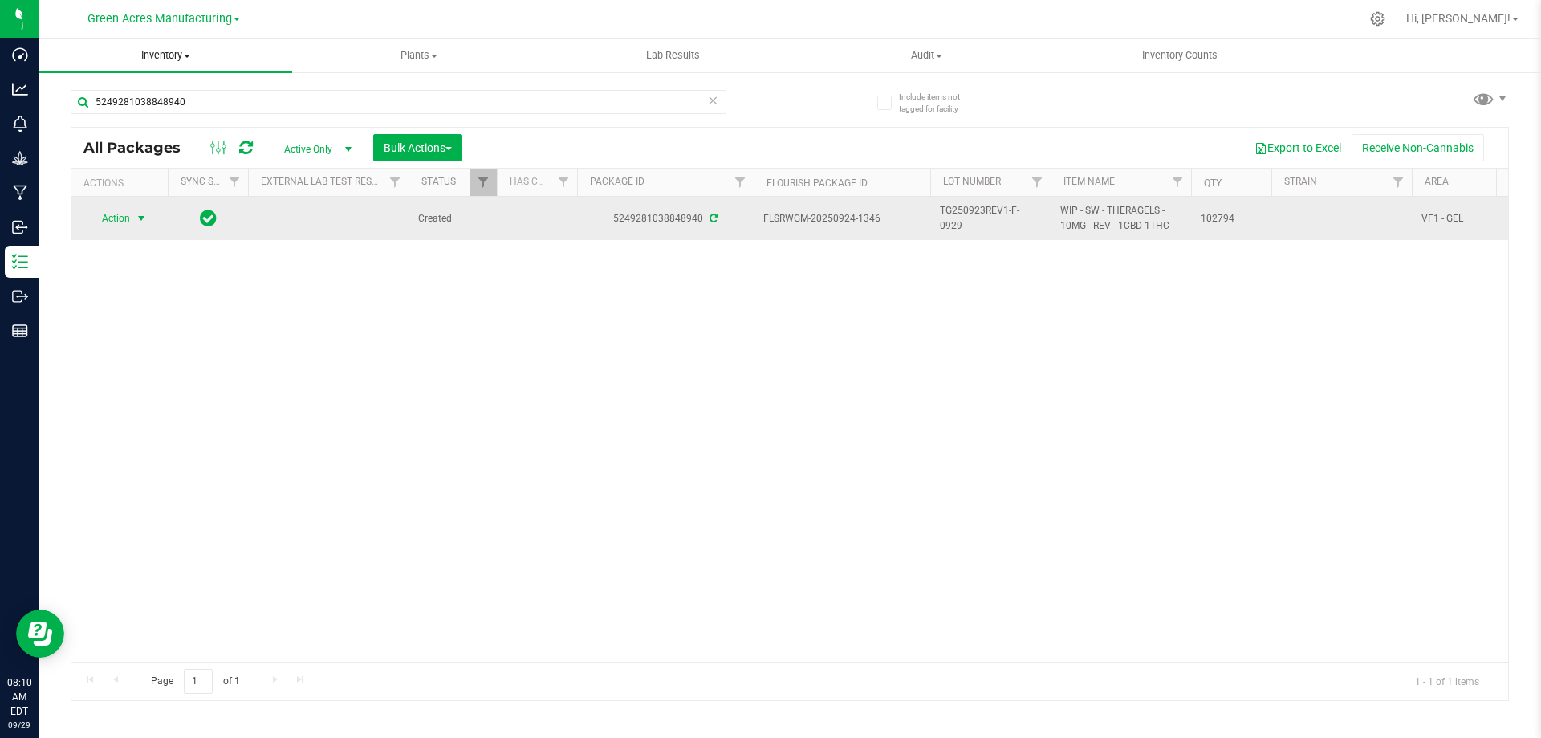
click at [135, 215] on span "select" at bounding box center [141, 218] width 13 height 13
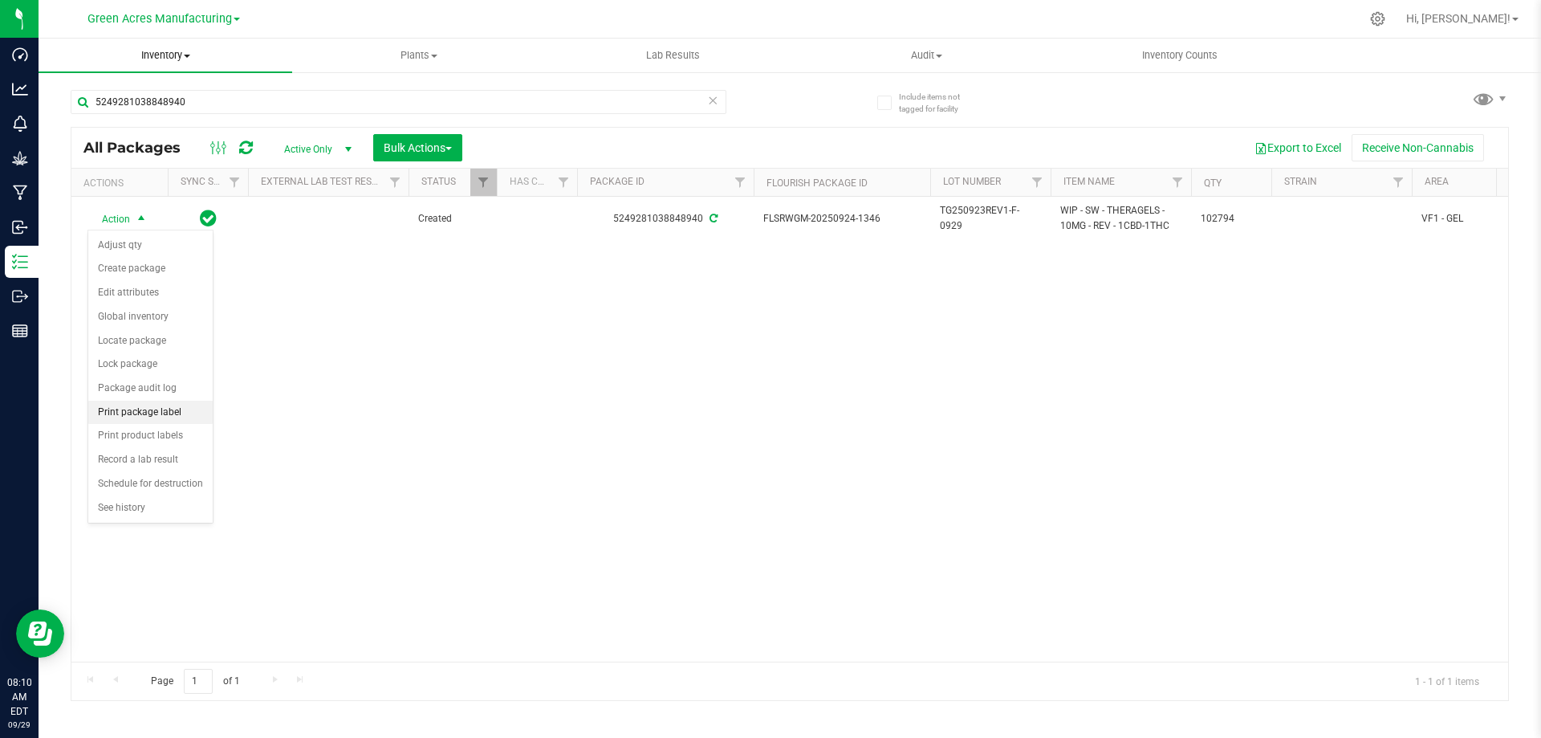
click at [165, 404] on li "Print package label" at bounding box center [150, 413] width 124 height 24
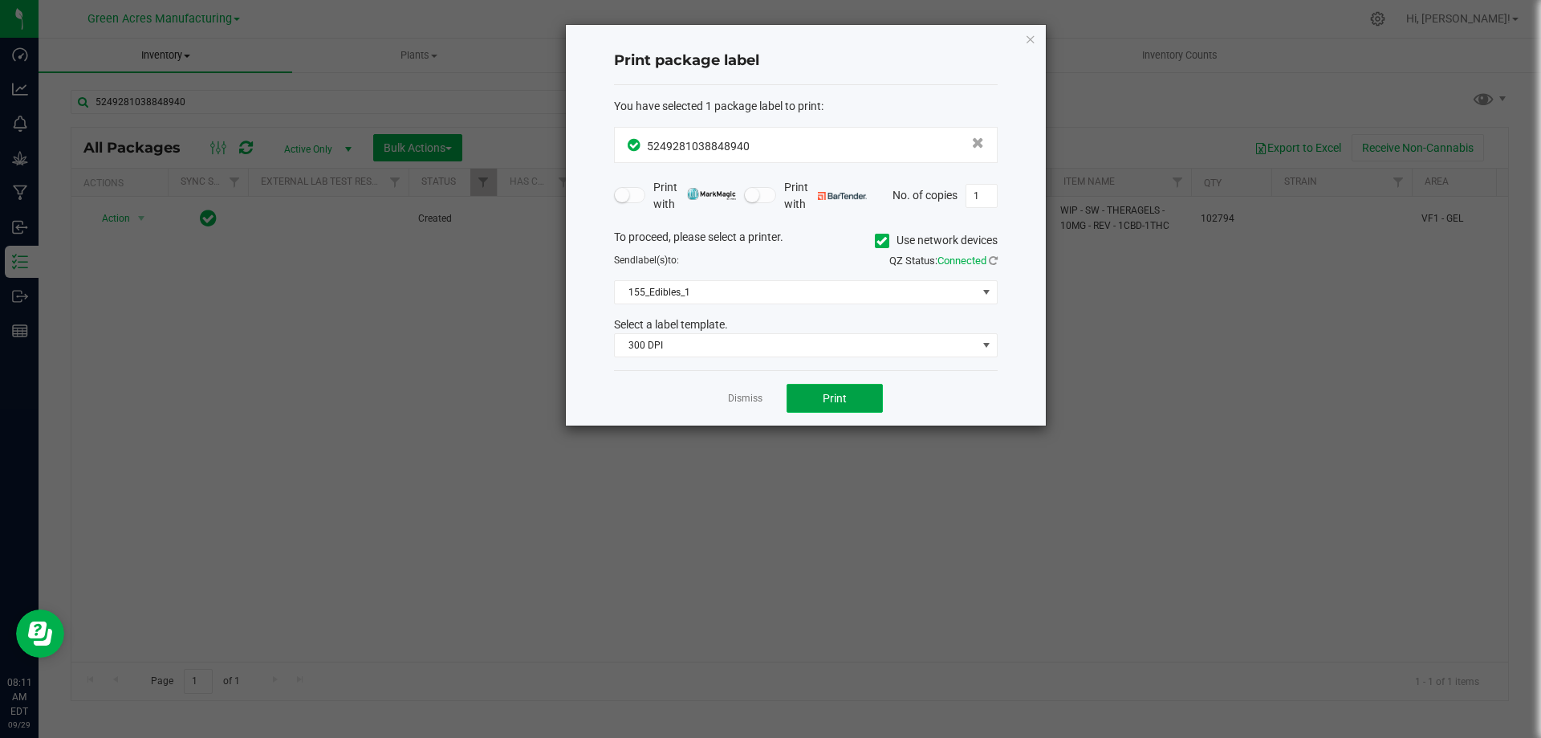
click at [870, 403] on button "Print" at bounding box center [835, 398] width 96 height 29
click at [751, 390] on app-cancel-button "Dismiss" at bounding box center [745, 398] width 35 height 17
click at [751, 396] on link "Dismiss" at bounding box center [745, 399] width 35 height 14
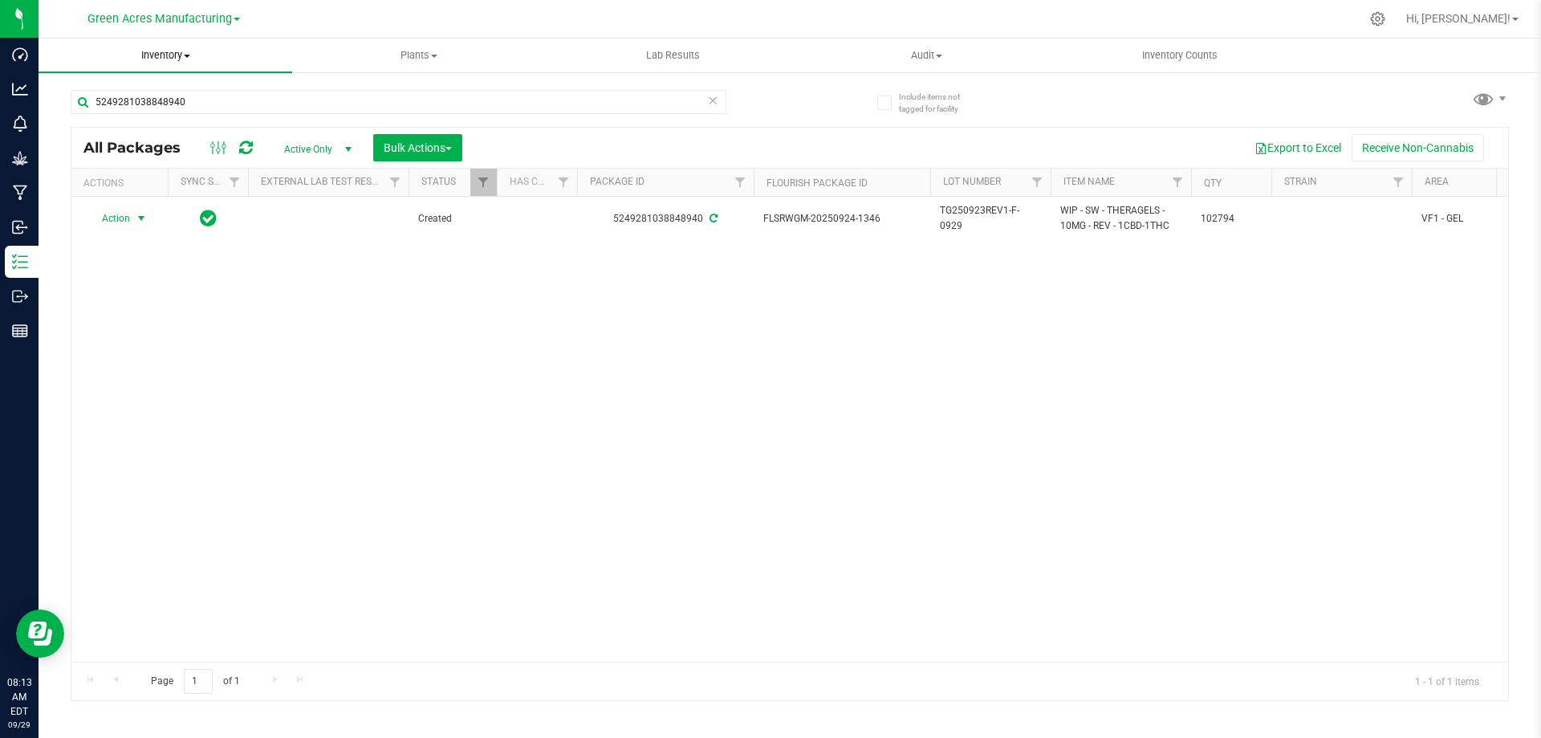
click at [190, 62] on uib-tab-heading "Inventory All packages All inventory Waste log Create inventory" at bounding box center [166, 56] width 254 height 34
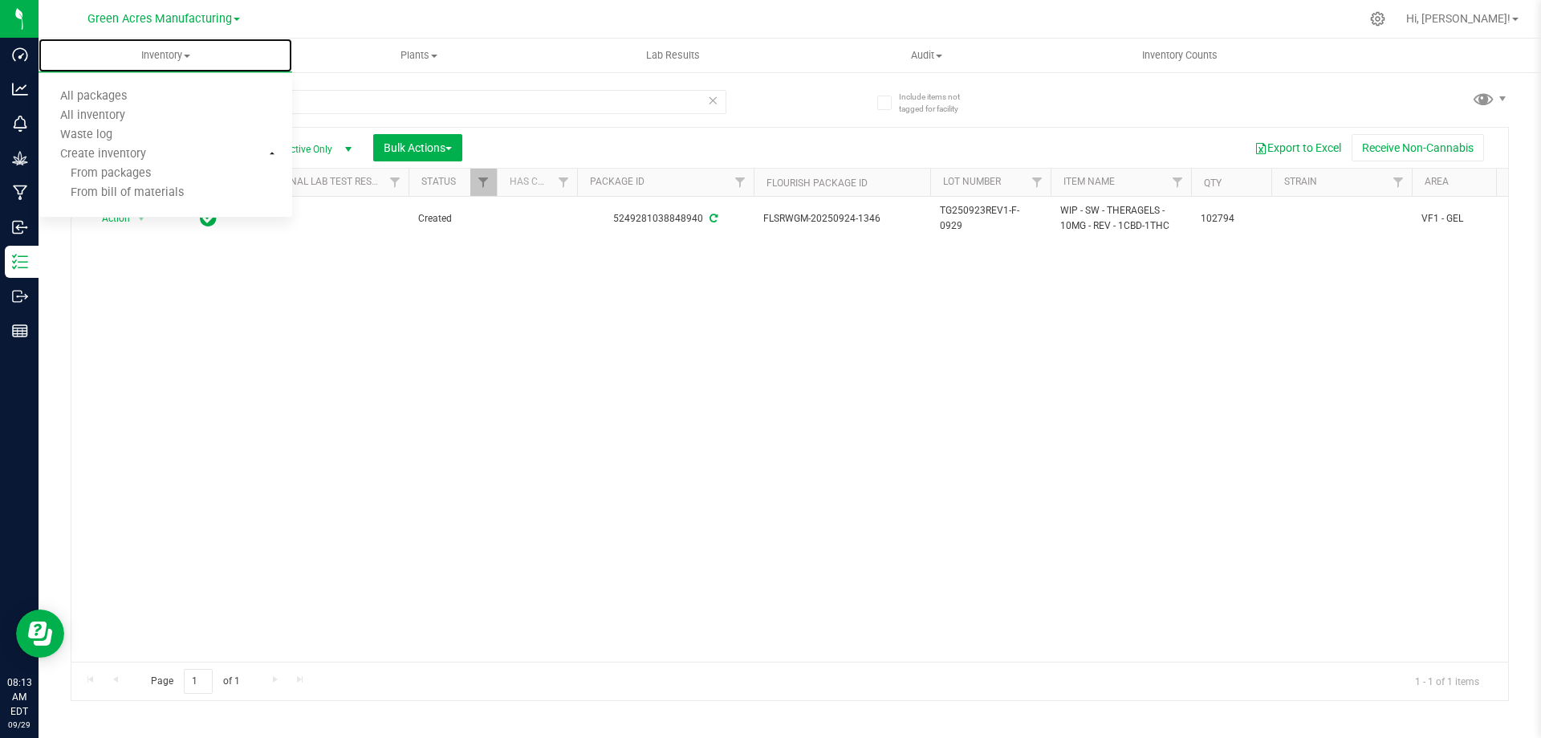
click at [140, 202] on li "From bill of materials" at bounding box center [166, 193] width 254 height 19
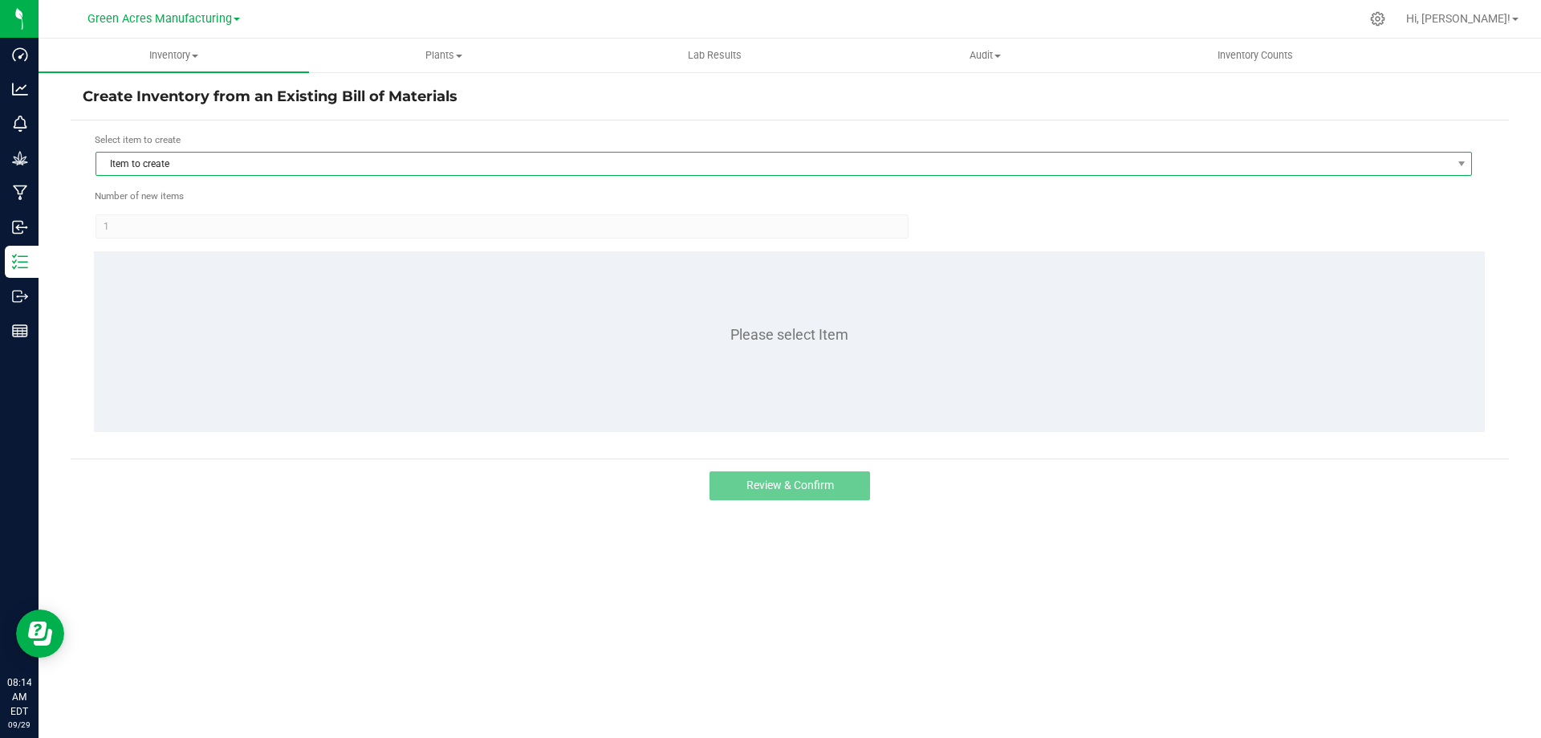
click at [501, 161] on span "Item to create" at bounding box center [773, 164] width 1355 height 22
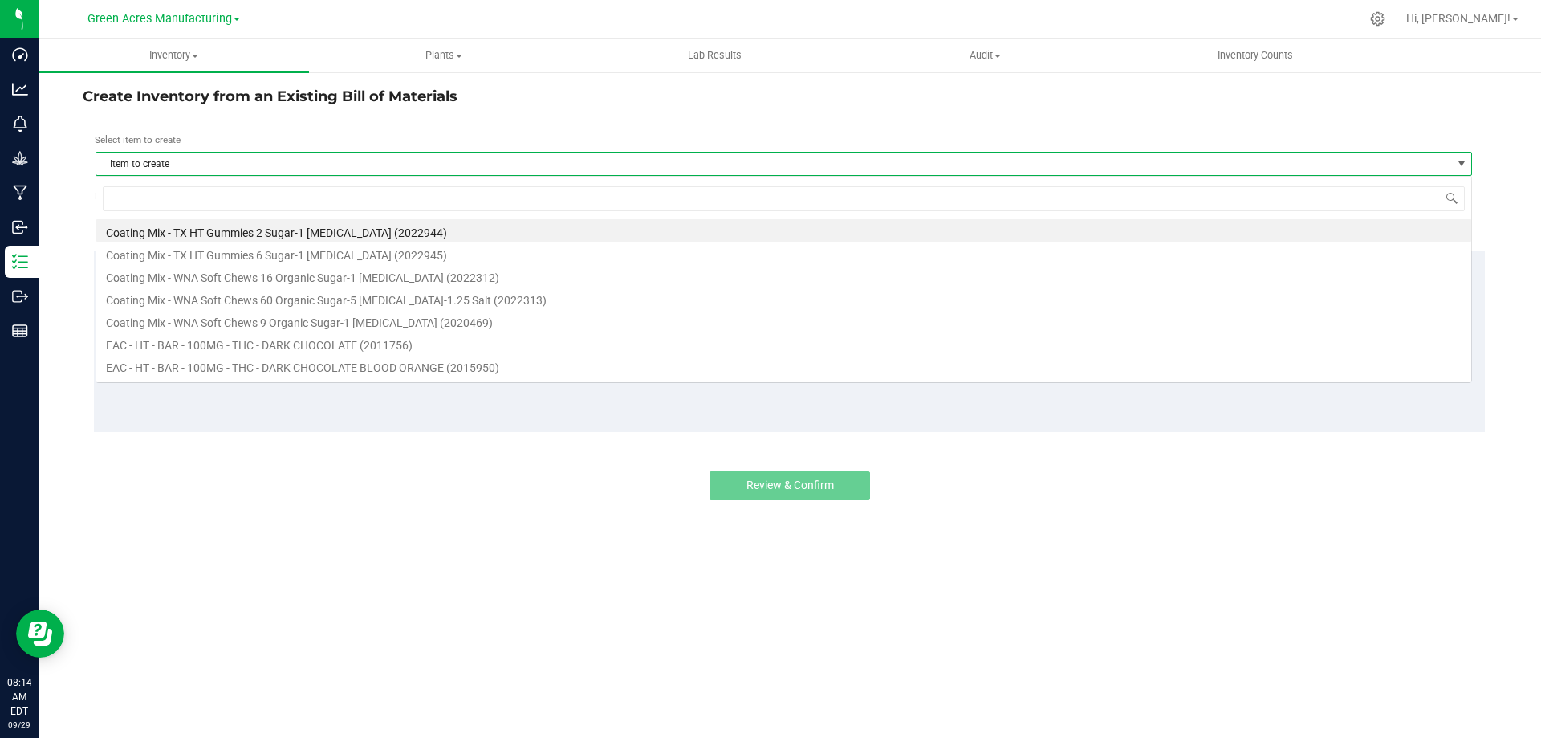
scroll to position [24, 1377]
type input "rev"
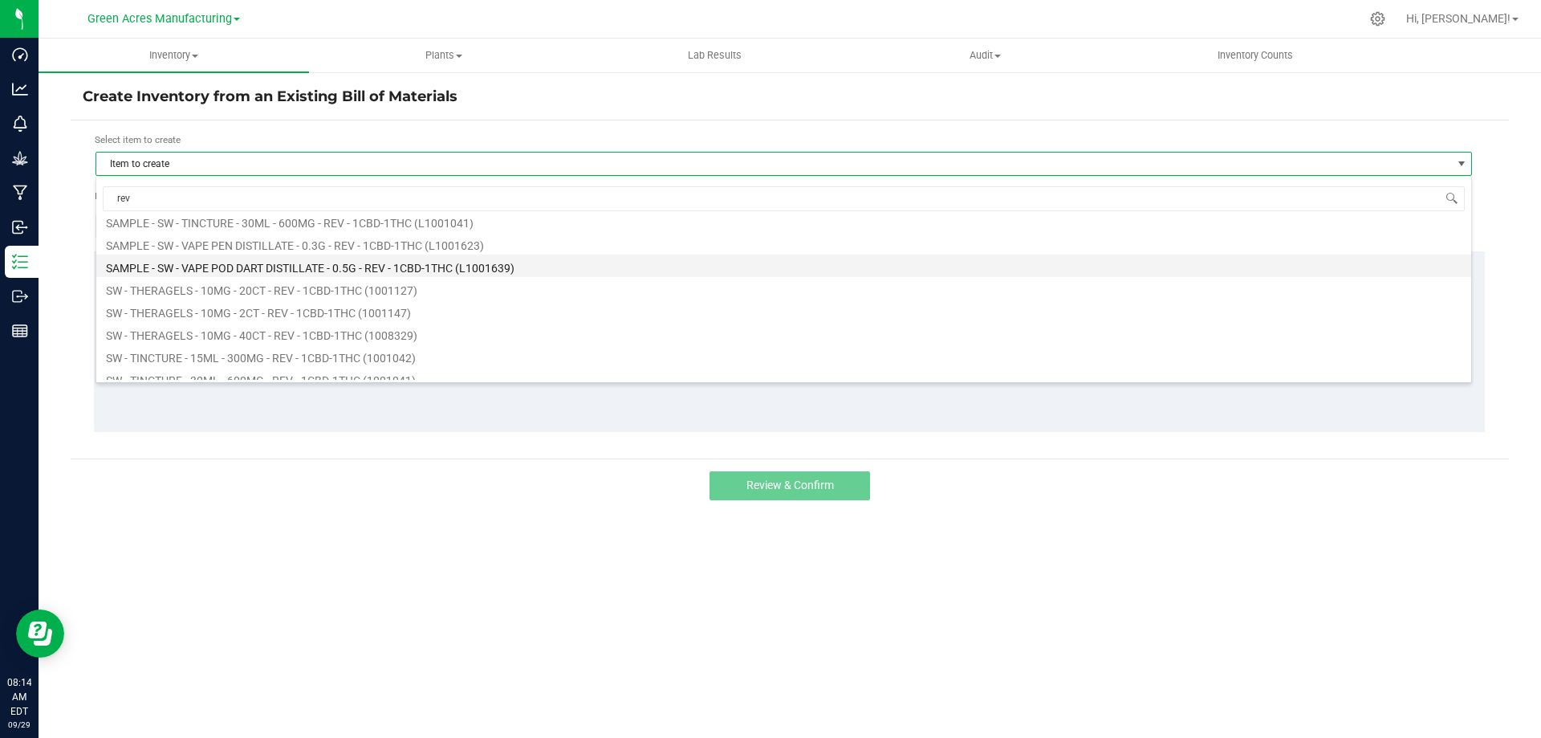
scroll to position [241, 0]
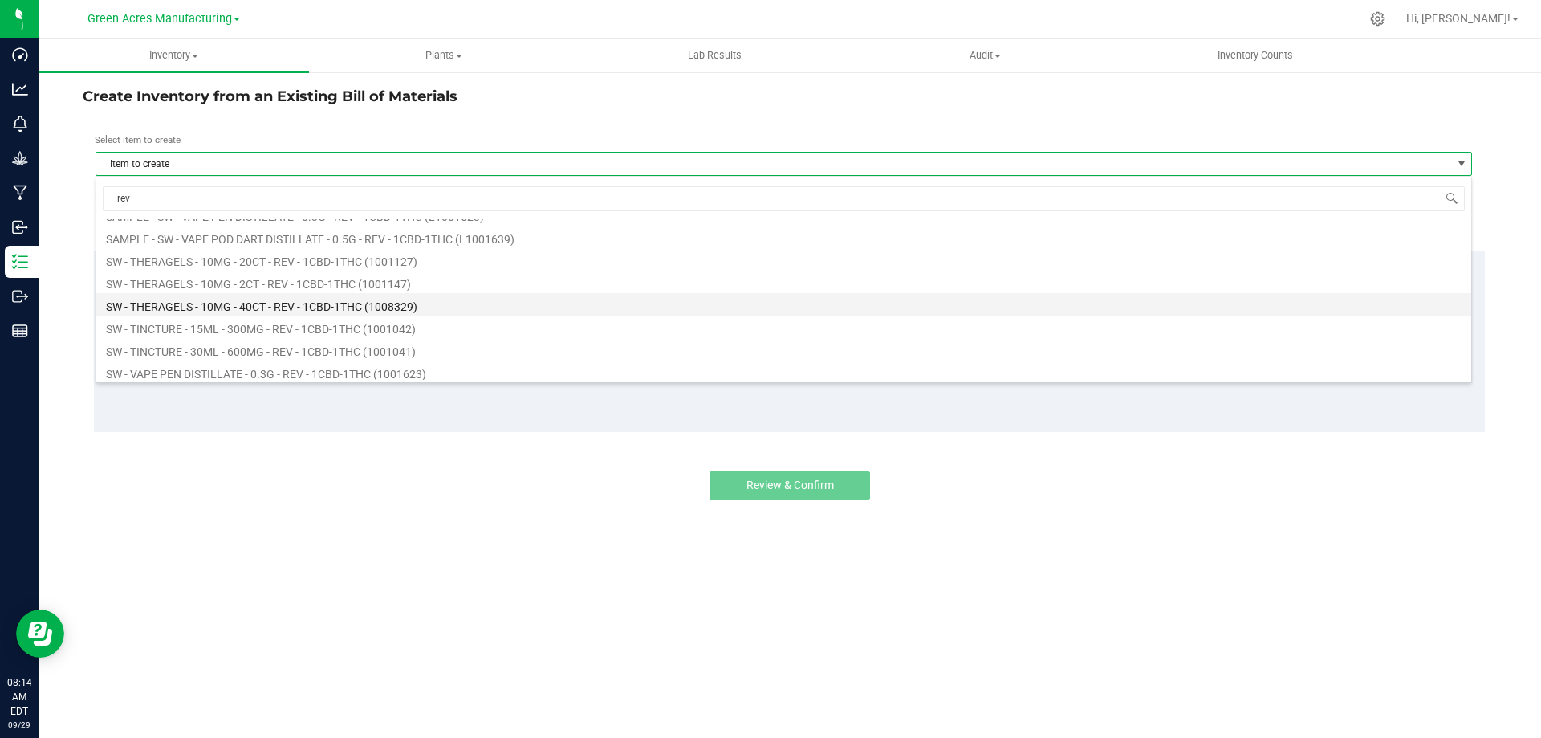
click at [299, 303] on li "SW - THERAGELS - 10MG - 40CT - REV - 1CBD-1THC (1008329)" at bounding box center [783, 304] width 1375 height 22
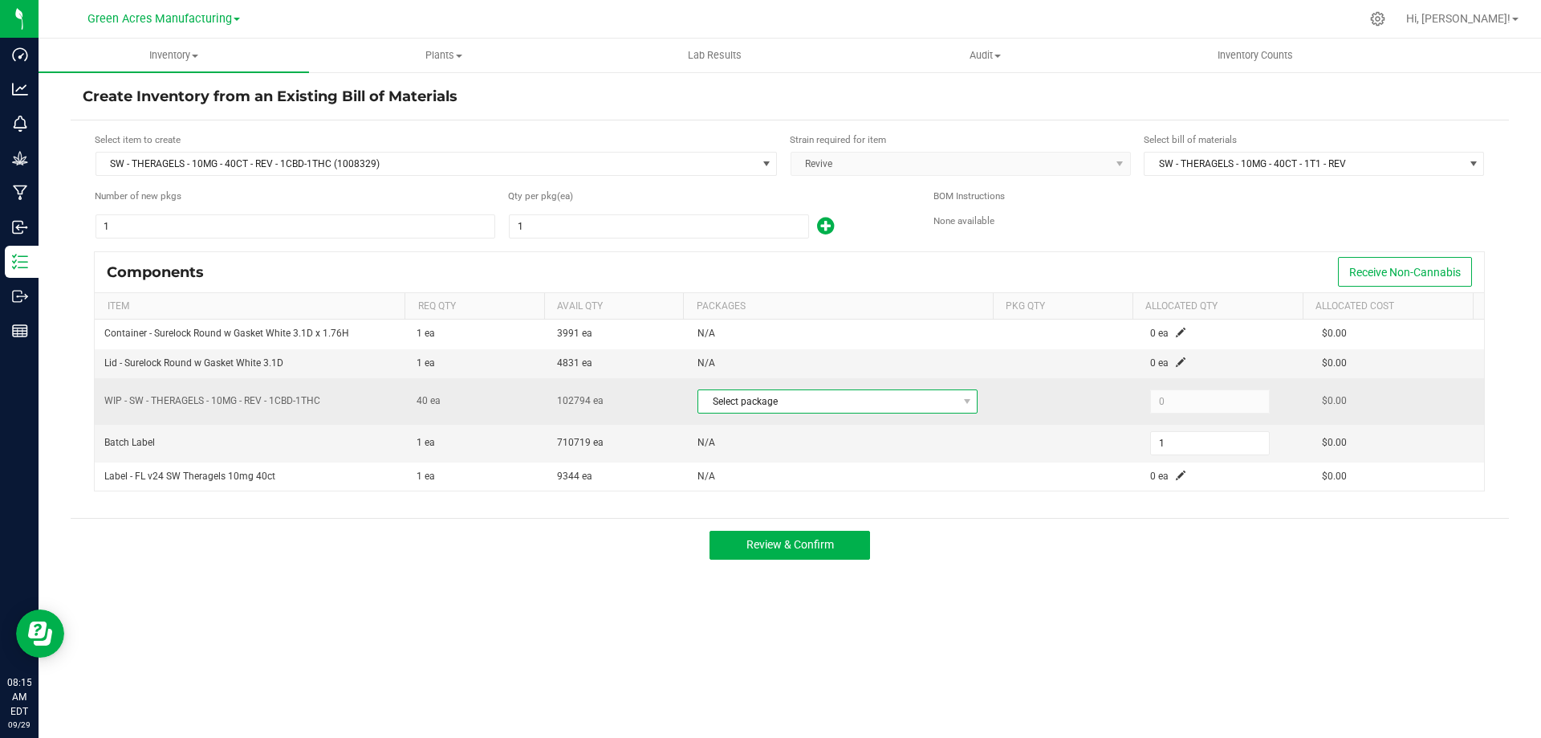
click at [937, 405] on span "Select package" at bounding box center [827, 401] width 259 height 22
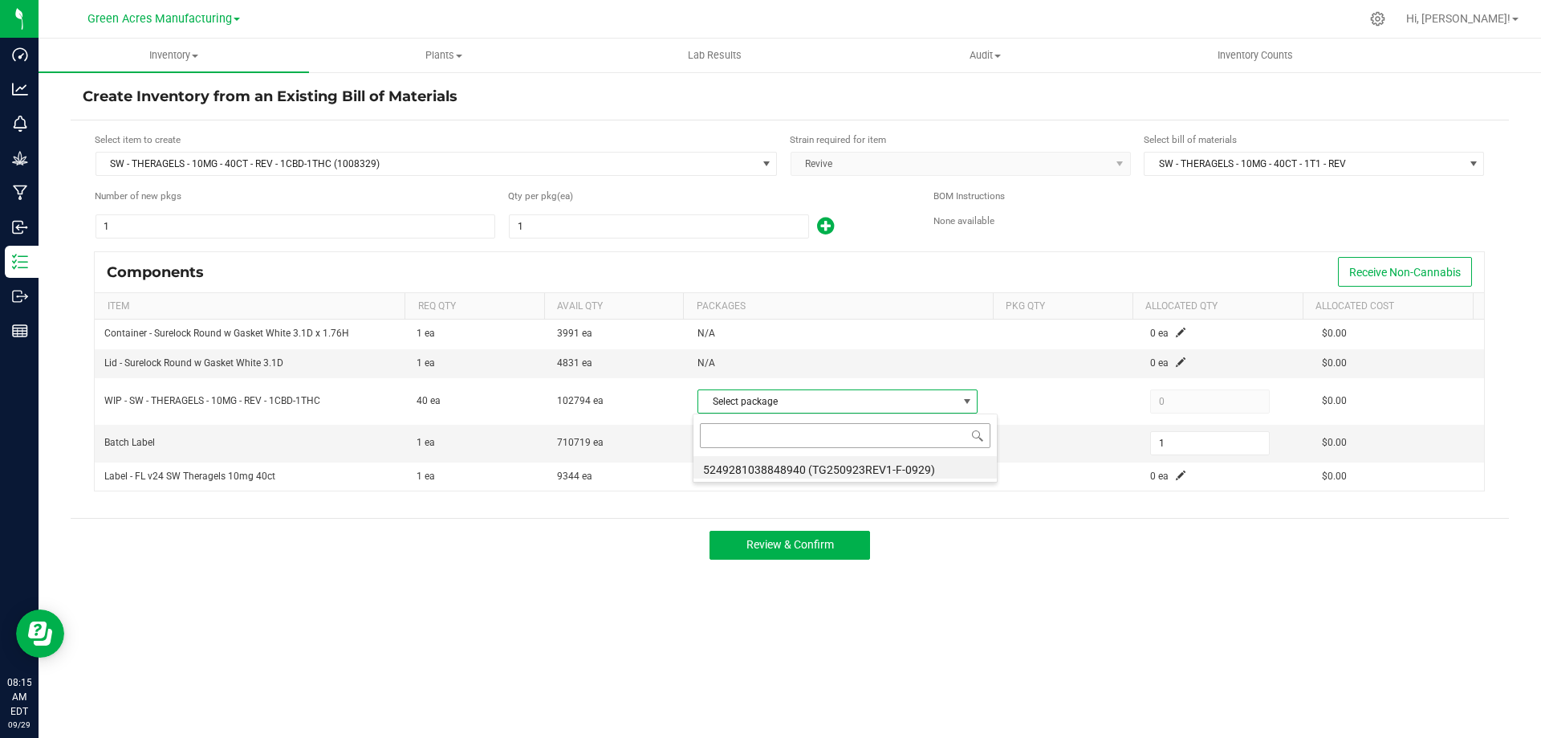
scroll to position [24, 277]
click at [908, 466] on li "5249281038848940 (TG250923REV1-F-0929)" at bounding box center [845, 467] width 303 height 22
type input "40"
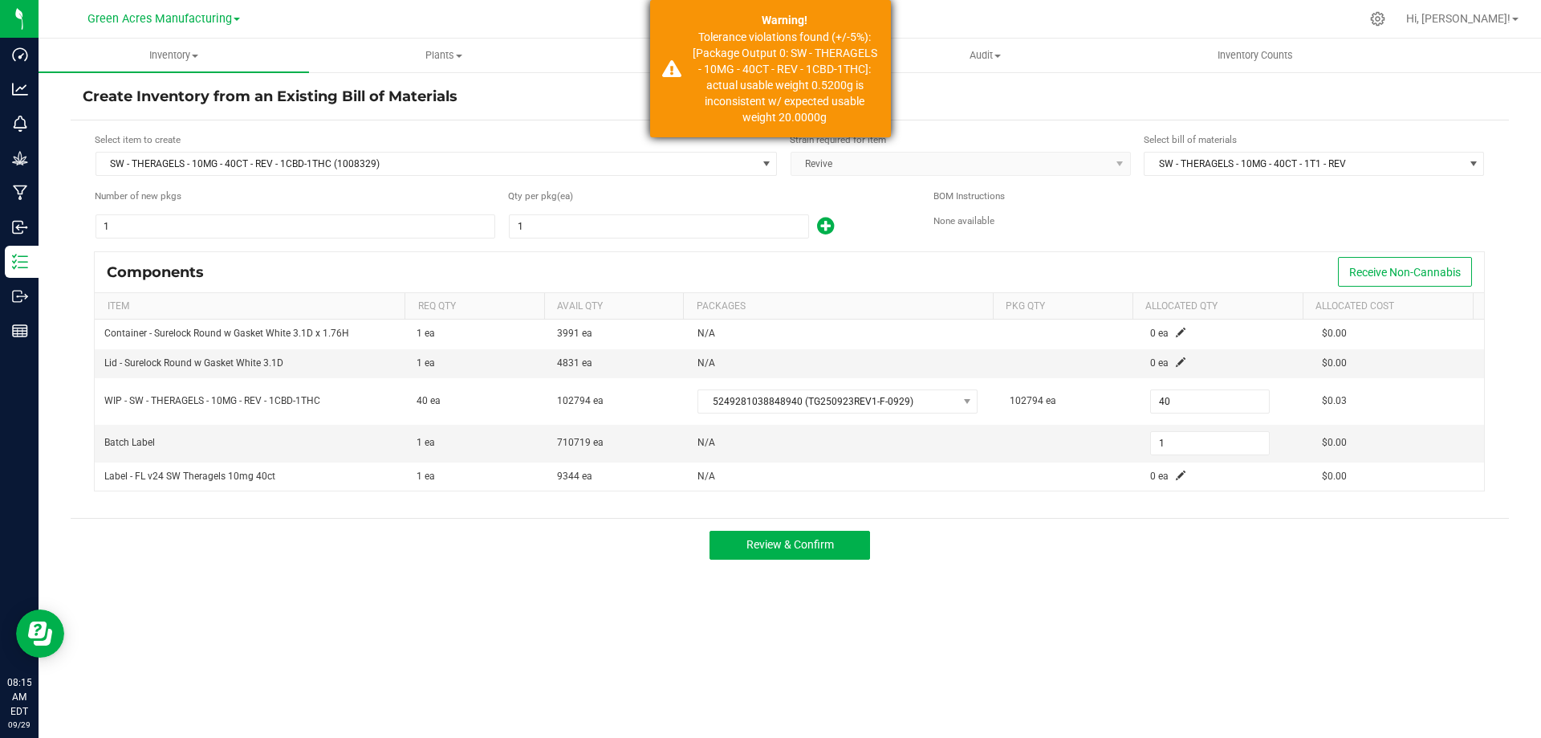
drag, startPoint x: 862, startPoint y: 128, endPoint x: 678, endPoint y: 28, distance: 210.2
click at [678, 28] on div "Warning! Tolerance violations found (+/-5%): [Package Output 0: SW - THERAGELS …" at bounding box center [770, 68] width 241 height 137
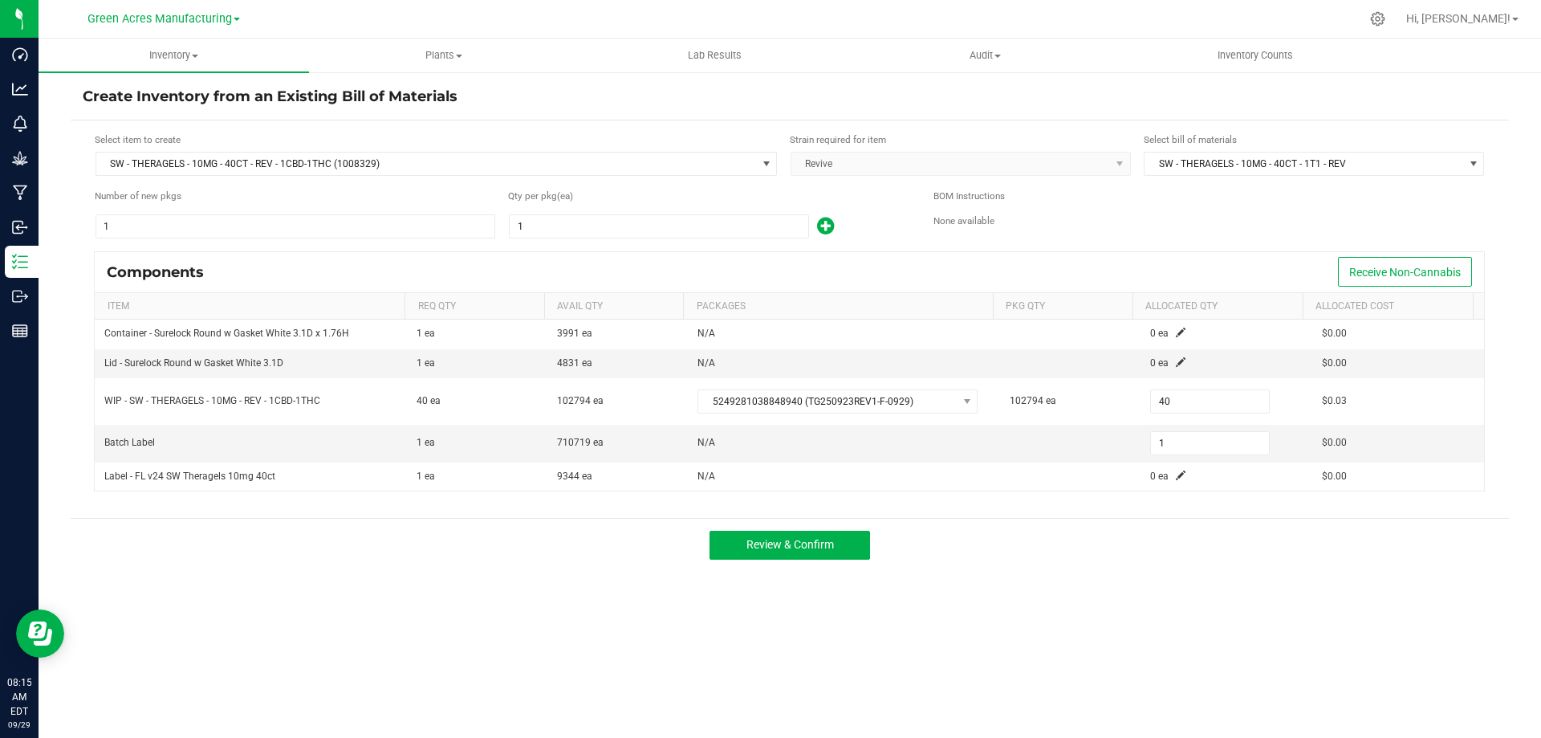
drag, startPoint x: 725, startPoint y: 35, endPoint x: 1081, endPoint y: 247, distance: 415.1
click at [1081, 247] on form "Select item to create SW - THERAGELS - 10MG - 40CT - REV - 1CBD-1THC (1008329) …" at bounding box center [790, 318] width 1415 height 373
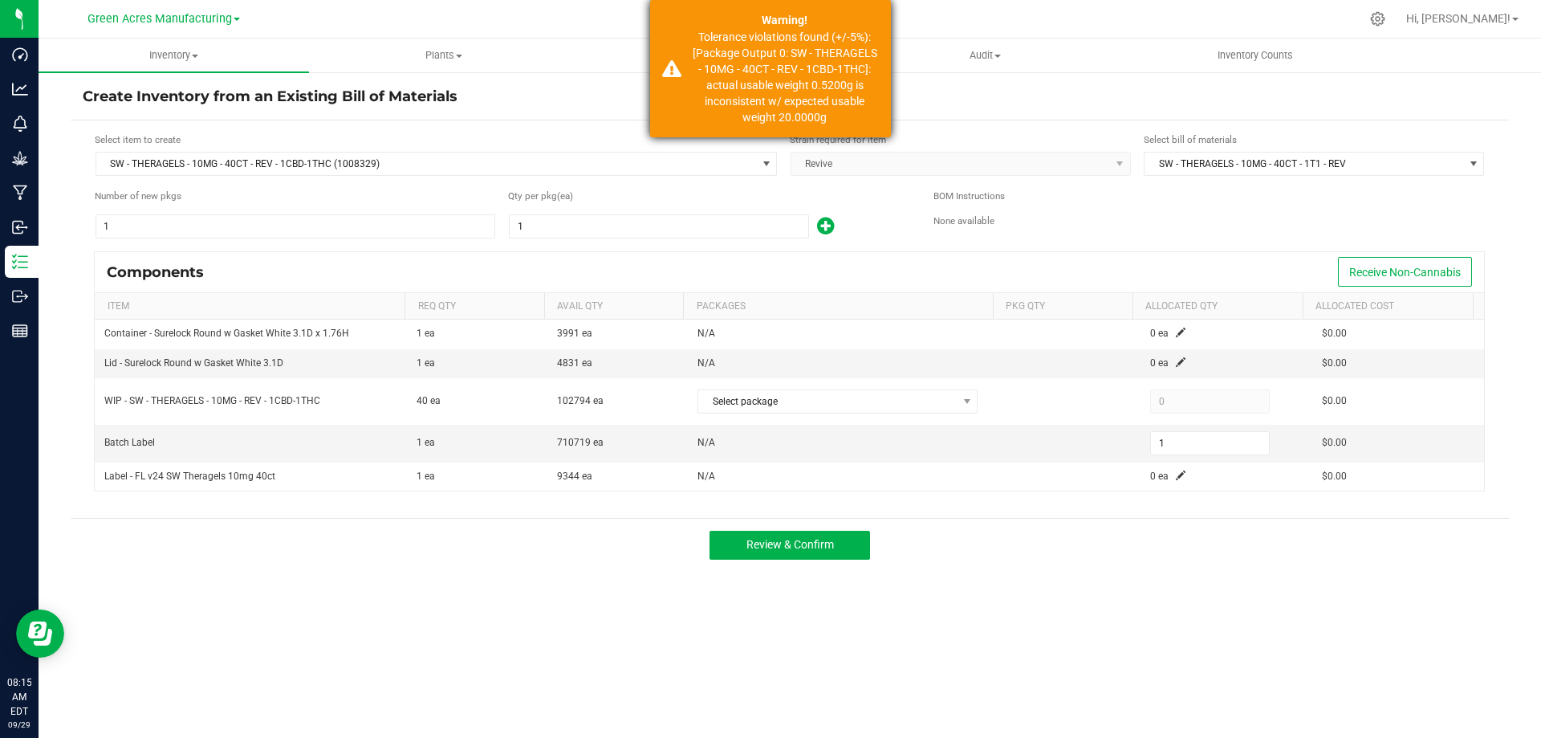
drag, startPoint x: 697, startPoint y: 25, endPoint x: 841, endPoint y: 118, distance: 171.9
click at [841, 118] on div "Warning! Tolerance violations found (+/-5%): [Package Output 0: SW - THERAGELS …" at bounding box center [770, 68] width 241 height 137
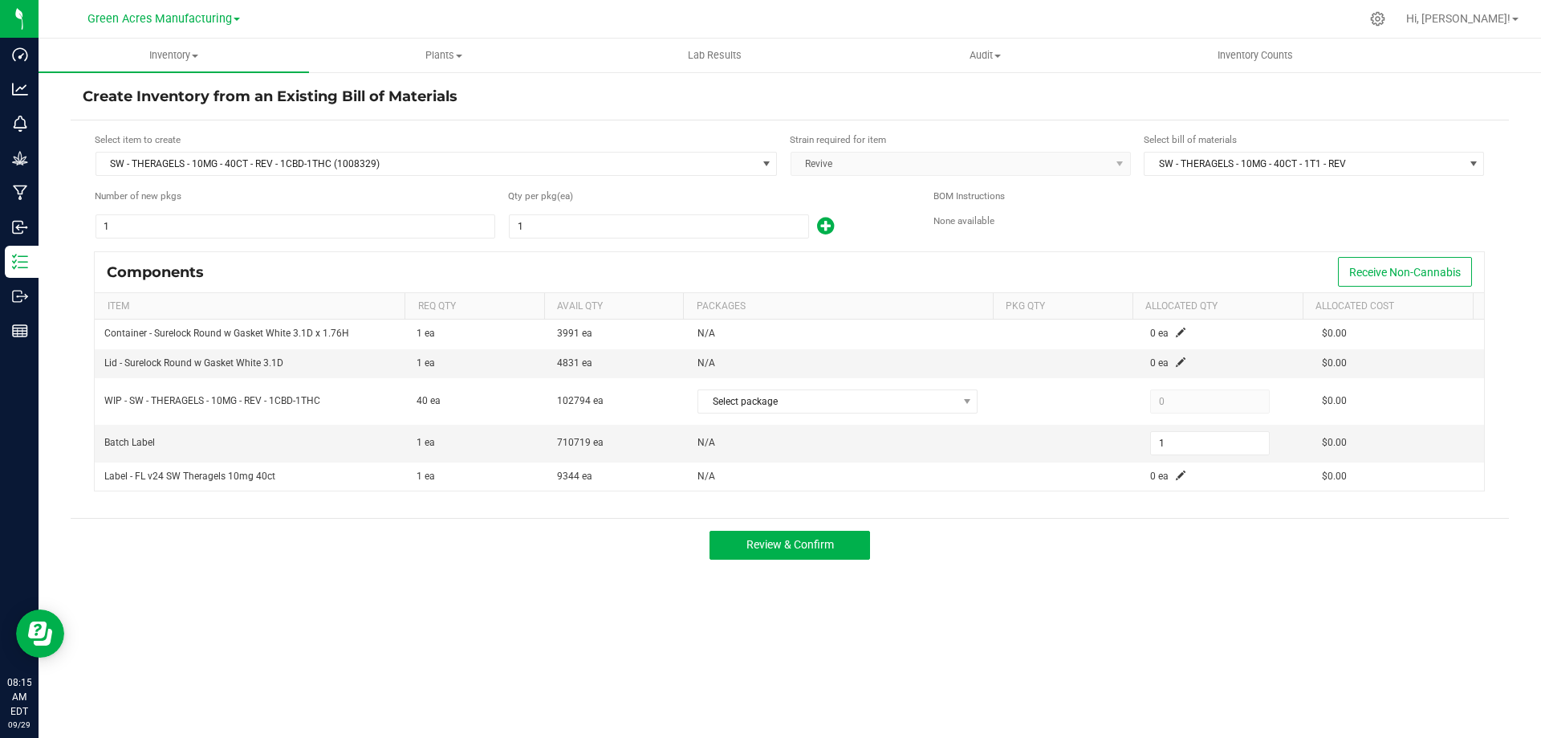
drag, startPoint x: 806, startPoint y: 93, endPoint x: 772, endPoint y: 104, distance: 35.3
click at [772, 104] on h4 "Create Inventory from an Existing Bill of Materials" at bounding box center [790, 97] width 1415 height 21
click at [348, 173] on span "SW - THERAGELS - 10MG - 40CT - REV - 1CBD-1THC (1008329)" at bounding box center [426, 164] width 660 height 22
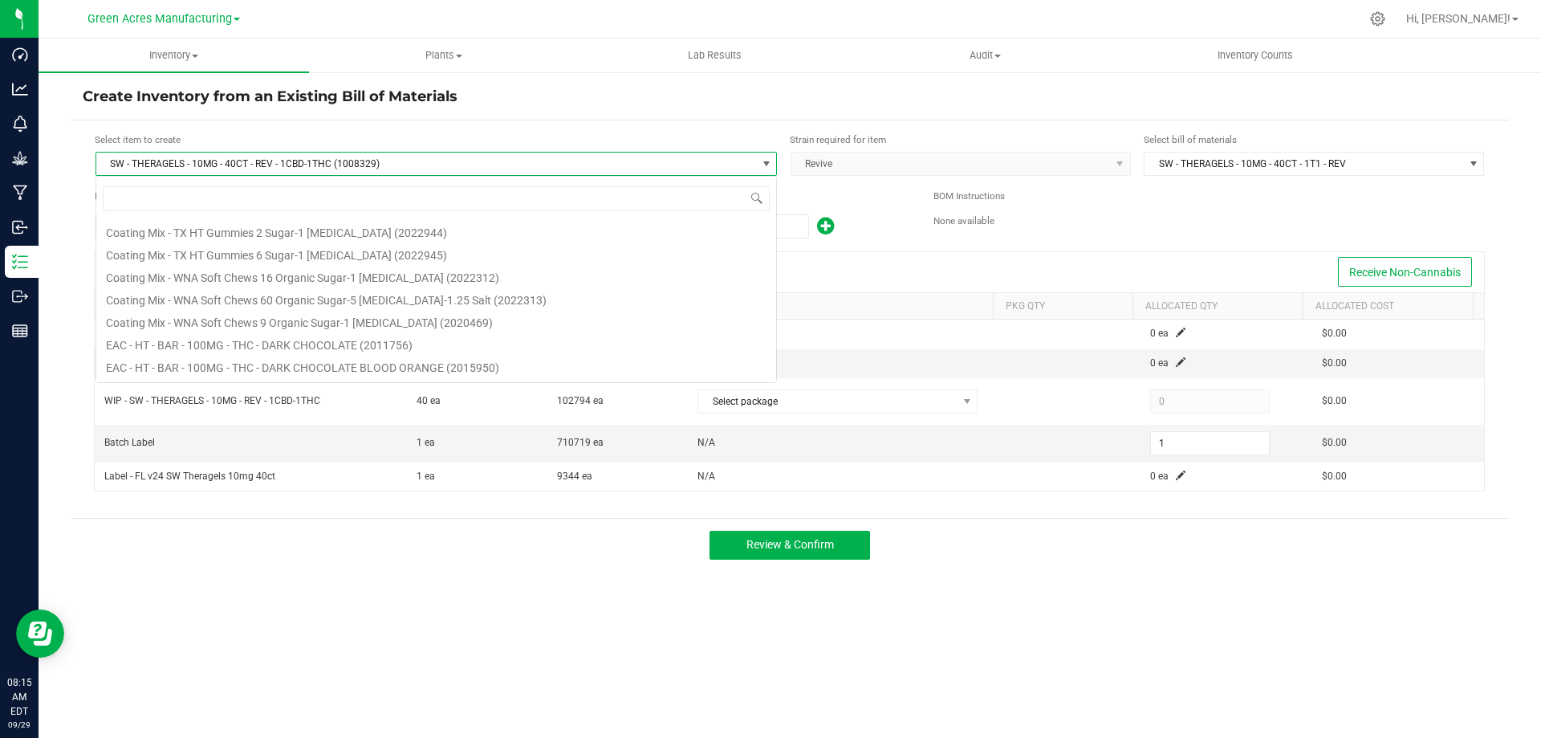
scroll to position [190507, 0]
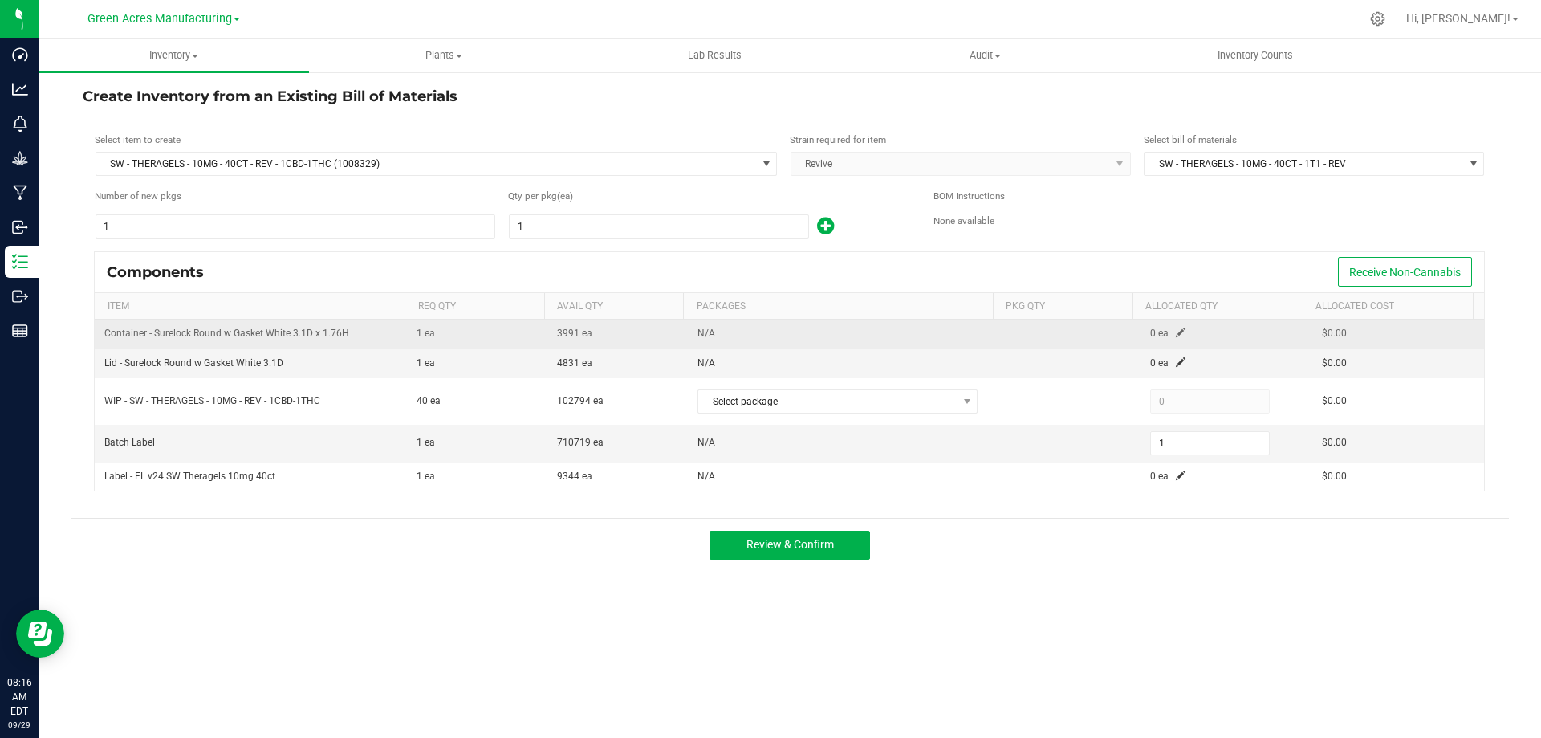
click at [1176, 332] on span at bounding box center [1181, 333] width 10 height 10
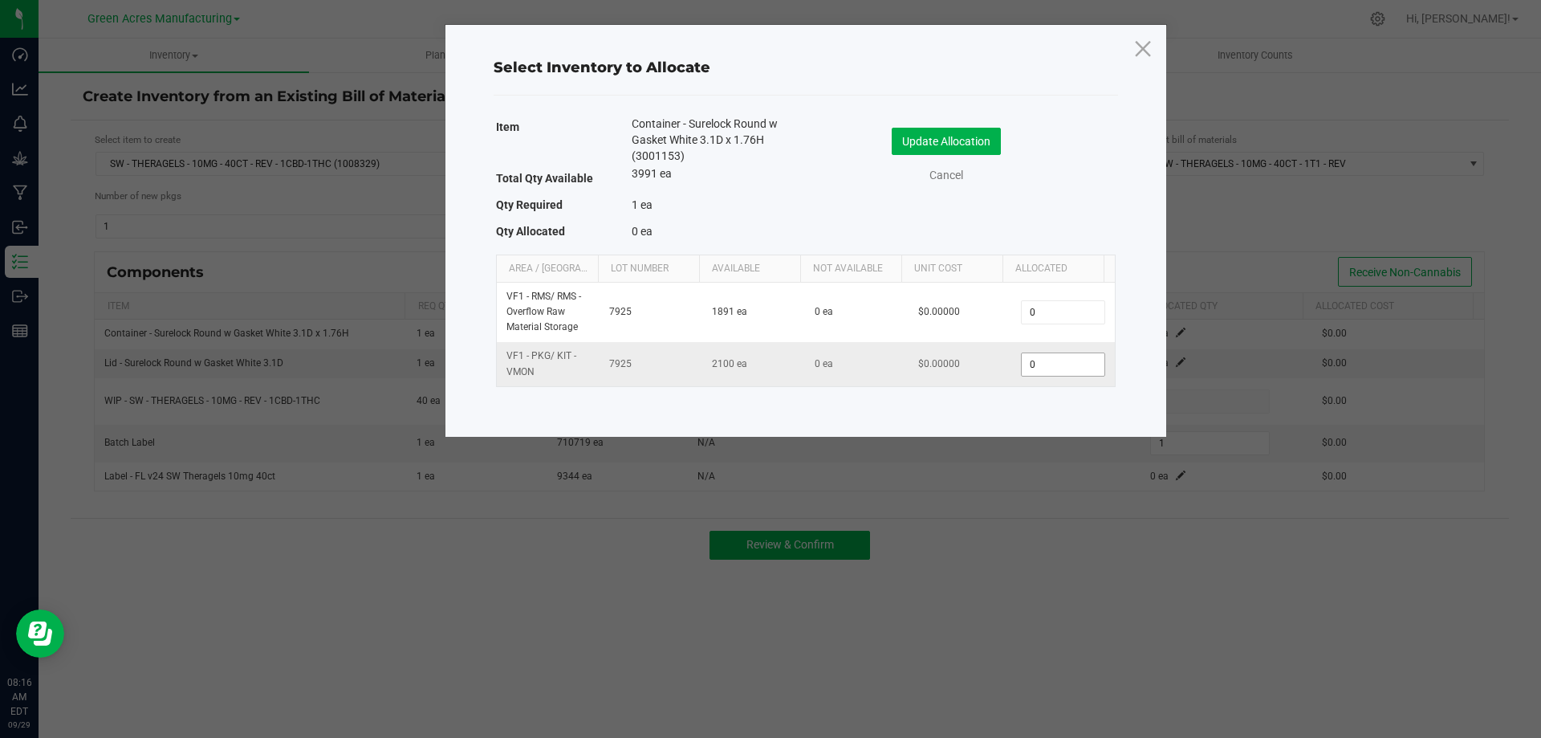
click at [1048, 364] on input "0" at bounding box center [1063, 364] width 82 height 22
type input "1"
click at [935, 139] on button "Update Allocation" at bounding box center [946, 141] width 109 height 27
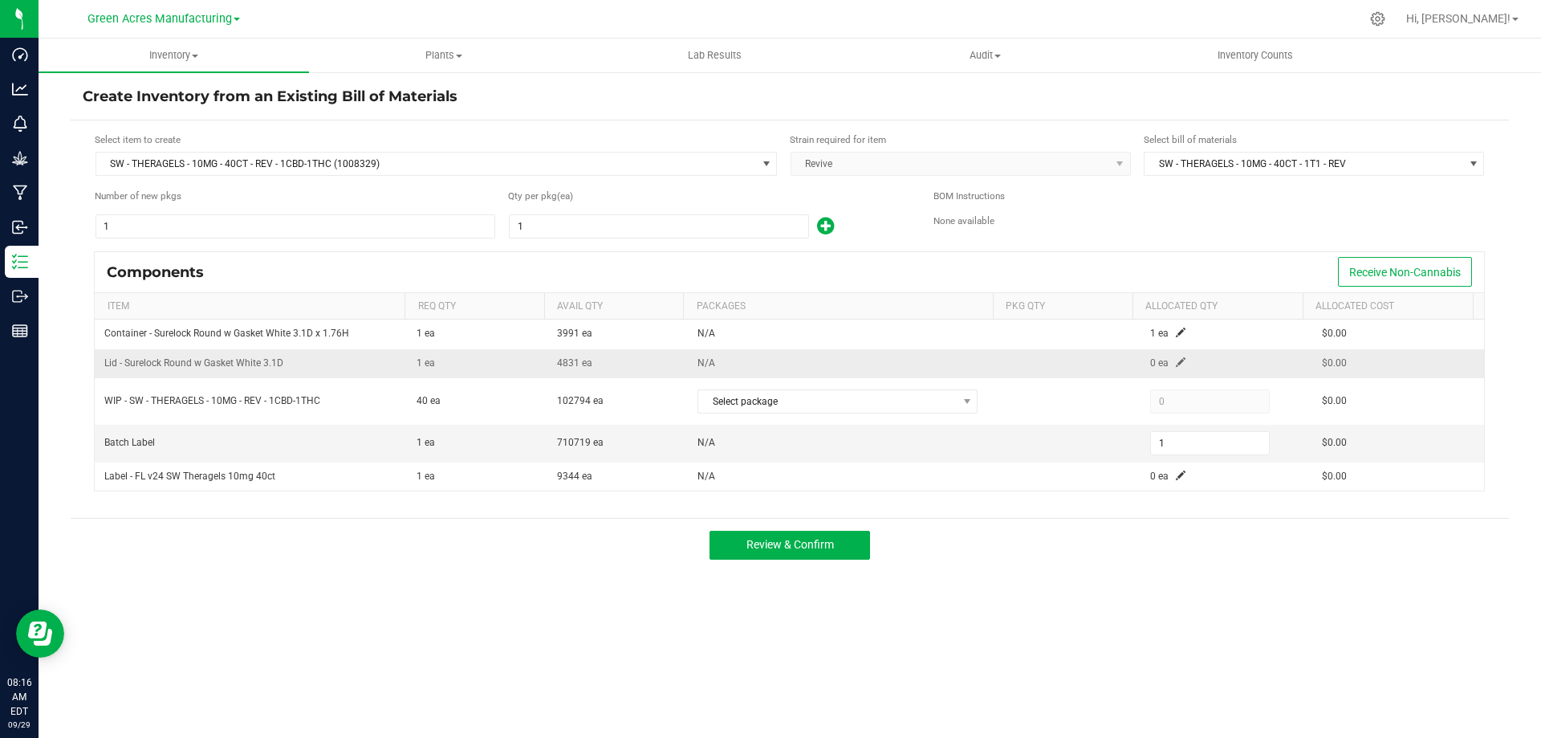
click at [1176, 361] on span at bounding box center [1181, 362] width 10 height 10
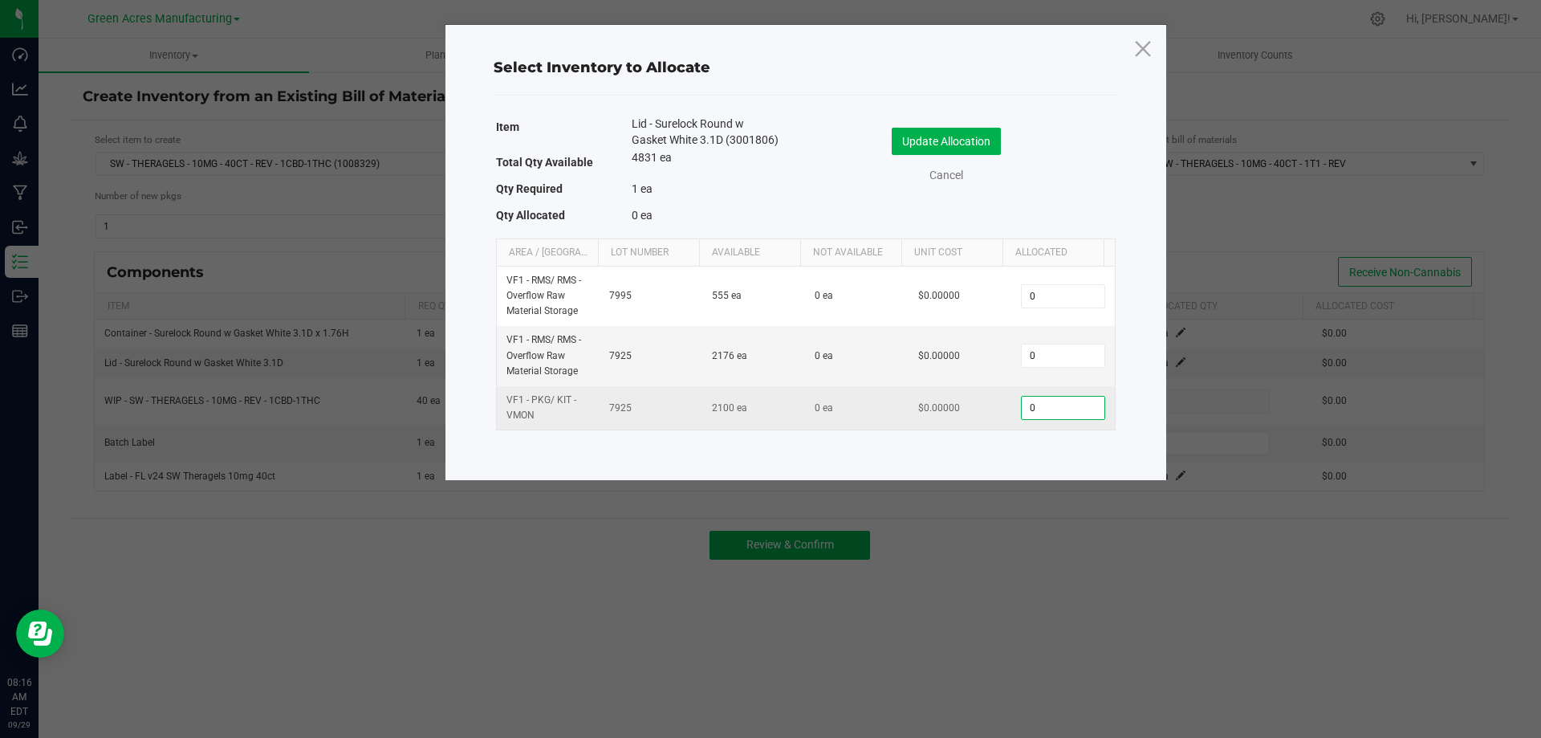
click at [1027, 411] on input "0" at bounding box center [1063, 408] width 82 height 22
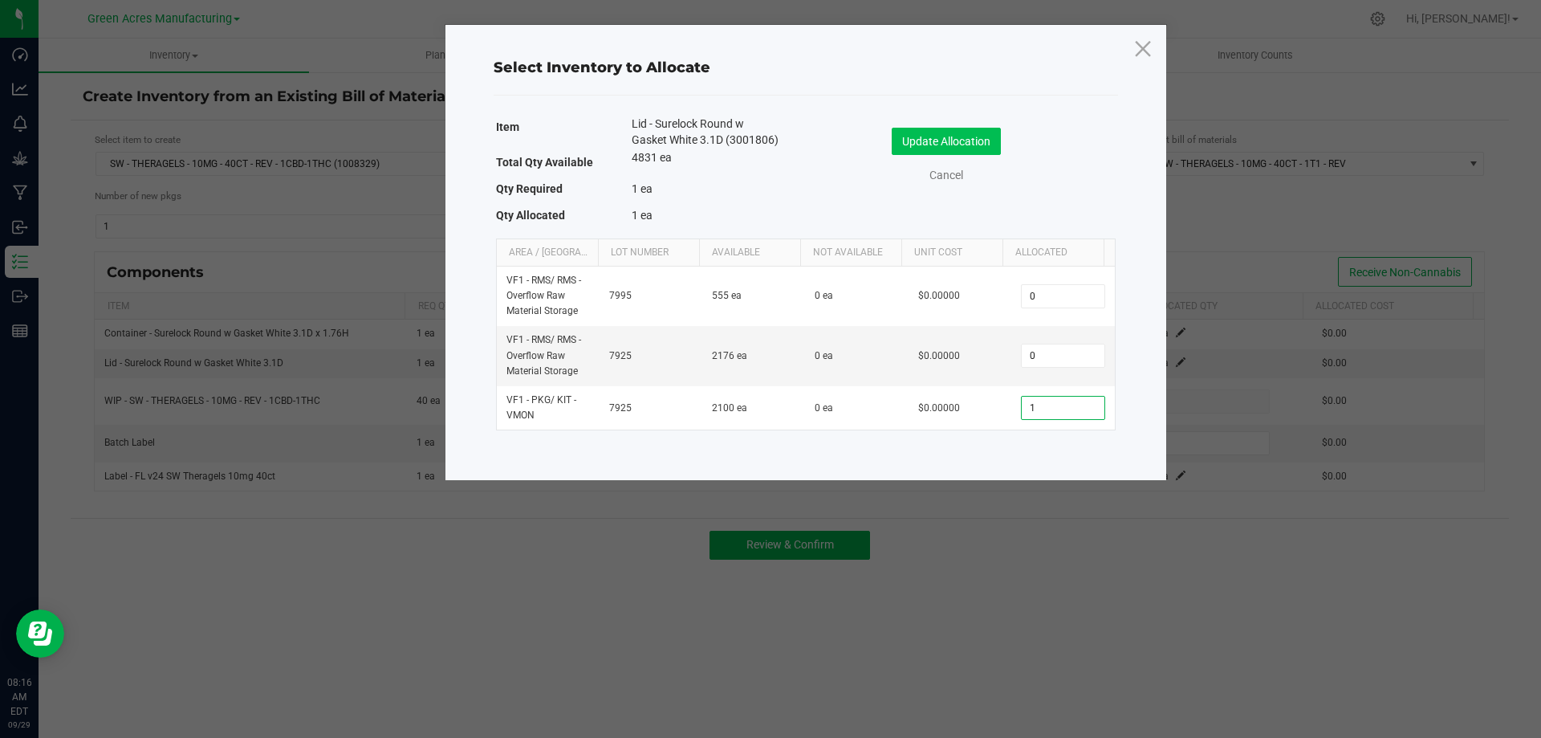
type input "1"
click at [934, 149] on button "Update Allocation" at bounding box center [946, 141] width 109 height 27
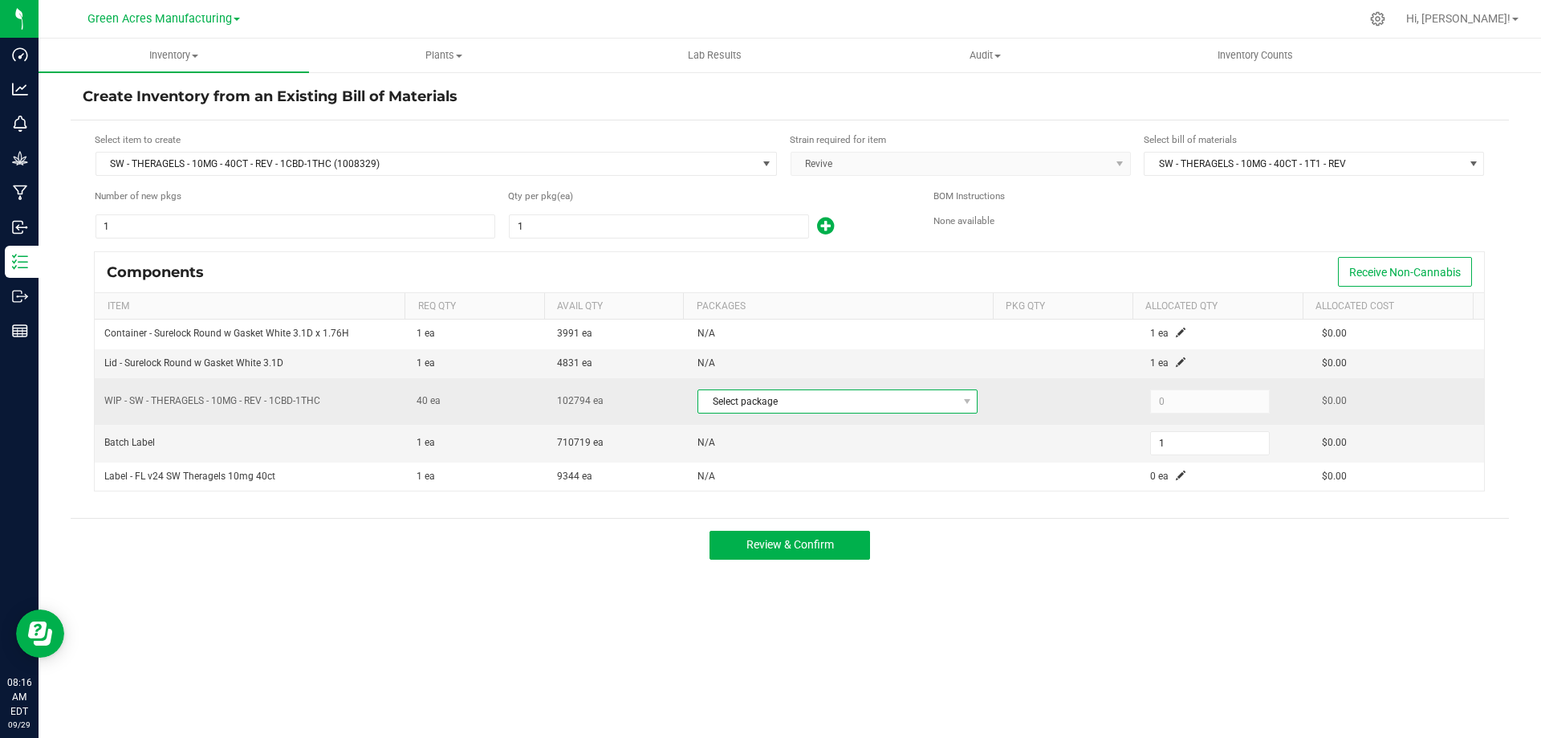
click at [966, 400] on span at bounding box center [967, 401] width 20 height 22
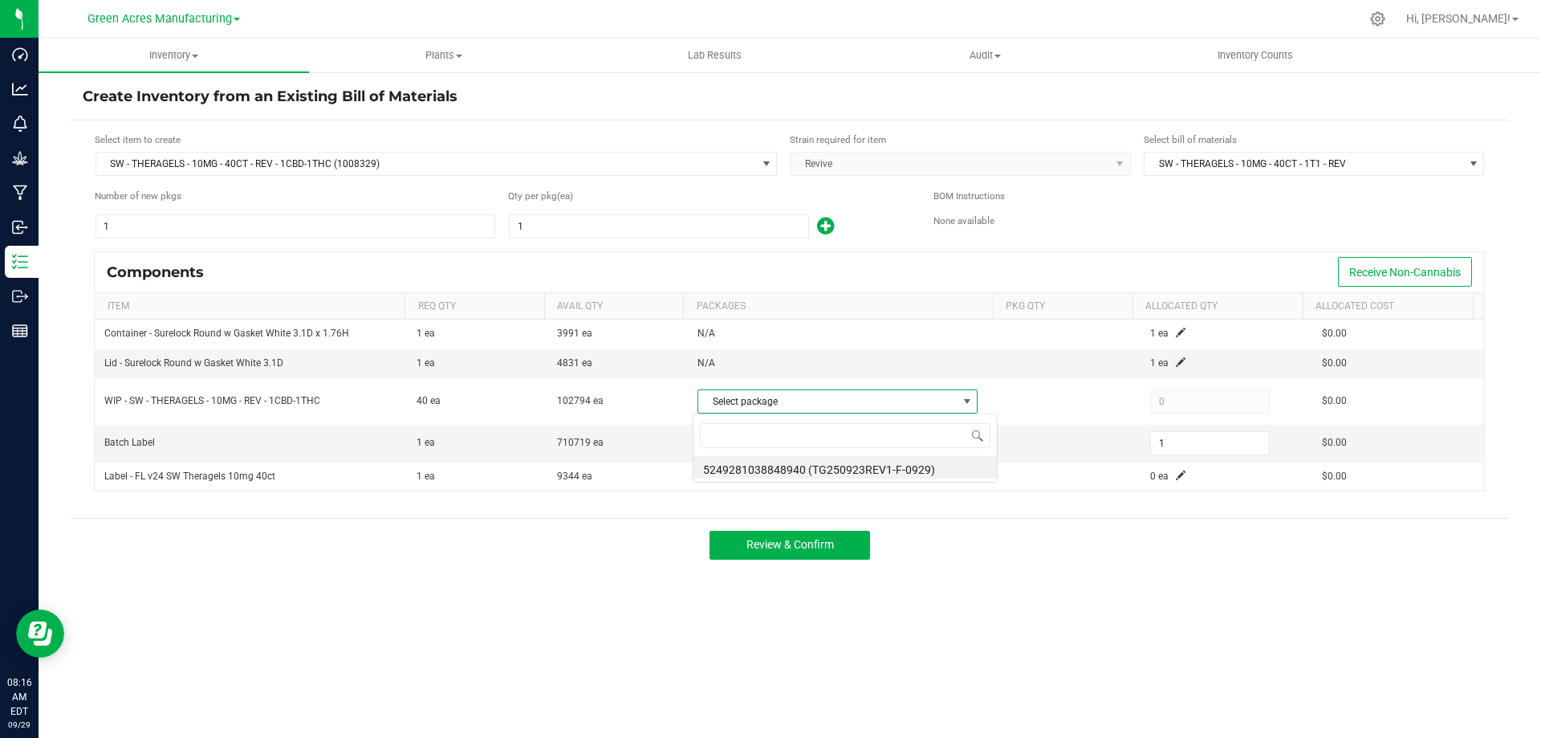
scroll to position [24, 277]
click at [955, 474] on li "5249281038848940 (TG250923REV1-F-0929)" at bounding box center [845, 467] width 303 height 22
type input "40"
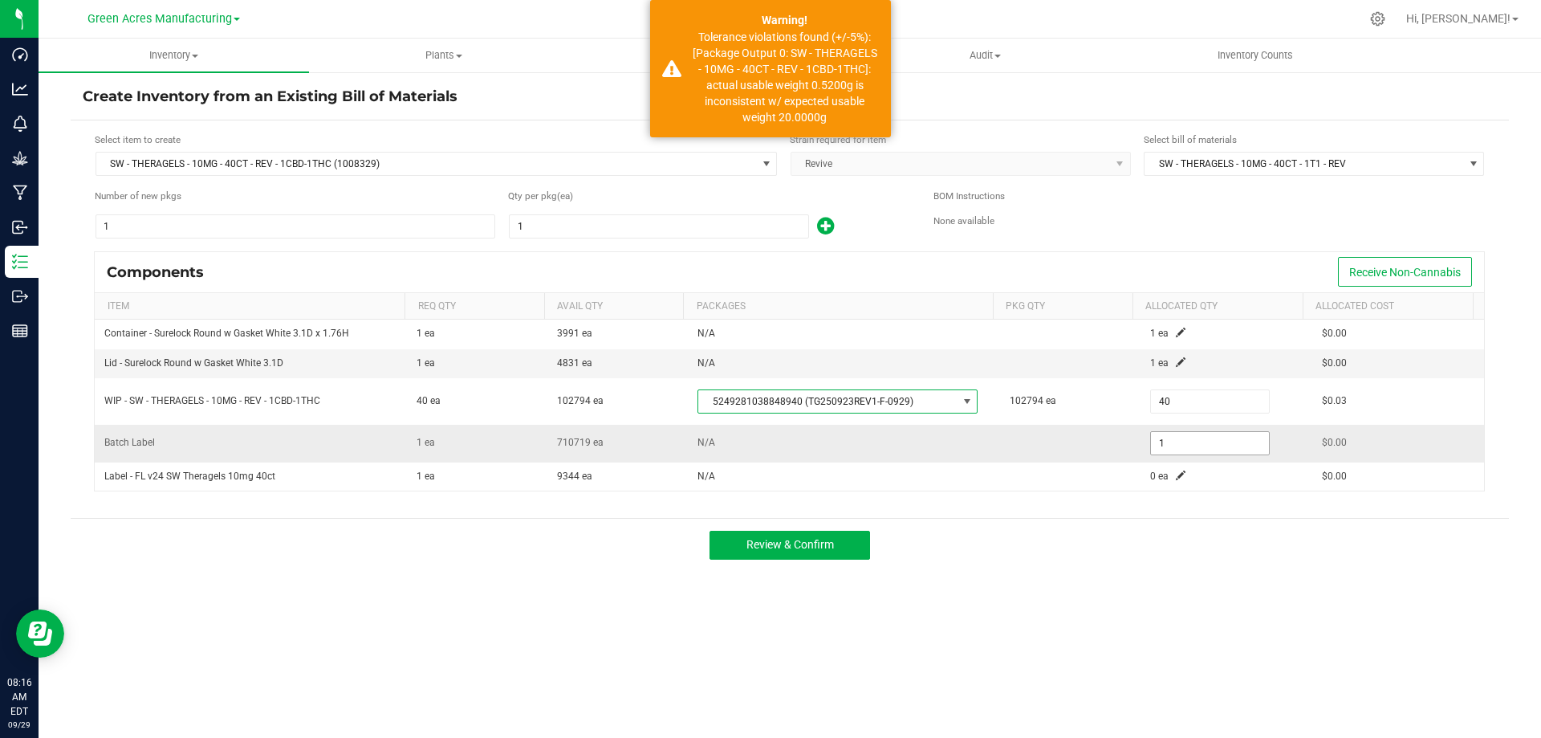
click at [1167, 442] on input "1" at bounding box center [1210, 443] width 118 height 22
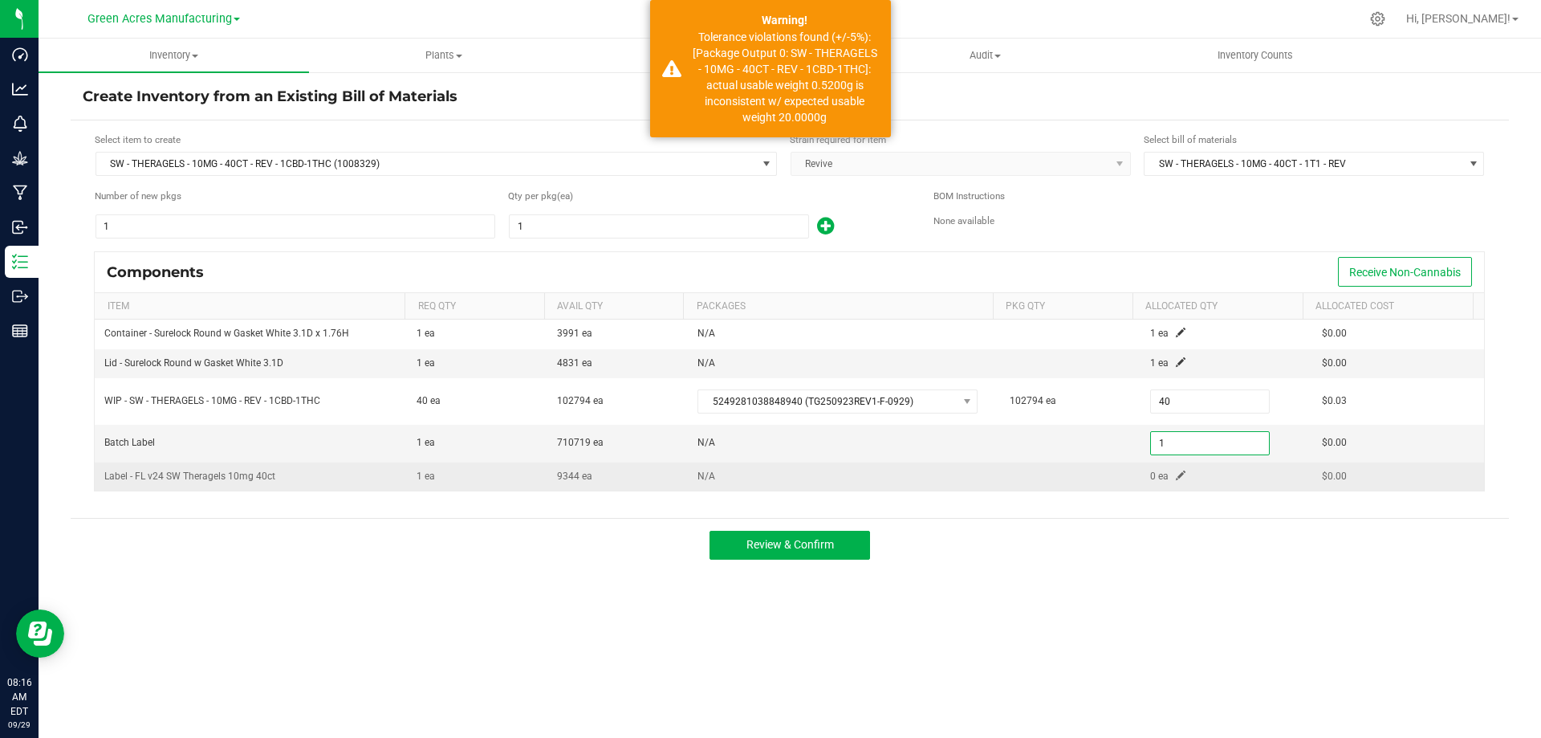
click at [1176, 475] on span at bounding box center [1181, 475] width 10 height 10
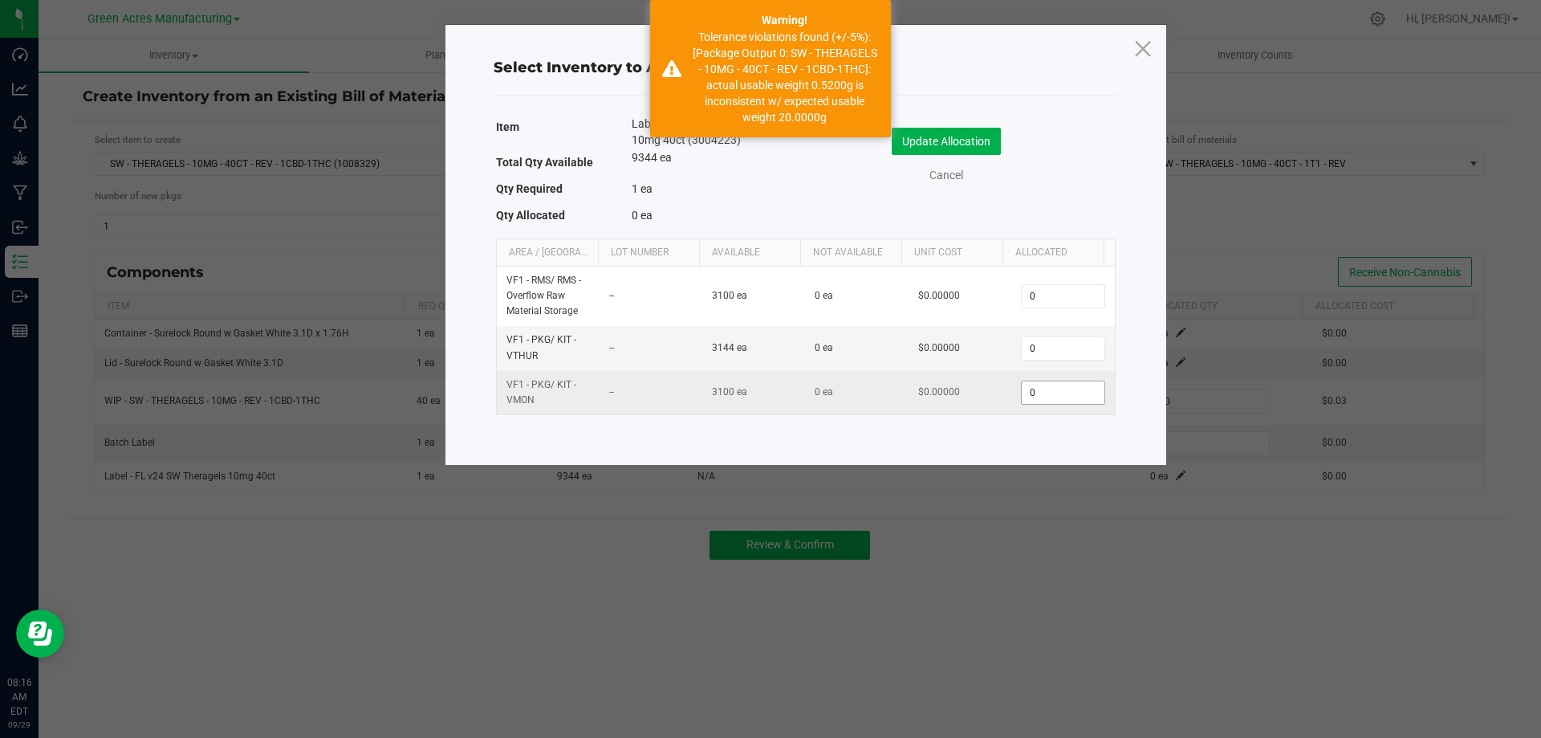
click at [1027, 381] on span "0" at bounding box center [1062, 393] width 83 height 24
click at [1030, 390] on input "0" at bounding box center [1063, 392] width 82 height 22
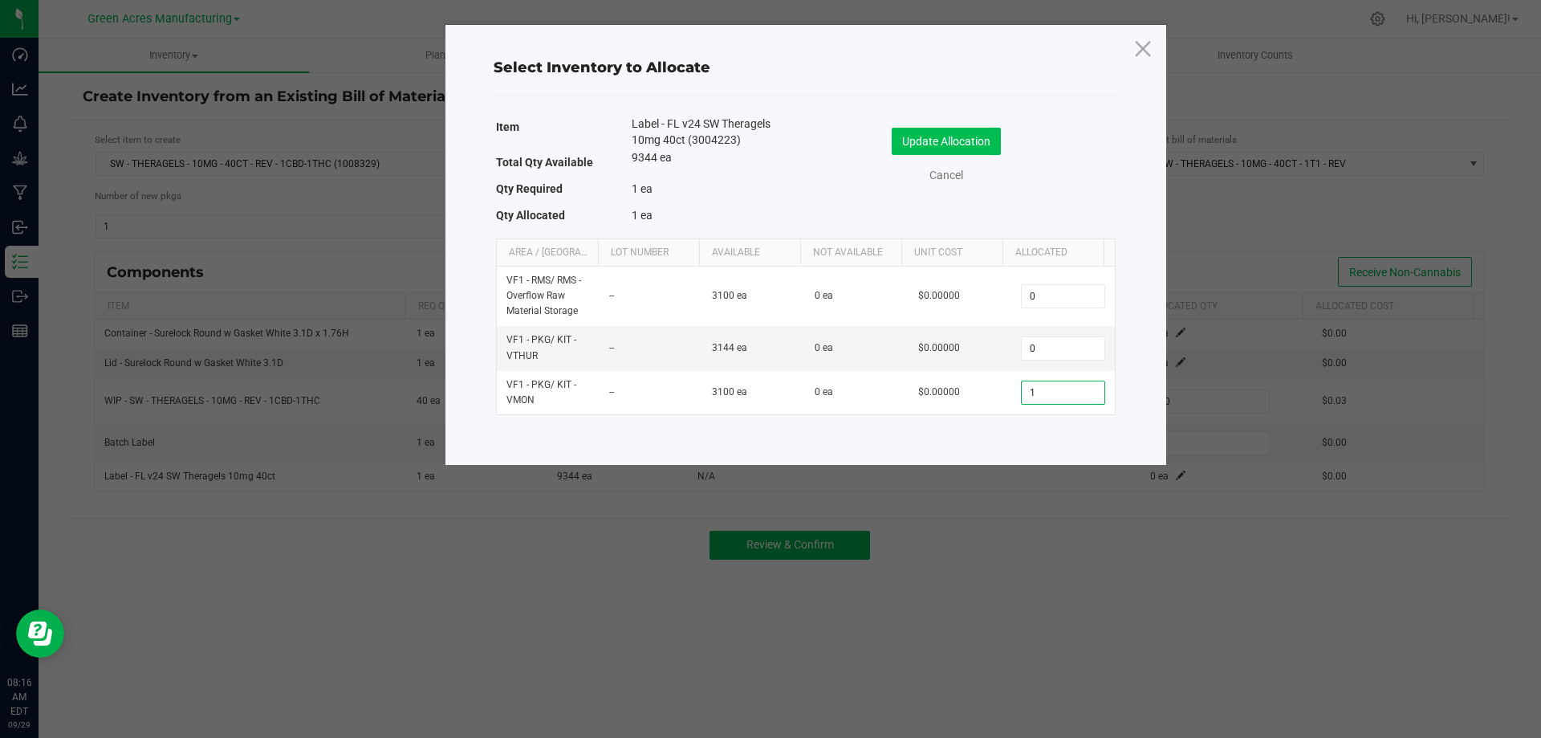
type input "1"
click at [936, 145] on button "Update Allocation" at bounding box center [946, 141] width 109 height 27
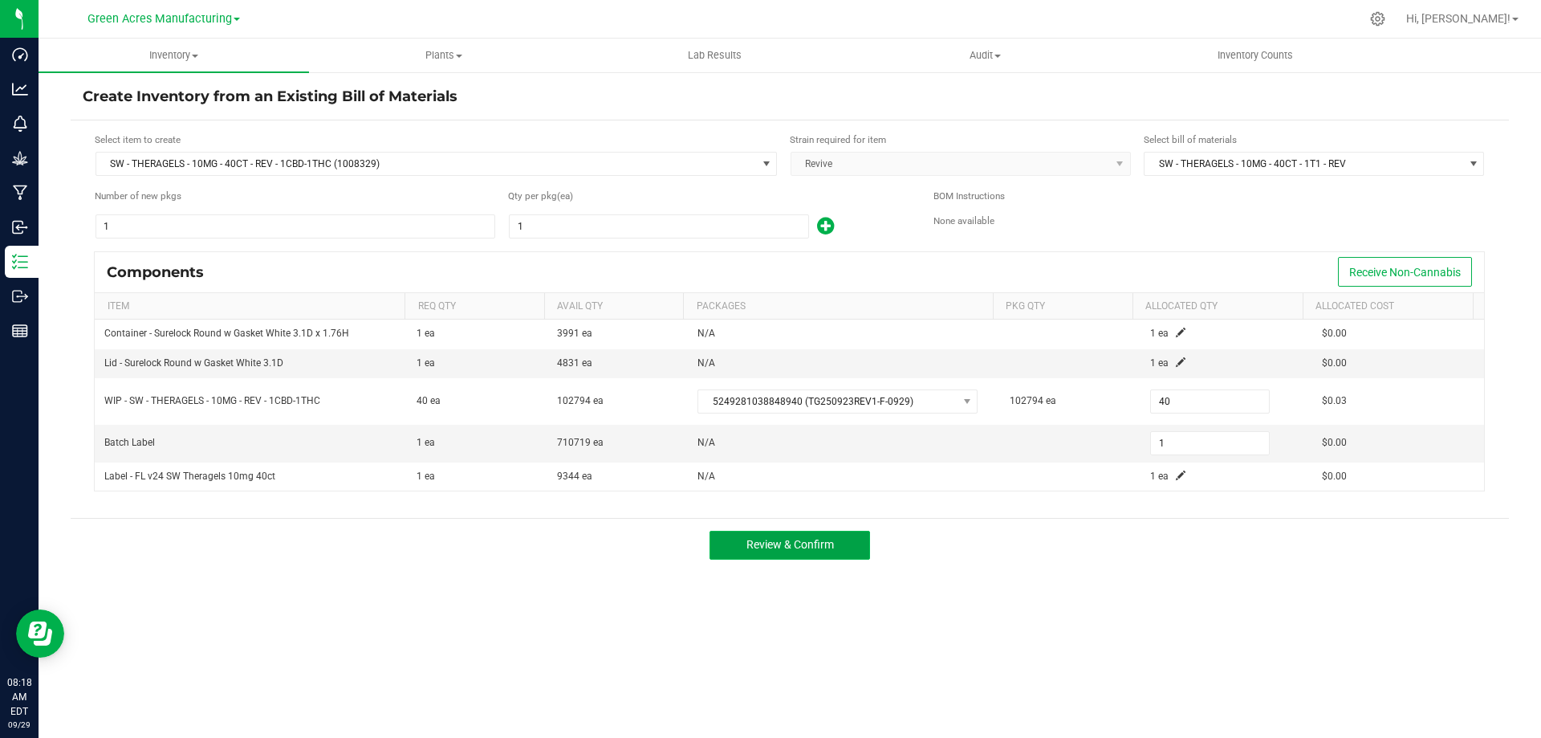
click at [826, 539] on span "Review & Confirm" at bounding box center [791, 544] width 88 height 13
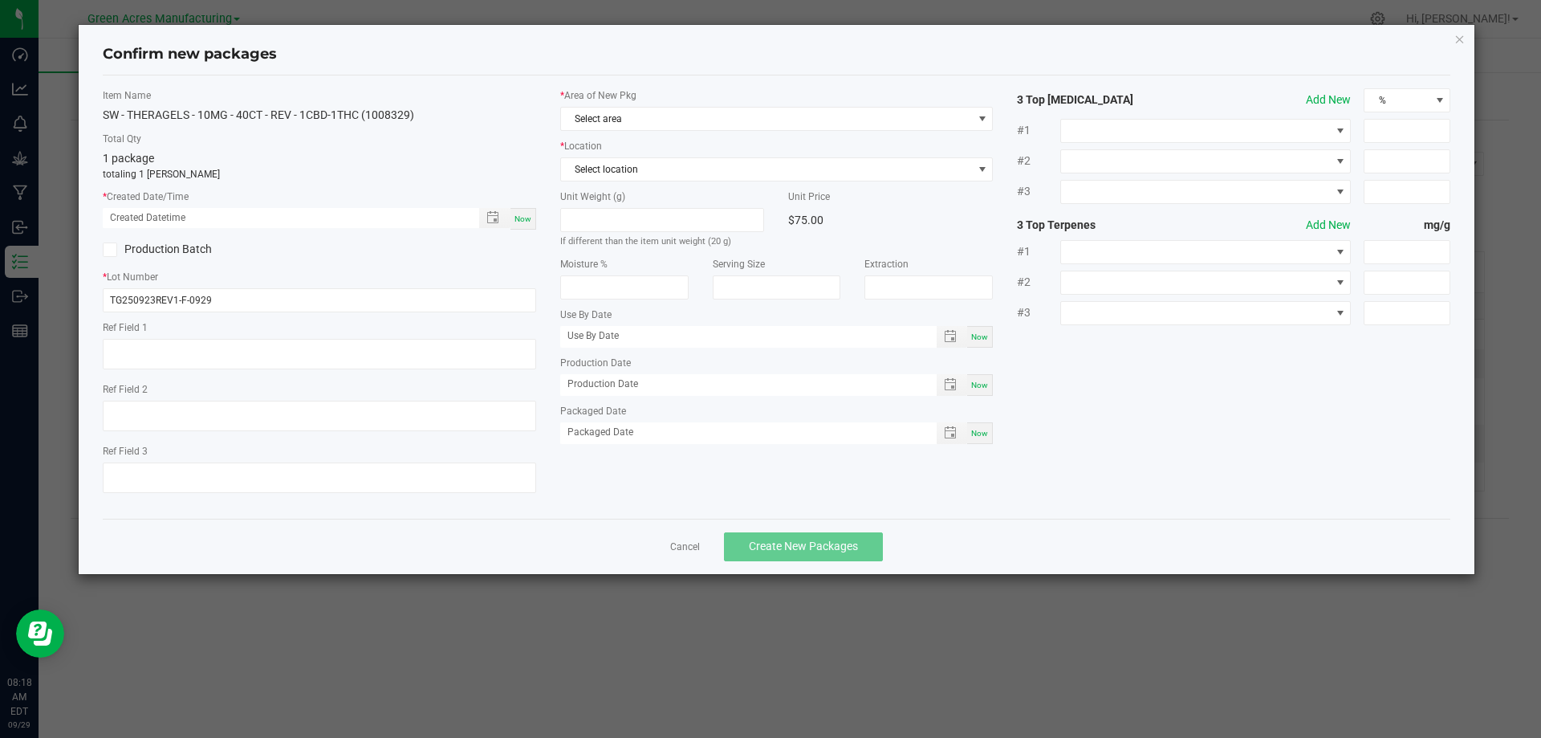
click at [527, 219] on span "Now" at bounding box center [523, 218] width 17 height 9
type input "[DATE] 08:18 AM"
click at [667, 122] on span "Select area" at bounding box center [767, 119] width 412 height 22
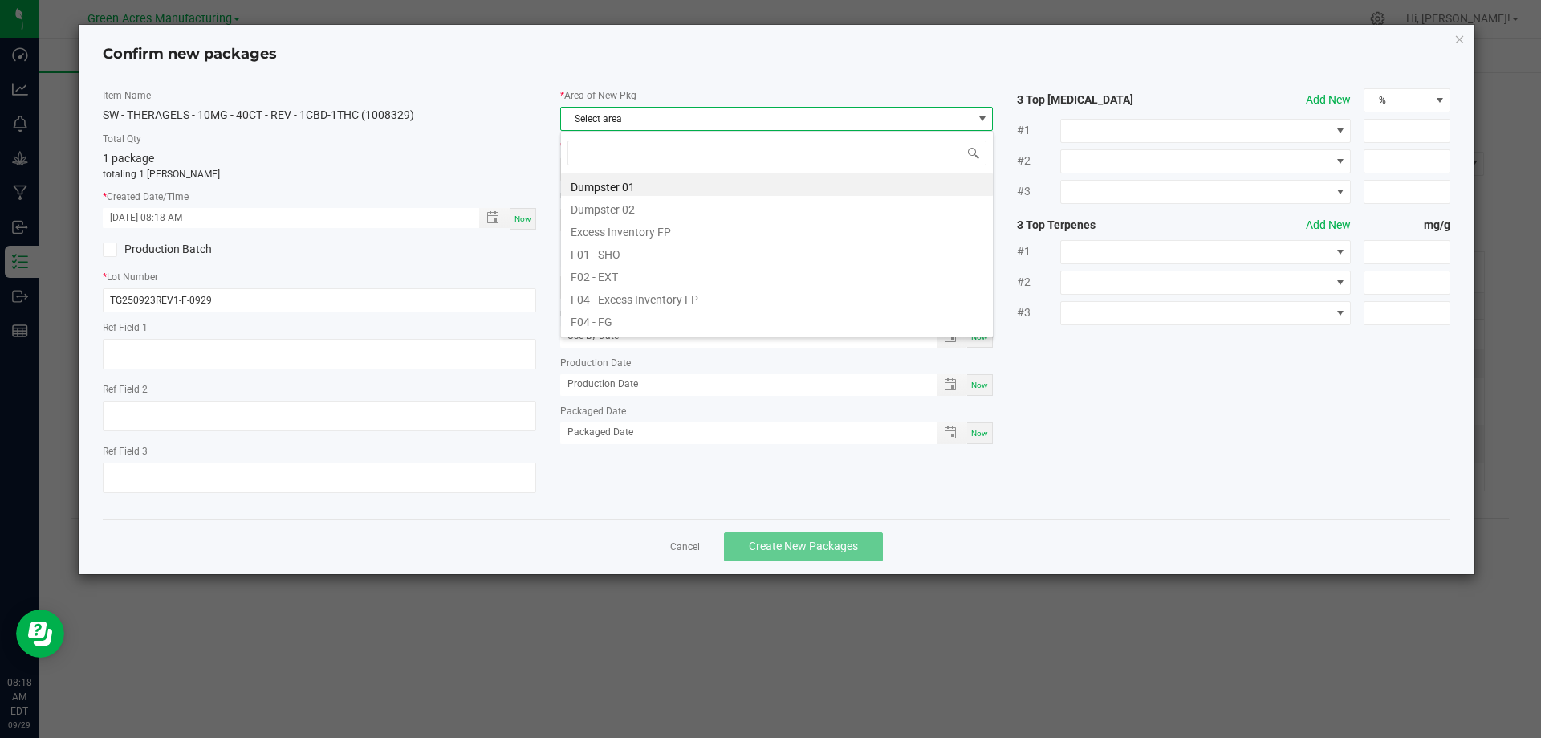
scroll to position [24, 434]
type input "vf1"
click at [634, 295] on li "VF1 - PKG 2" at bounding box center [777, 297] width 432 height 22
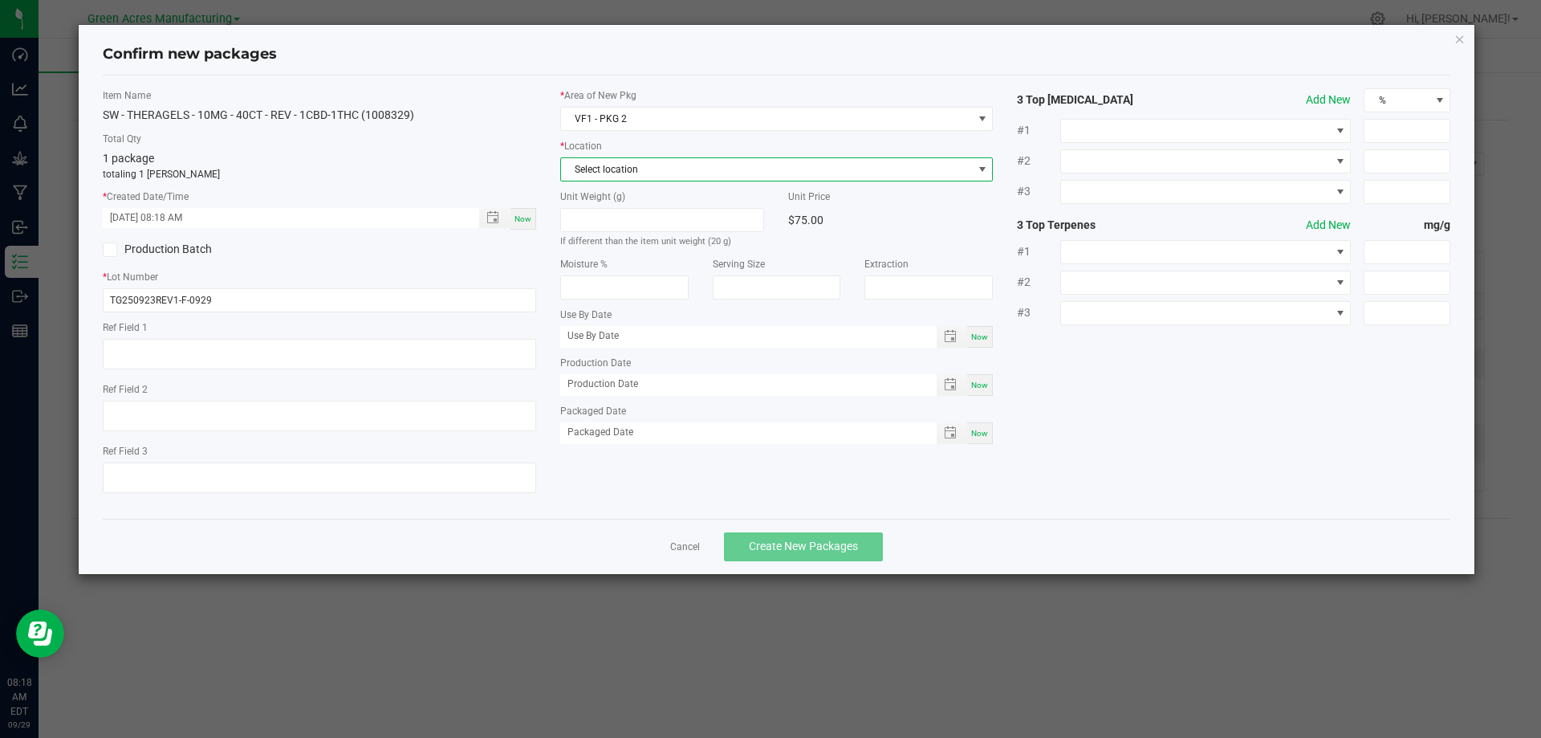
click at [735, 171] on span "Select location" at bounding box center [767, 169] width 412 height 22
click at [702, 258] on li "KIT - Ready to Package" at bounding box center [777, 257] width 432 height 22
click at [802, 551] on span "Create New Packages" at bounding box center [803, 545] width 109 height 13
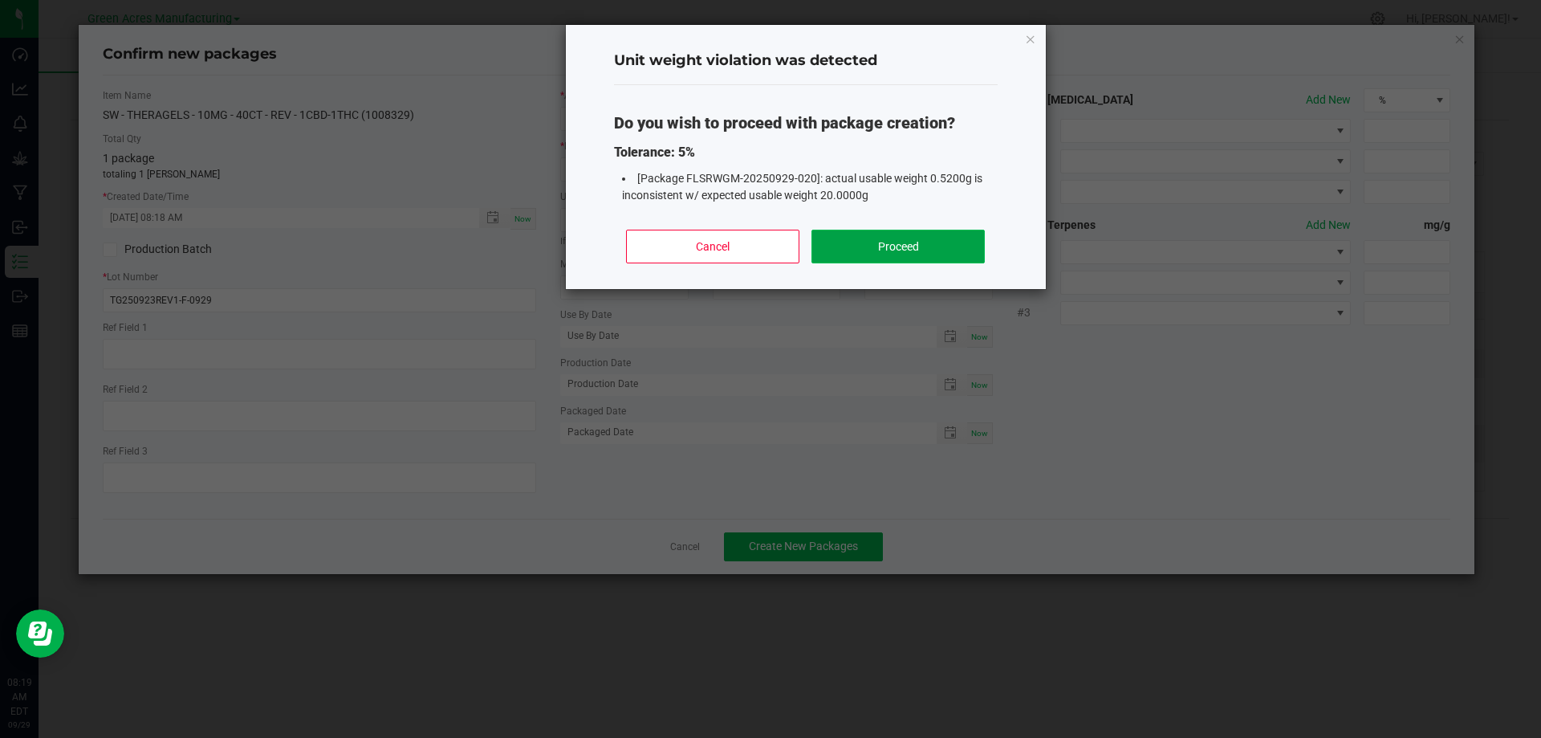
click at [892, 257] on button "Proceed" at bounding box center [898, 247] width 173 height 34
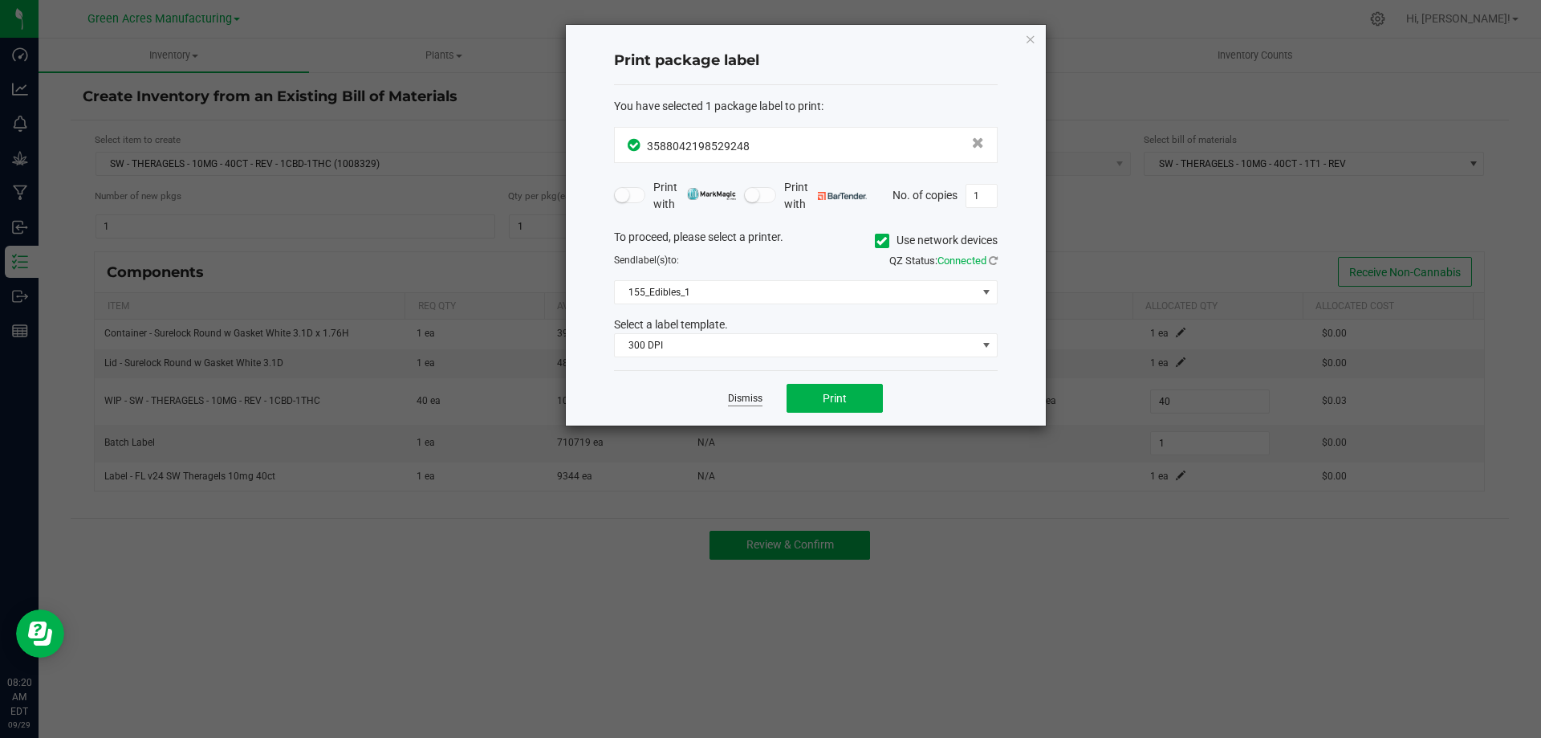
click at [738, 394] on link "Dismiss" at bounding box center [745, 399] width 35 height 14
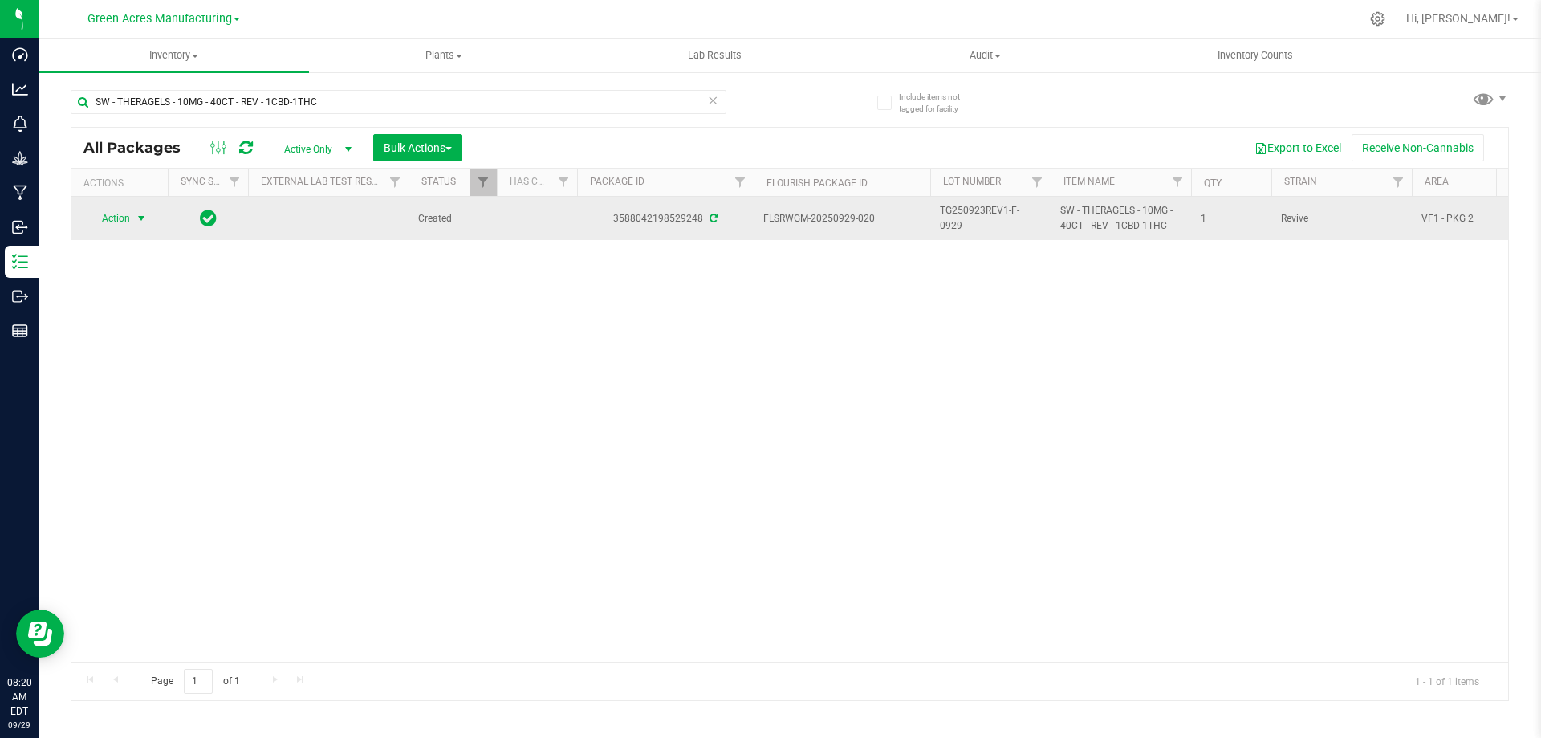
click at [142, 220] on span "select" at bounding box center [141, 218] width 13 height 13
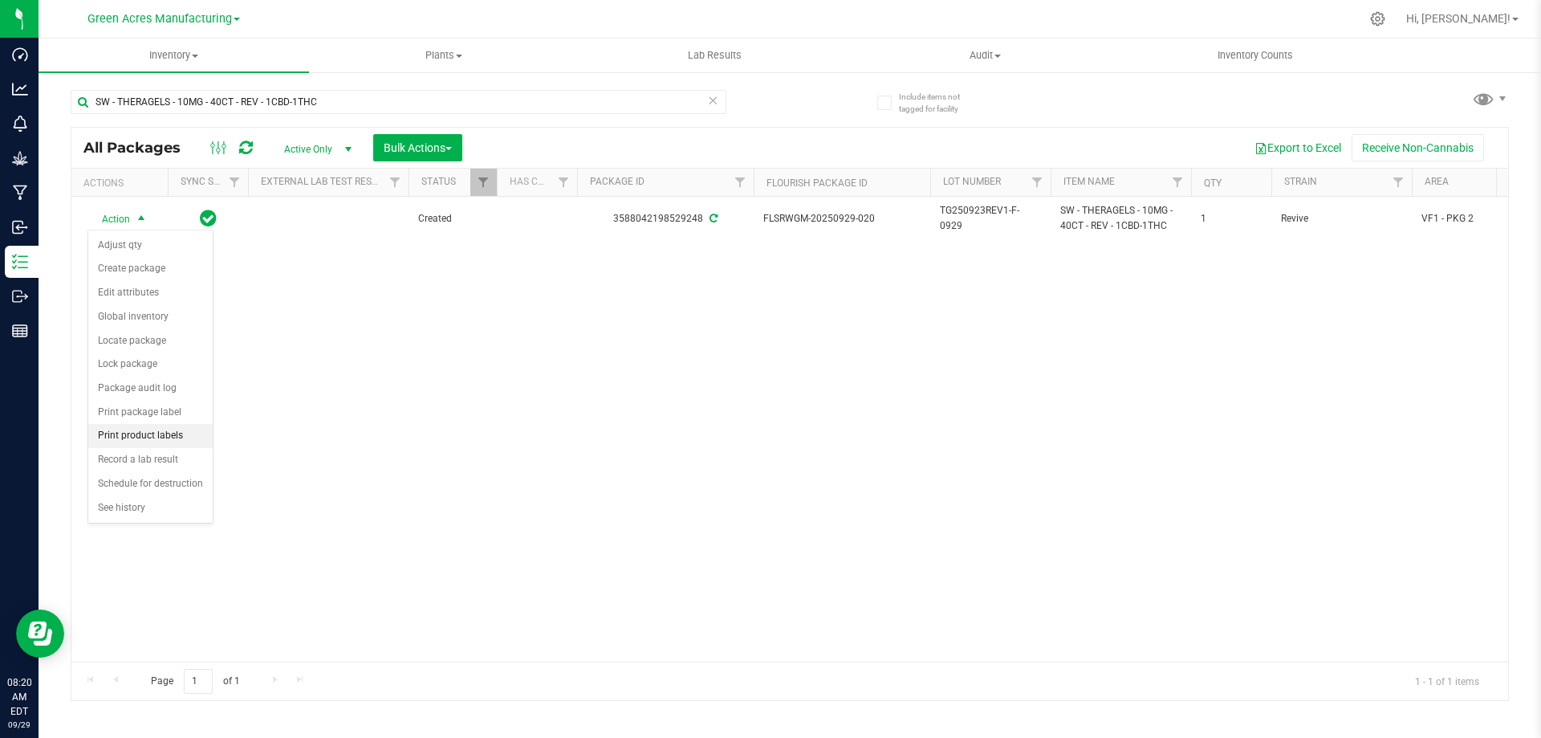
click at [161, 433] on li "Print product labels" at bounding box center [150, 436] width 124 height 24
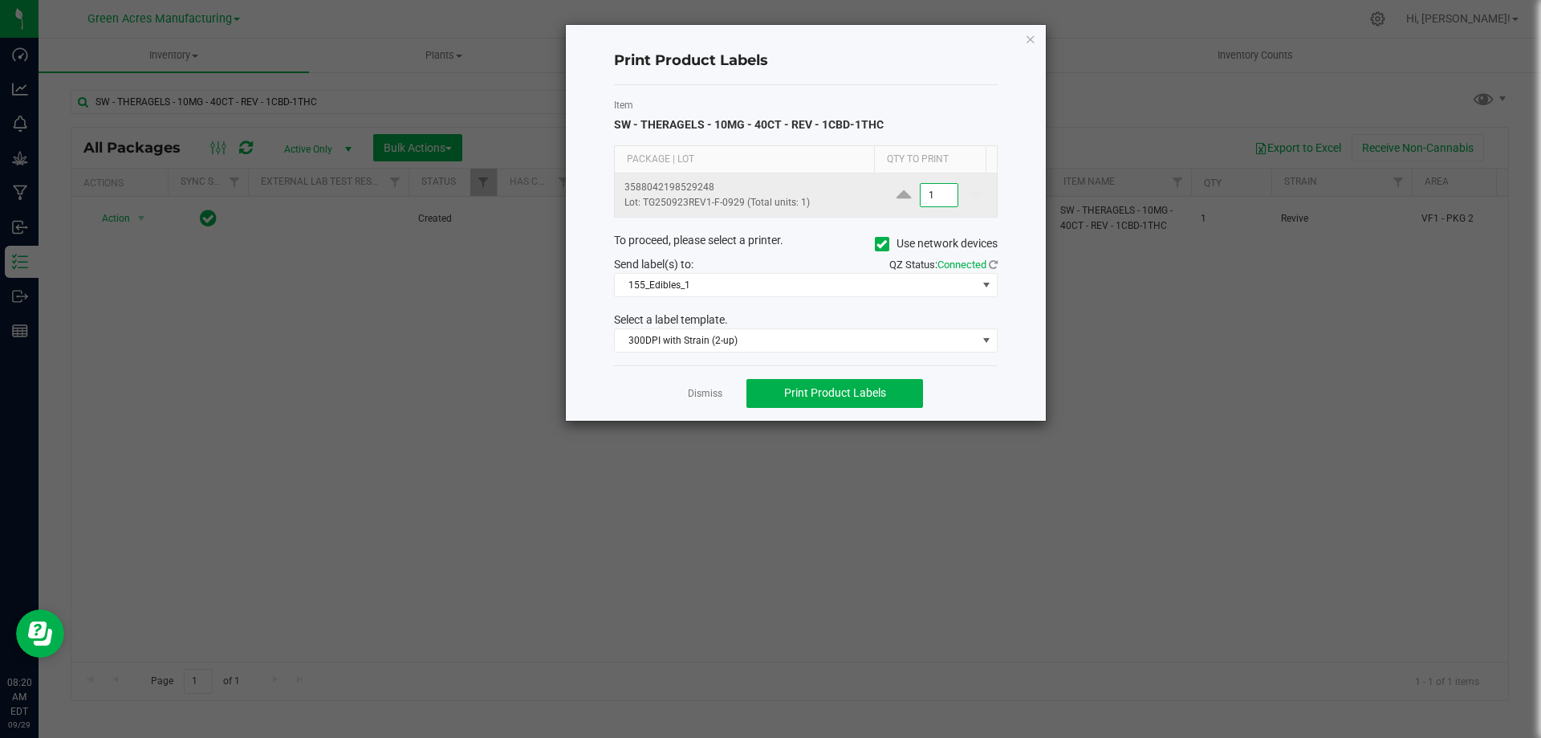
click at [927, 189] on input "1" at bounding box center [939, 195] width 37 height 22
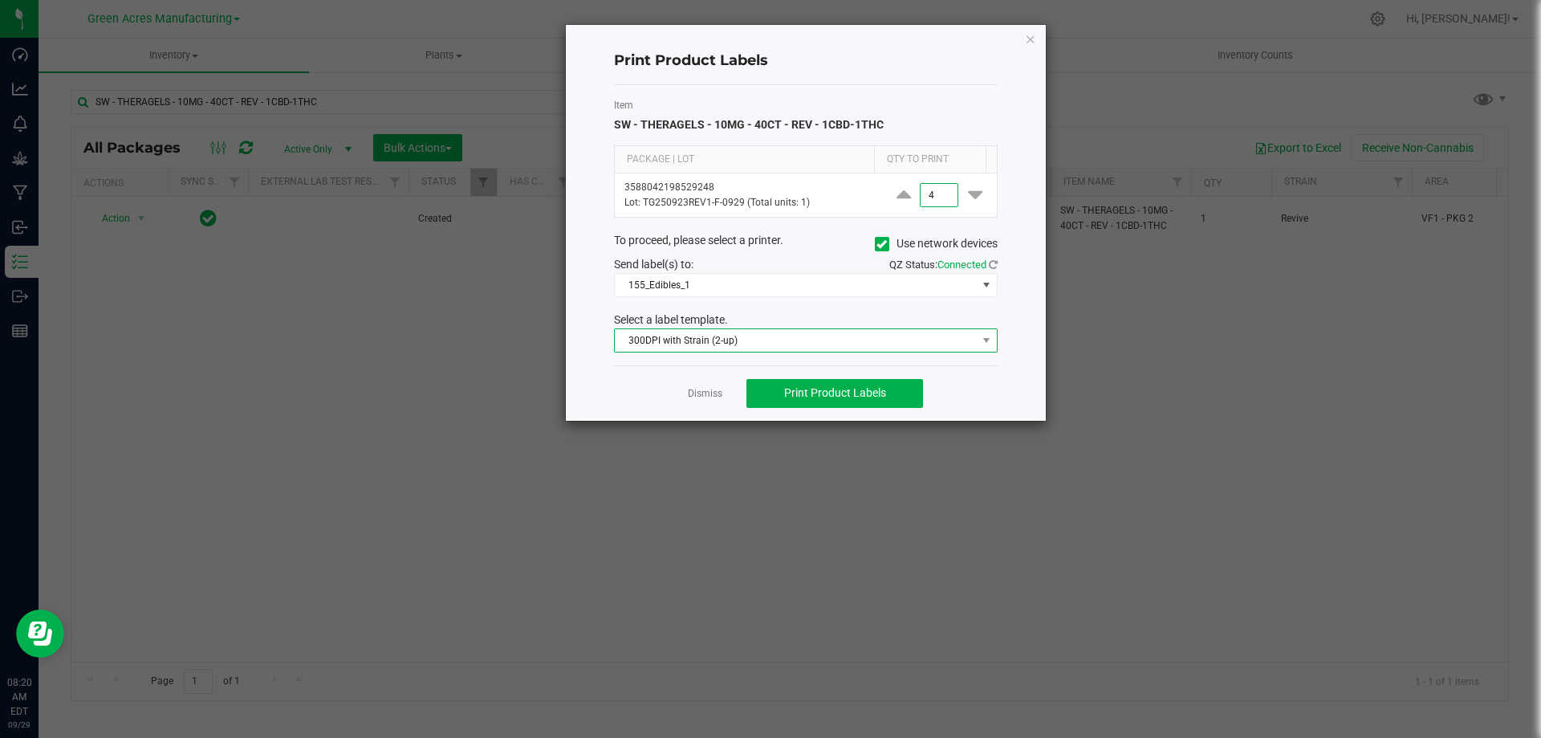
click at [819, 334] on span "300DPI with Strain (2-up)" at bounding box center [796, 340] width 362 height 22
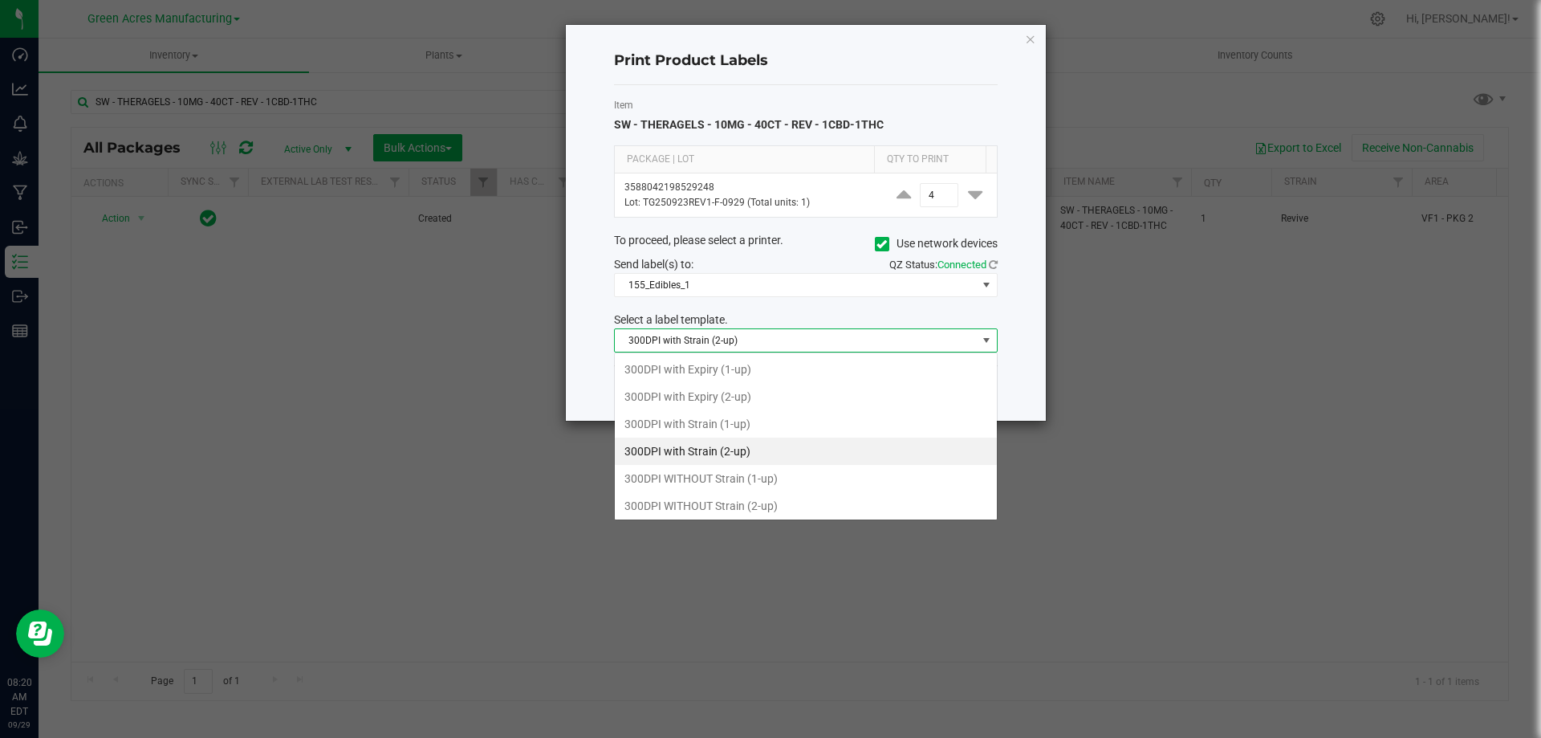
scroll to position [24, 384]
click at [784, 452] on li "300DPI with Strain (2-up)" at bounding box center [806, 451] width 382 height 27
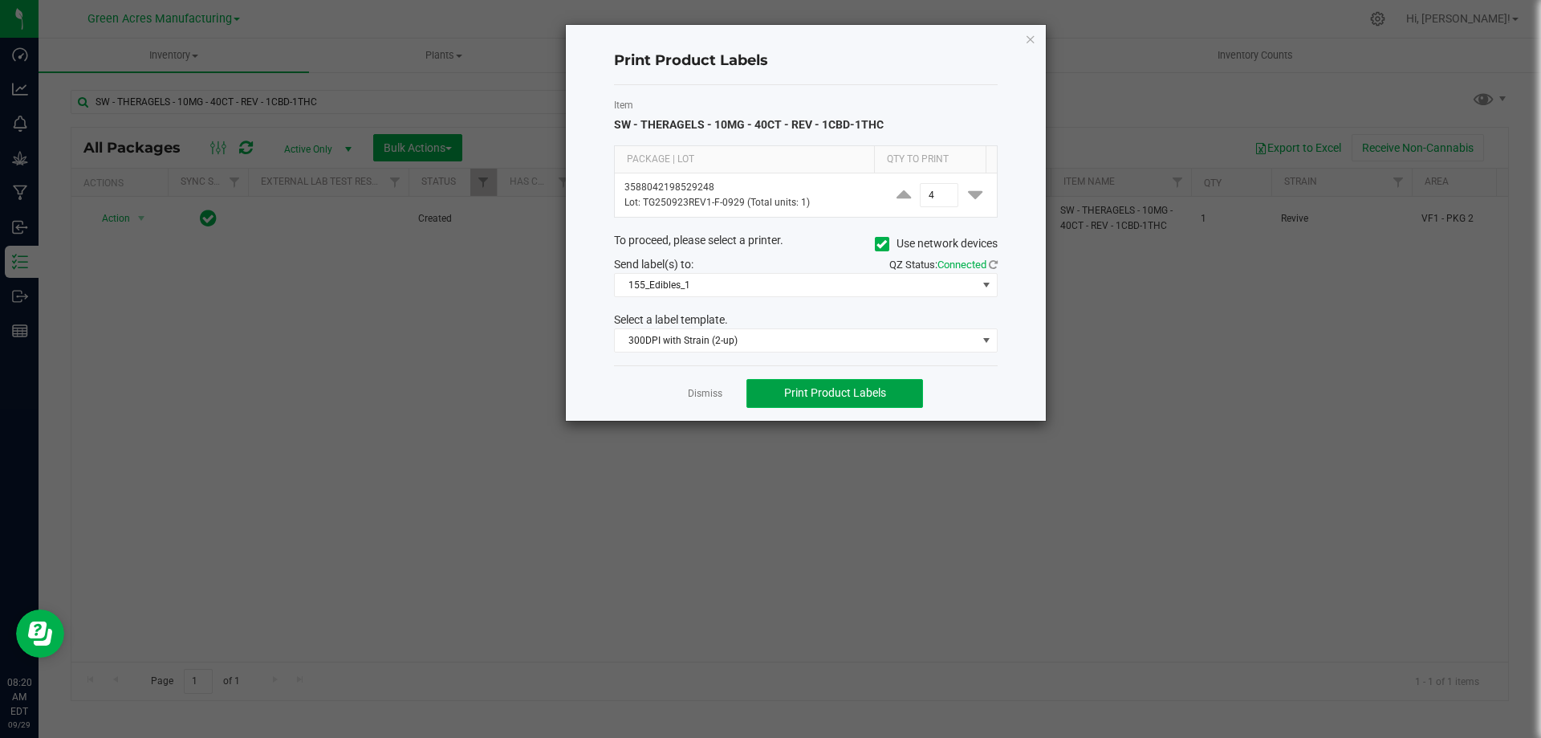
click at [859, 397] on span "Print Product Labels" at bounding box center [835, 392] width 102 height 13
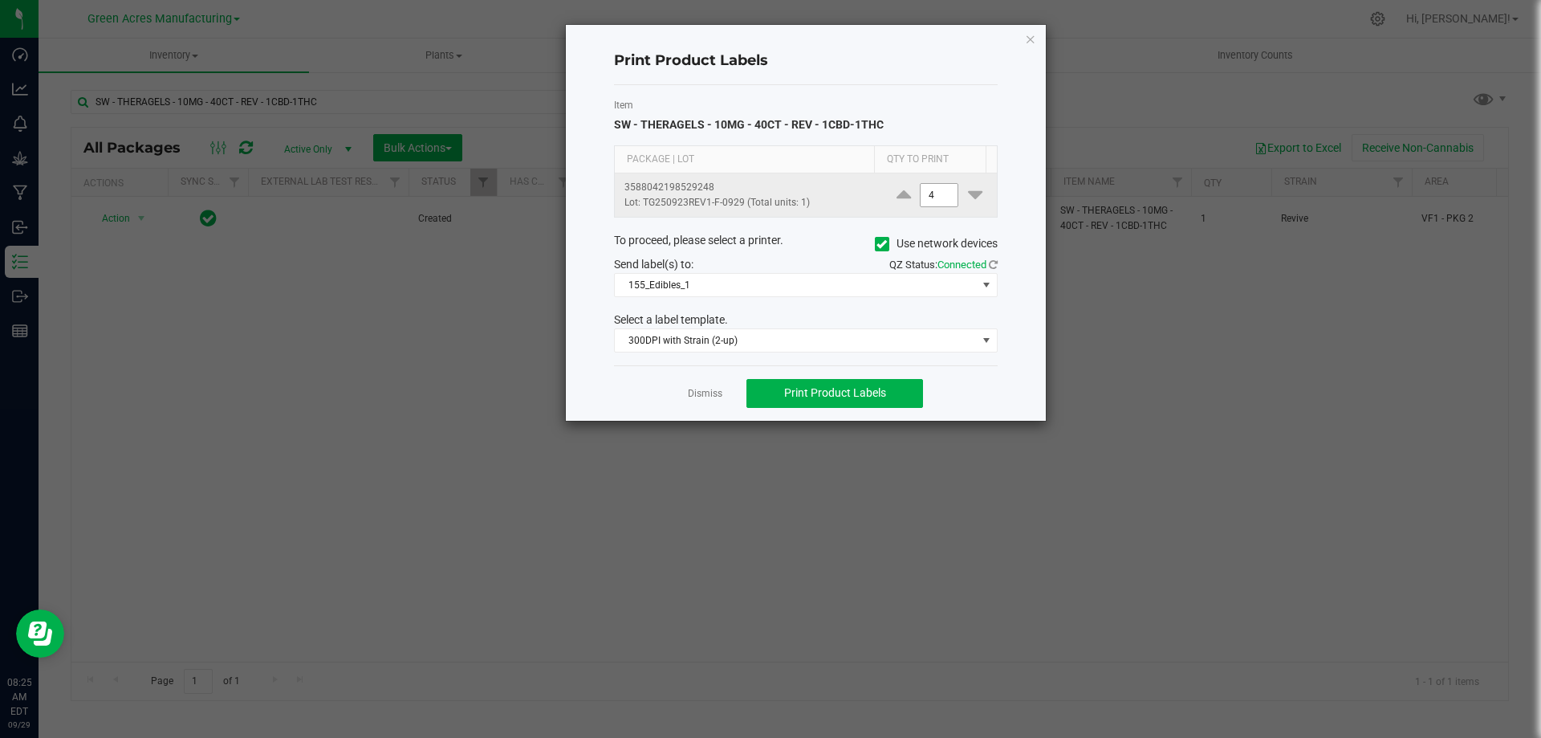
click at [932, 196] on input "4" at bounding box center [939, 195] width 37 height 22
type input "2,400"
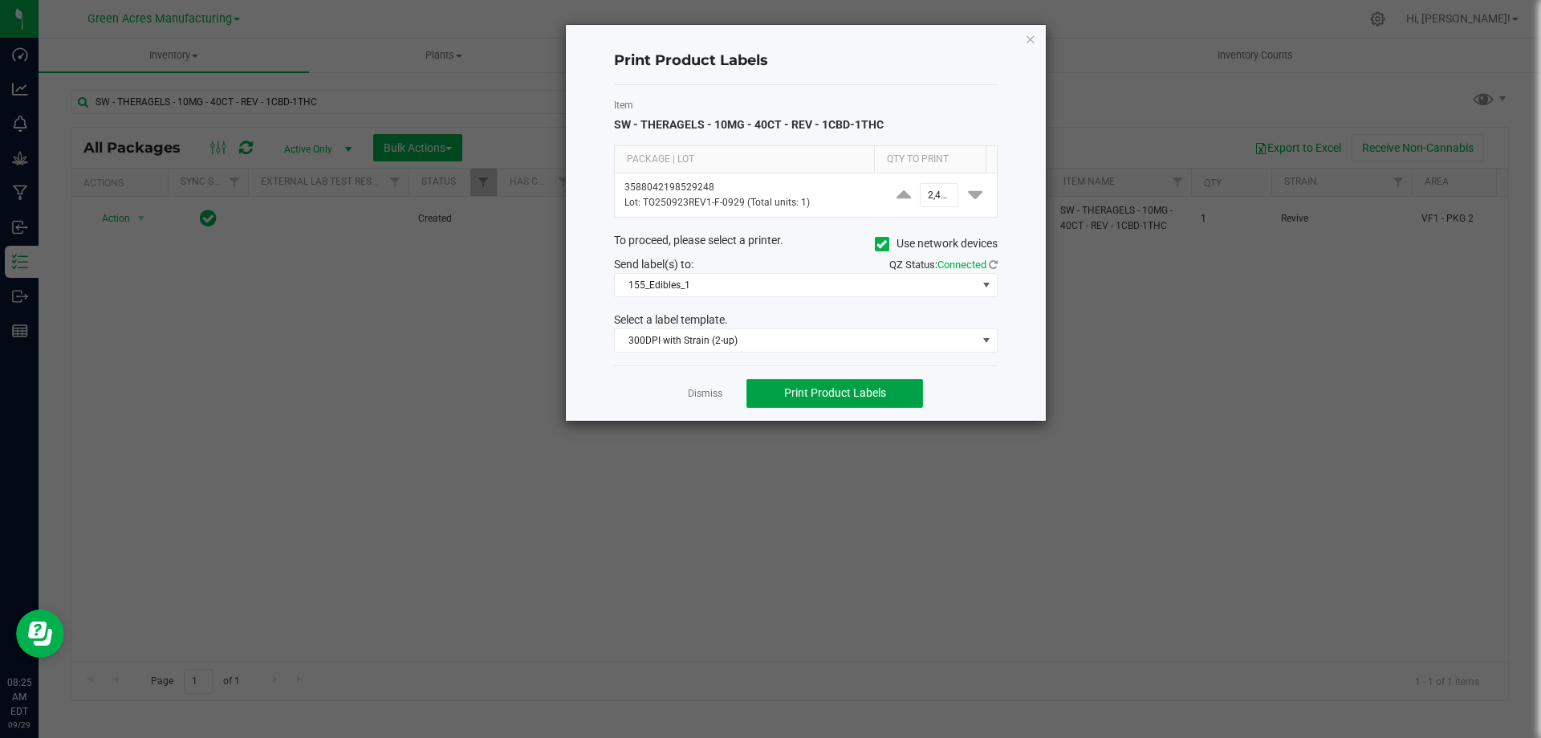
scroll to position [0, 0]
click at [835, 397] on span "Print Product Labels" at bounding box center [835, 392] width 102 height 13
click at [699, 402] on div "Dismiss Print Product Labels" at bounding box center [806, 392] width 384 height 55
click at [709, 393] on link "Dismiss" at bounding box center [705, 394] width 35 height 14
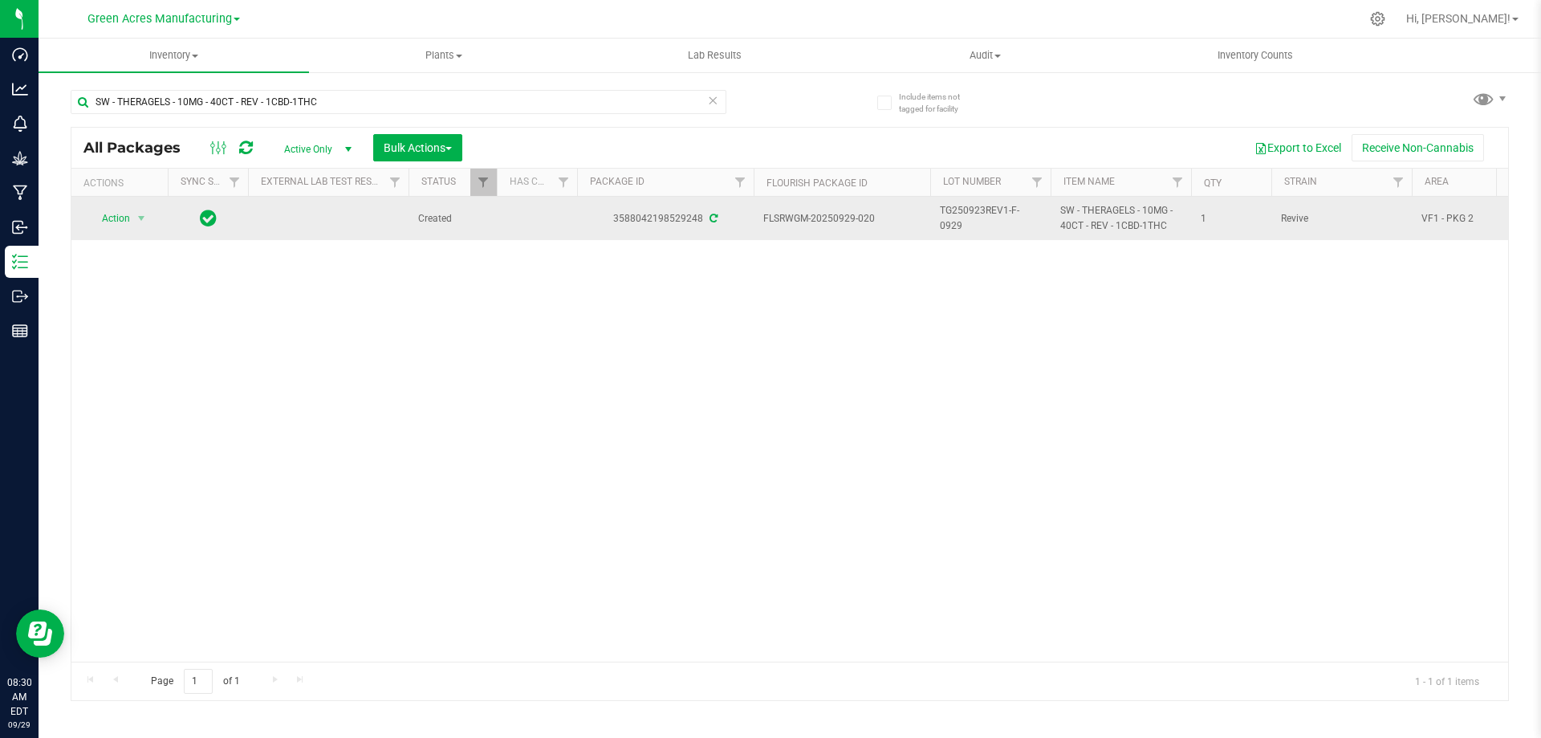
click at [991, 218] on span "TG250923REV1-F-0929" at bounding box center [990, 218] width 101 height 31
click at [991, 218] on input "TG250923REV1-F-0929" at bounding box center [987, 218] width 115 height 25
click at [649, 96] on input "SW - THERAGELS - 10MG - 40CT - REV - 1CBD-1THC" at bounding box center [399, 102] width 656 height 24
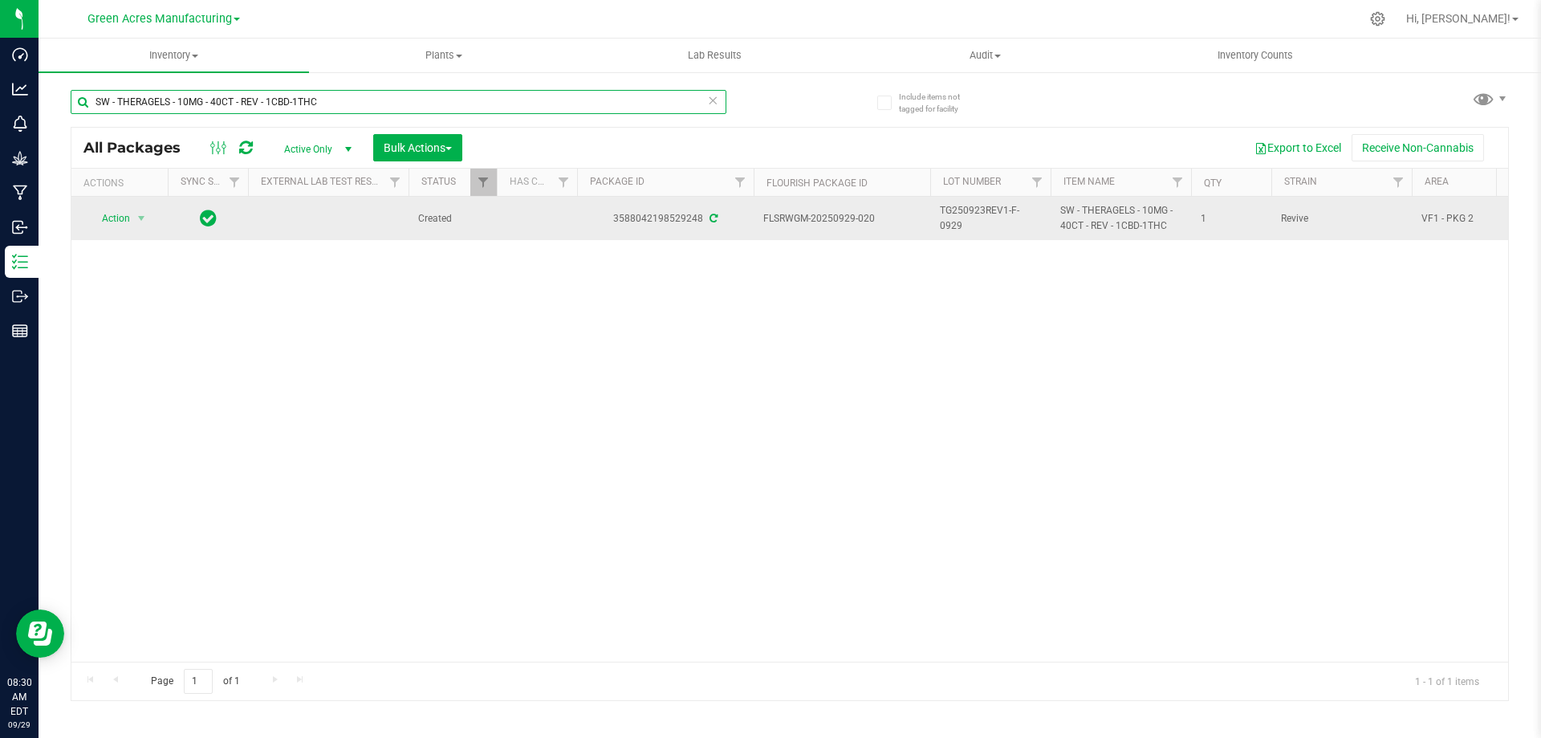
paste input "TG250923REV1-F-0929"
type input "TG250923REV1-F-0929"
